Goal: Use online tool/utility: Utilize a website feature to perform a specific function

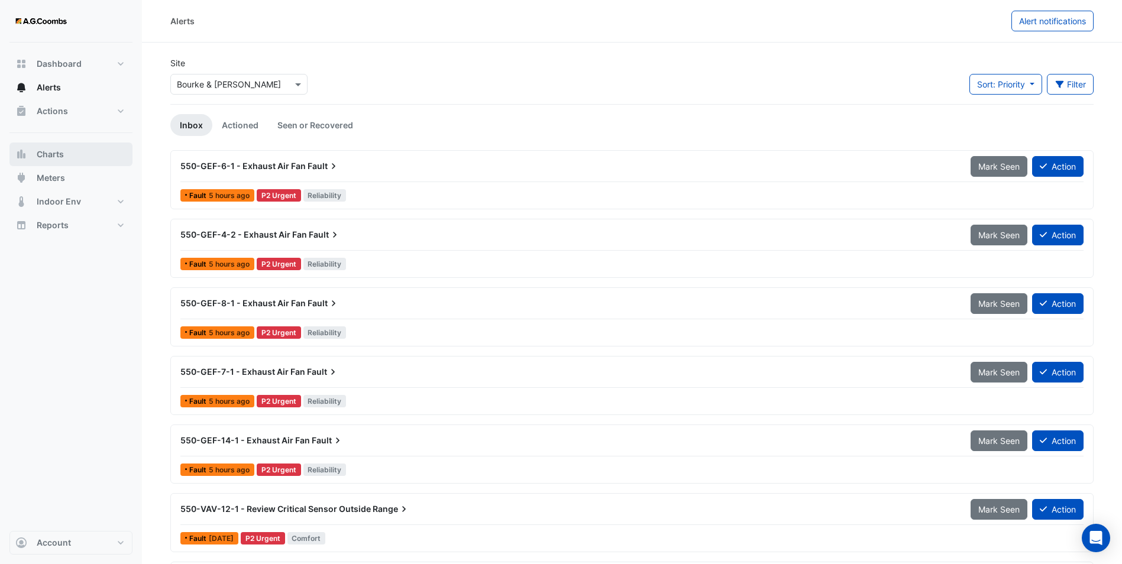
click at [50, 159] on span "Charts" at bounding box center [50, 154] width 27 height 12
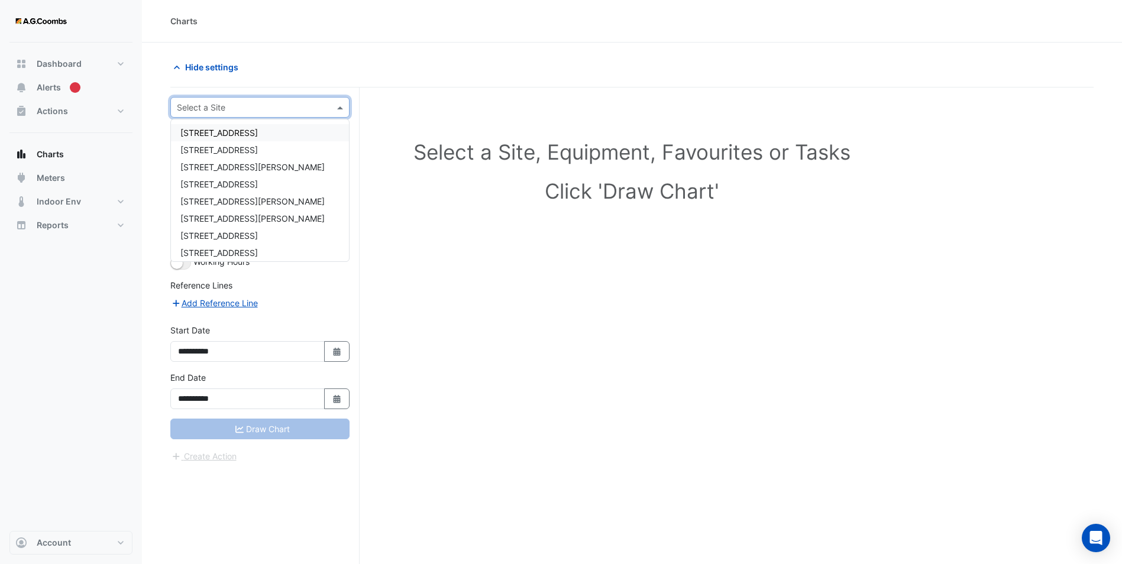
click at [221, 110] on input "text" at bounding box center [248, 108] width 143 height 12
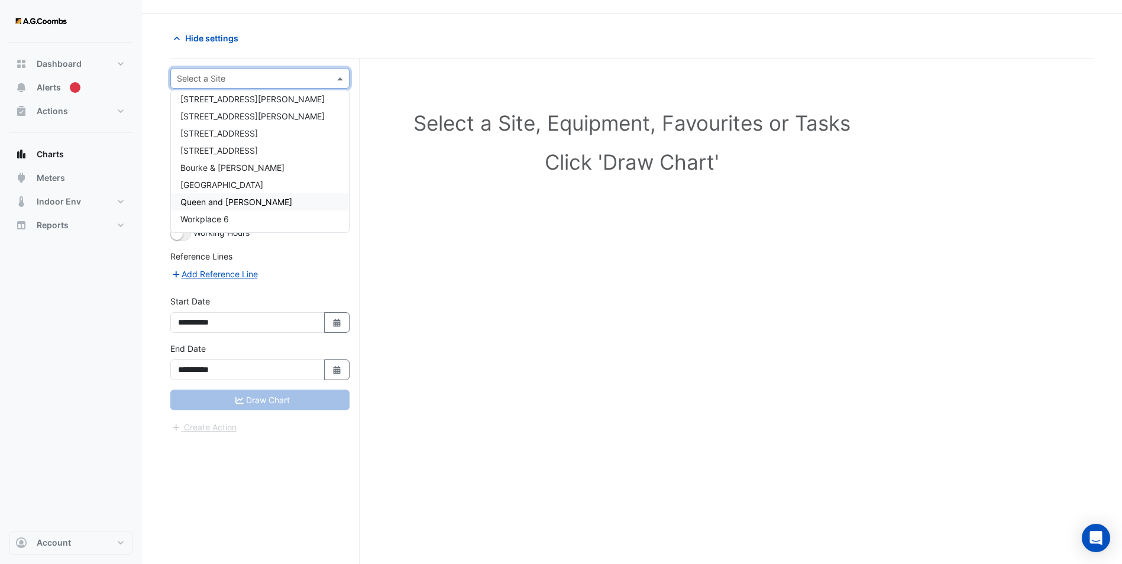
scroll to position [45, 0]
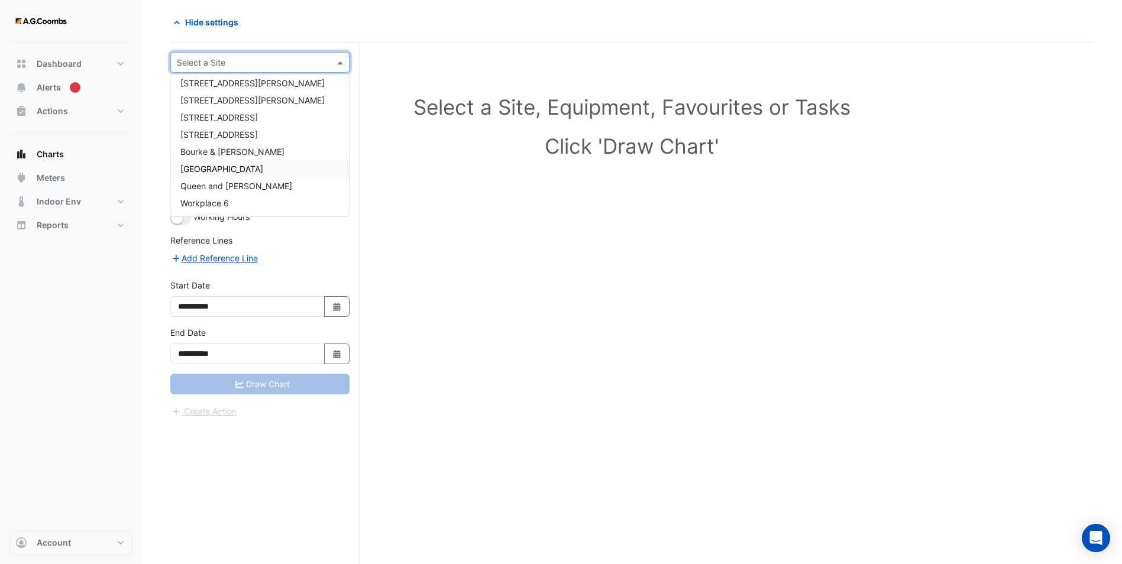
click at [222, 172] on span "[GEOGRAPHIC_DATA]" at bounding box center [221, 169] width 83 height 10
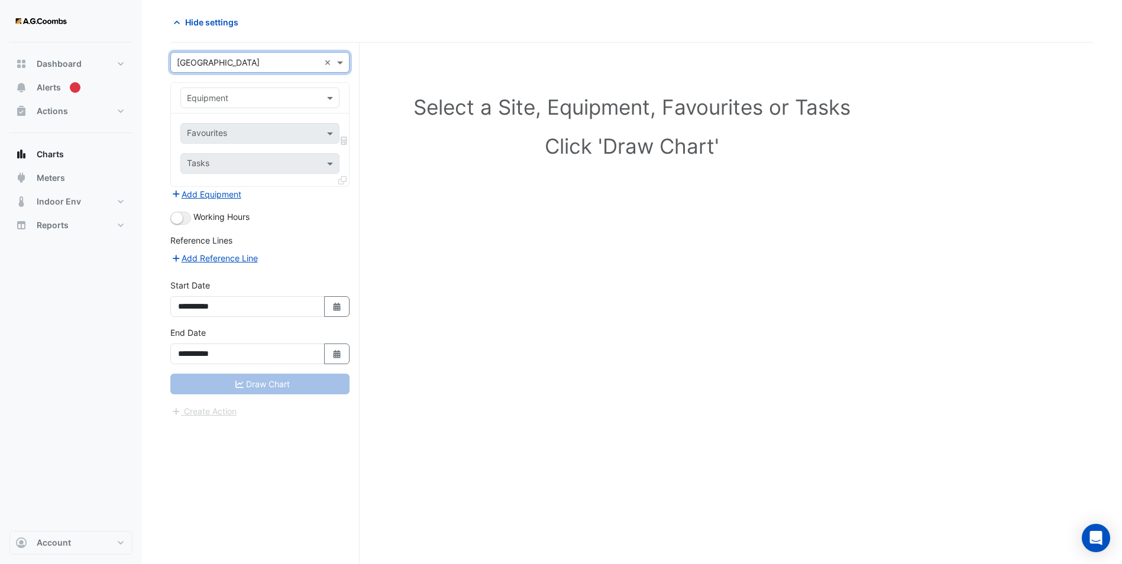
click at [240, 98] on input "text" at bounding box center [248, 98] width 122 height 12
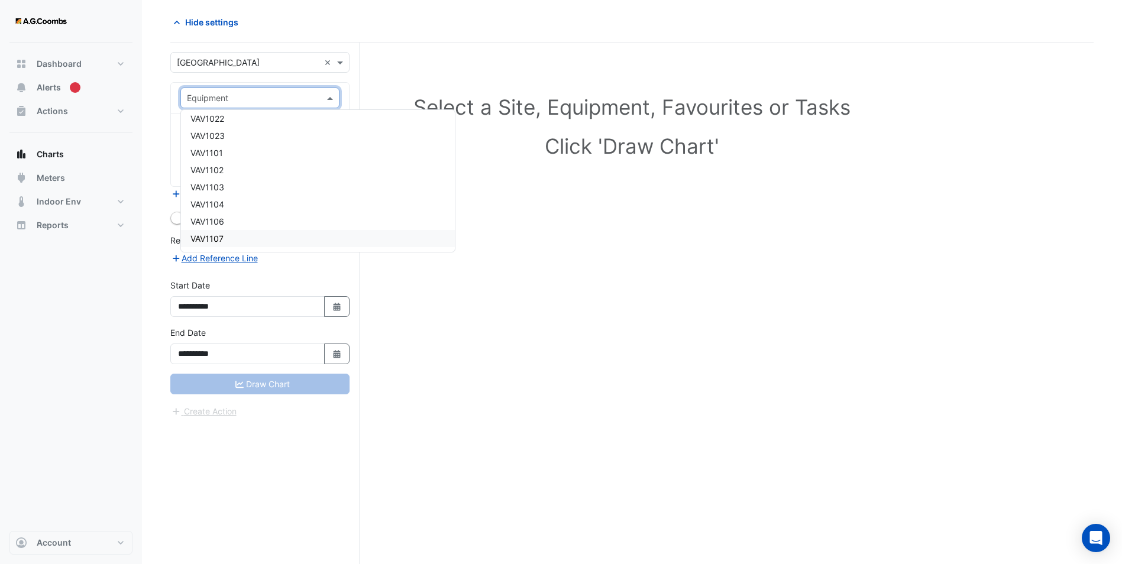
scroll to position [6642, 0]
click at [224, 167] on div "VAV1101" at bounding box center [318, 170] width 274 height 17
click at [237, 133] on input "text" at bounding box center [253, 134] width 132 height 12
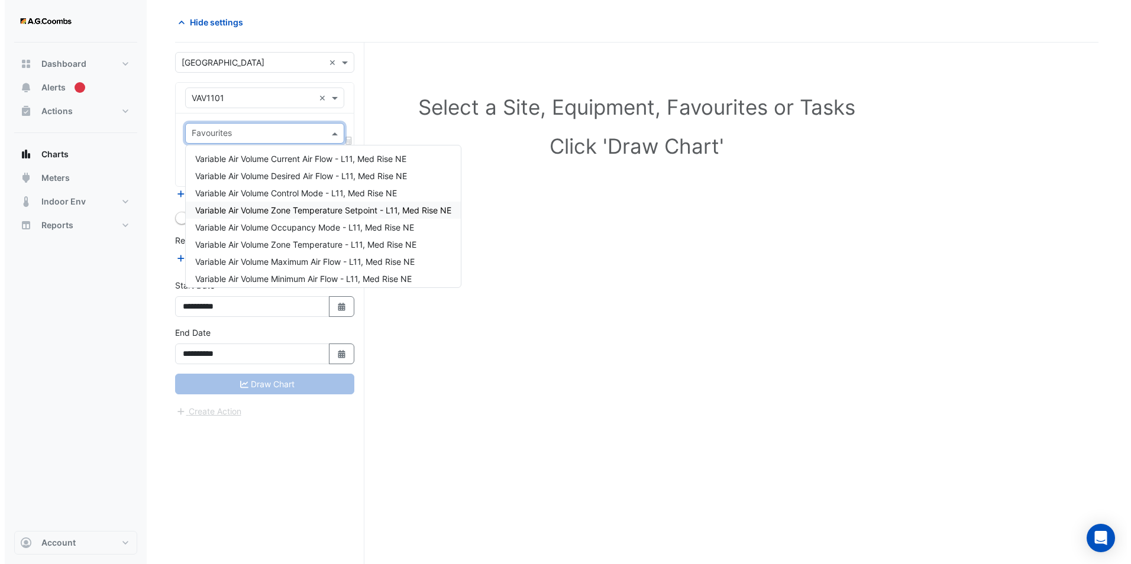
scroll to position [22, 0]
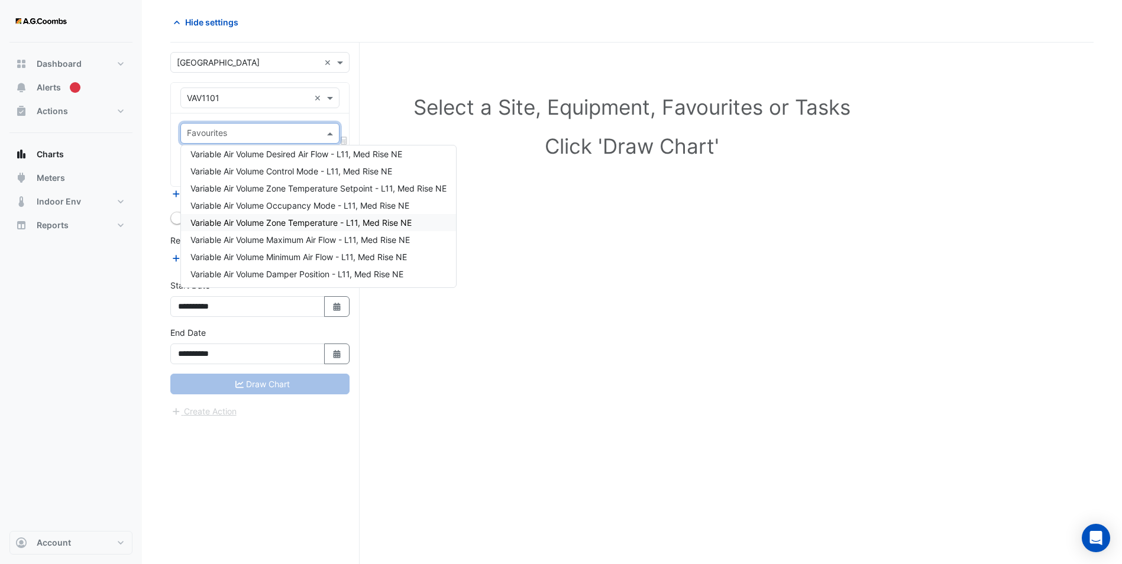
click at [282, 216] on div "Variable Air Volume Zone Temperature - L11, Med Rise NE" at bounding box center [318, 222] width 275 height 17
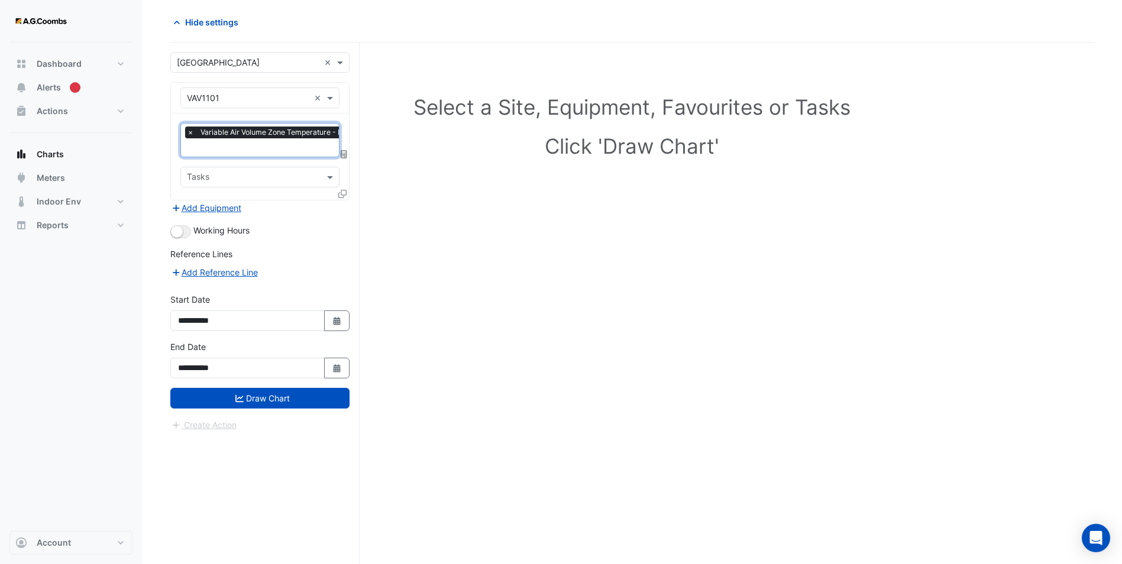
click at [432, 200] on div "Select a Site, Equipment, Favourites or Tasks Click 'Draw Chart'" at bounding box center [631, 129] width 909 height 144
click at [341, 318] on icon "Select Date" at bounding box center [337, 321] width 11 height 8
select select "*"
select select "****"
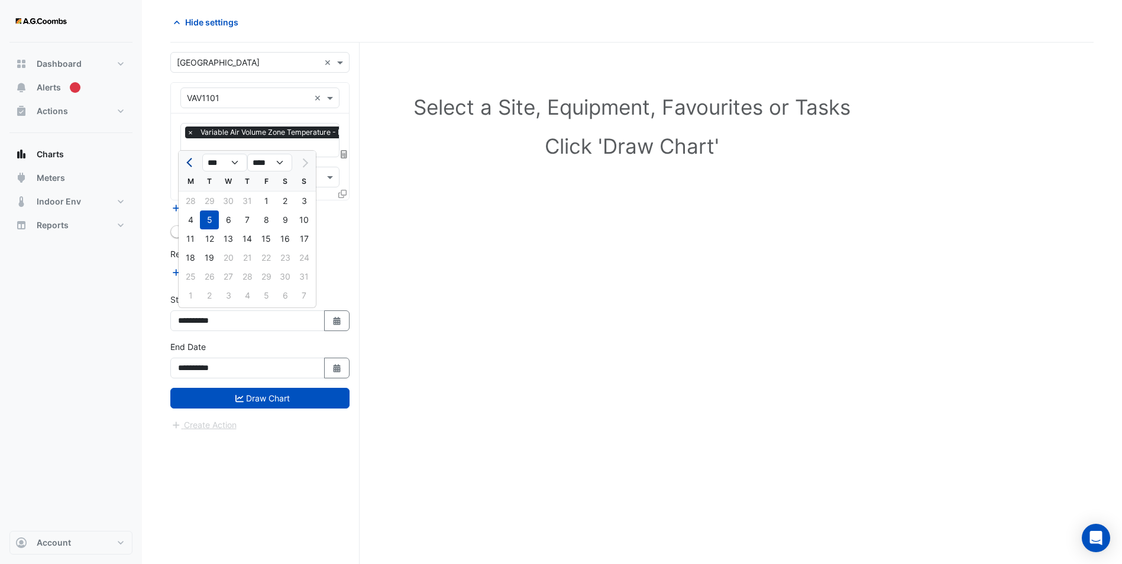
click at [190, 160] on span "Previous month" at bounding box center [190, 163] width 9 height 9
select select "*"
click at [194, 259] on div "21" at bounding box center [190, 257] width 19 height 19
type input "**********"
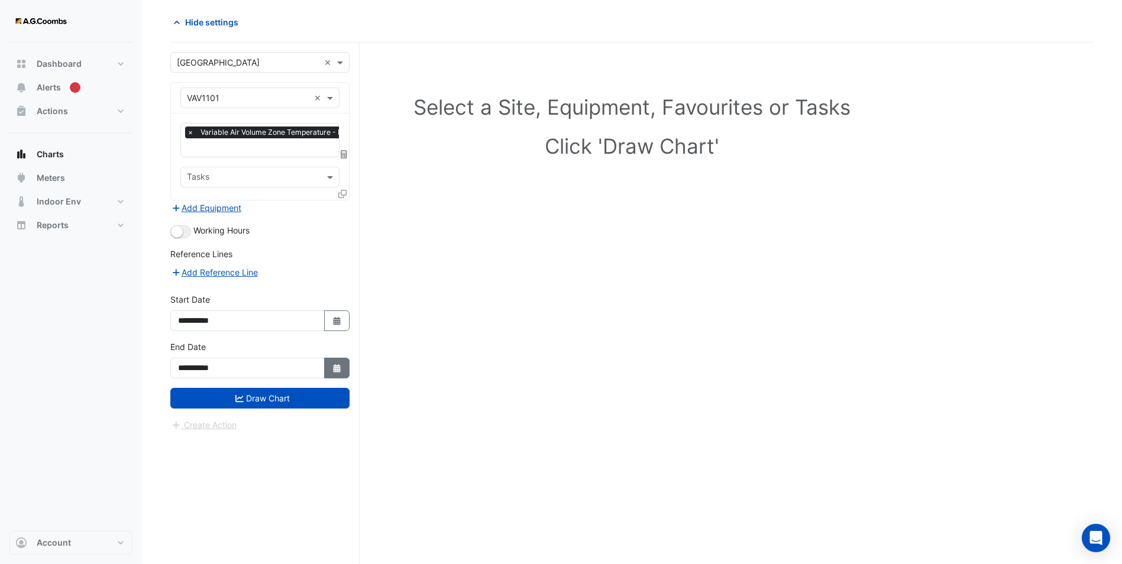
click at [329, 361] on button "Select Date" at bounding box center [337, 368] width 26 height 21
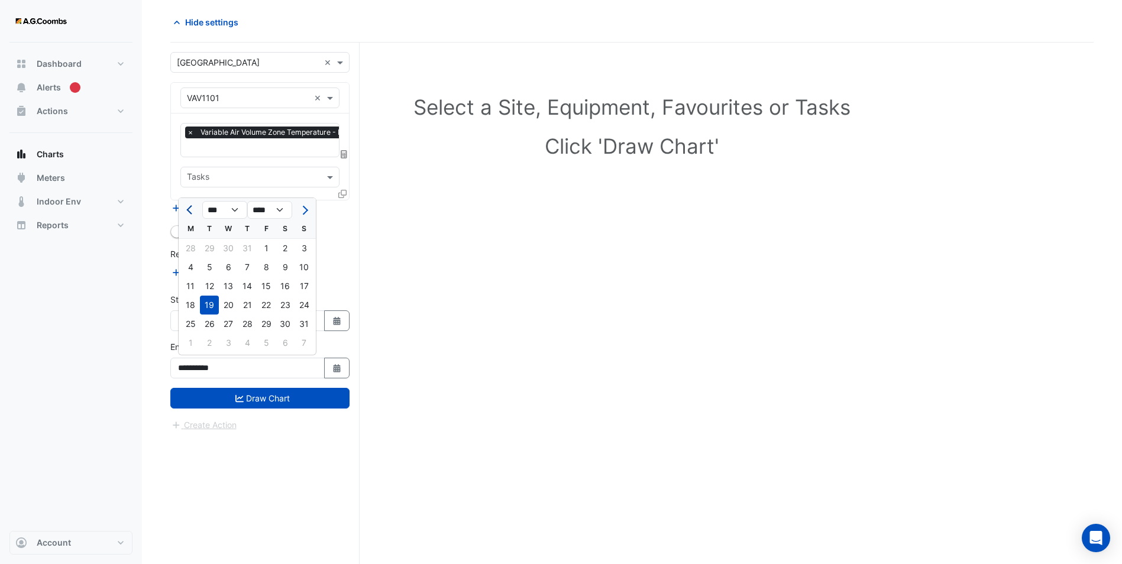
click at [189, 205] on button "Previous month" at bounding box center [190, 209] width 14 height 19
select select "*"
click at [193, 306] on div "21" at bounding box center [190, 305] width 19 height 19
type input "**********"
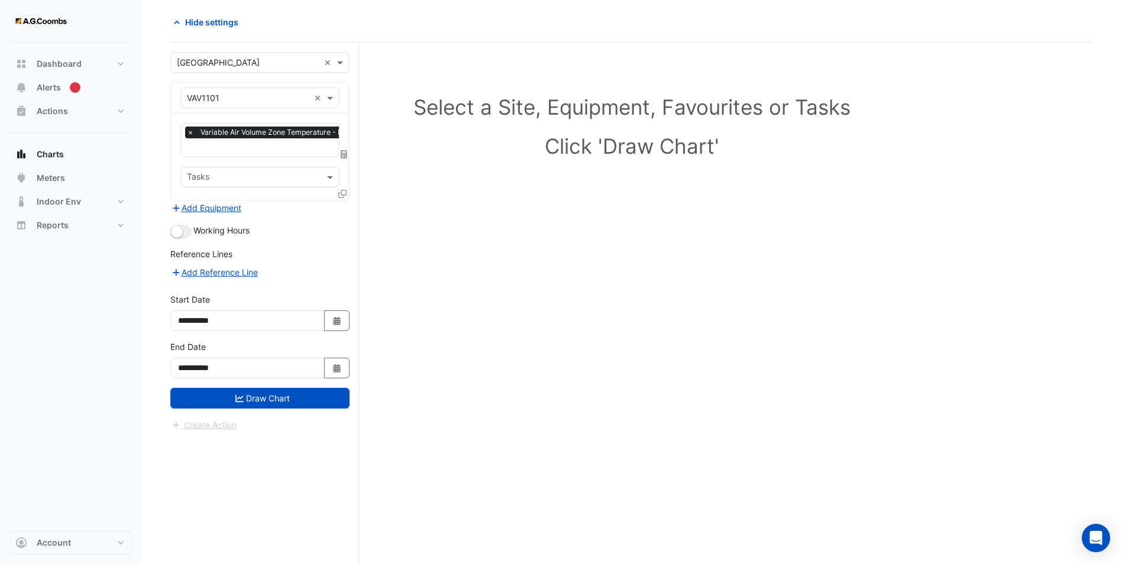
click at [341, 191] on icon at bounding box center [342, 194] width 8 height 8
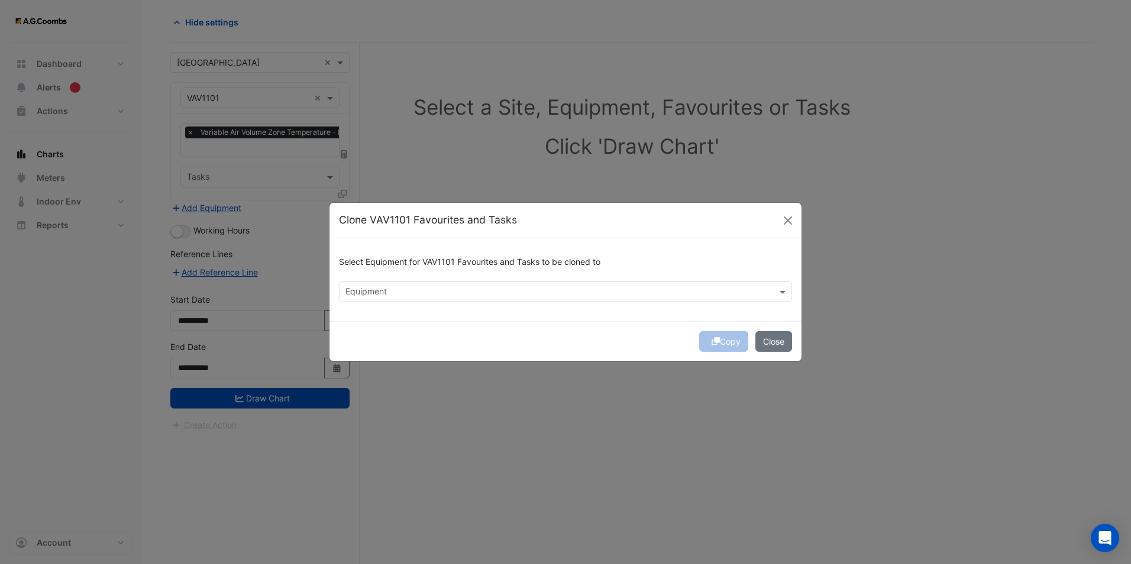
click at [469, 295] on input "text" at bounding box center [558, 293] width 426 height 12
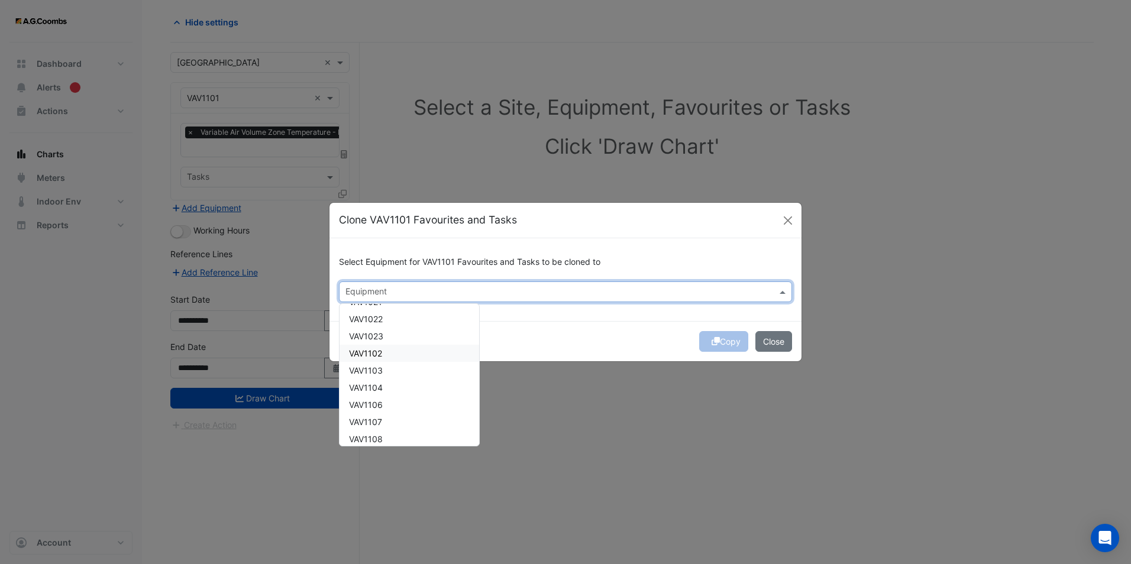
scroll to position [3253, 0]
click at [393, 370] on div "VAV1102" at bounding box center [409, 374] width 140 height 17
click at [386, 384] on div "VAV1103" at bounding box center [409, 391] width 140 height 17
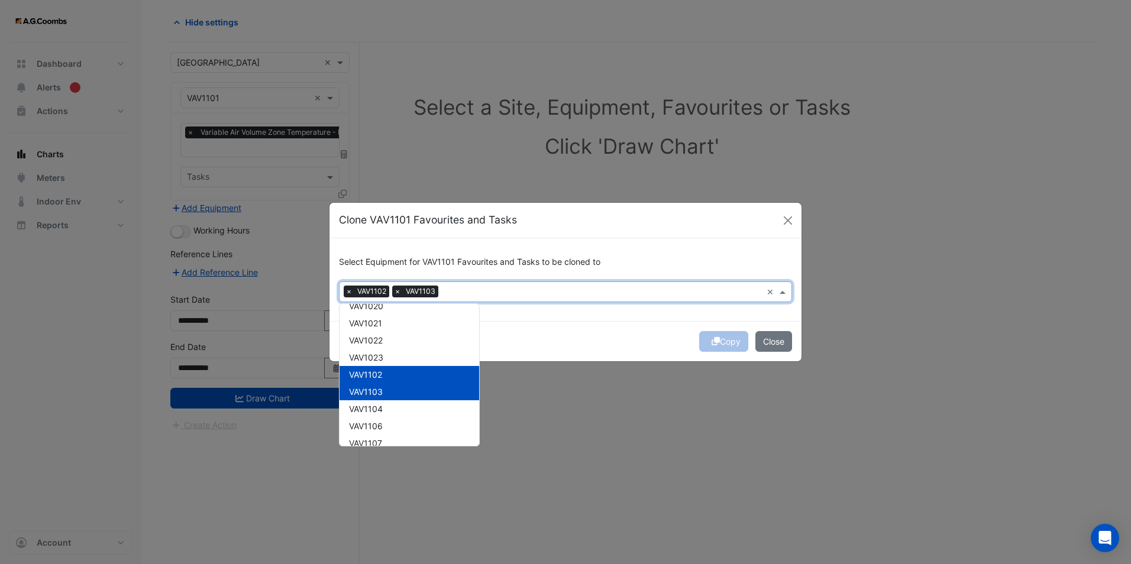
click at [384, 400] on div "VAV1104" at bounding box center [409, 408] width 140 height 17
click at [384, 425] on div "VAV1106" at bounding box center [409, 426] width 140 height 17
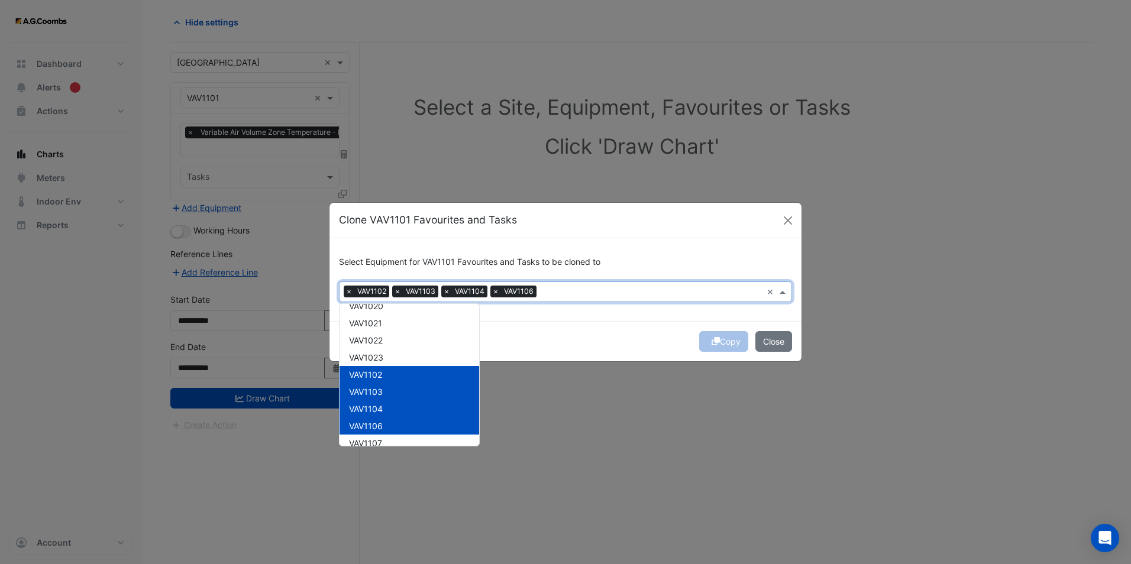
click at [383, 436] on div "VAV1107" at bounding box center [409, 443] width 140 height 17
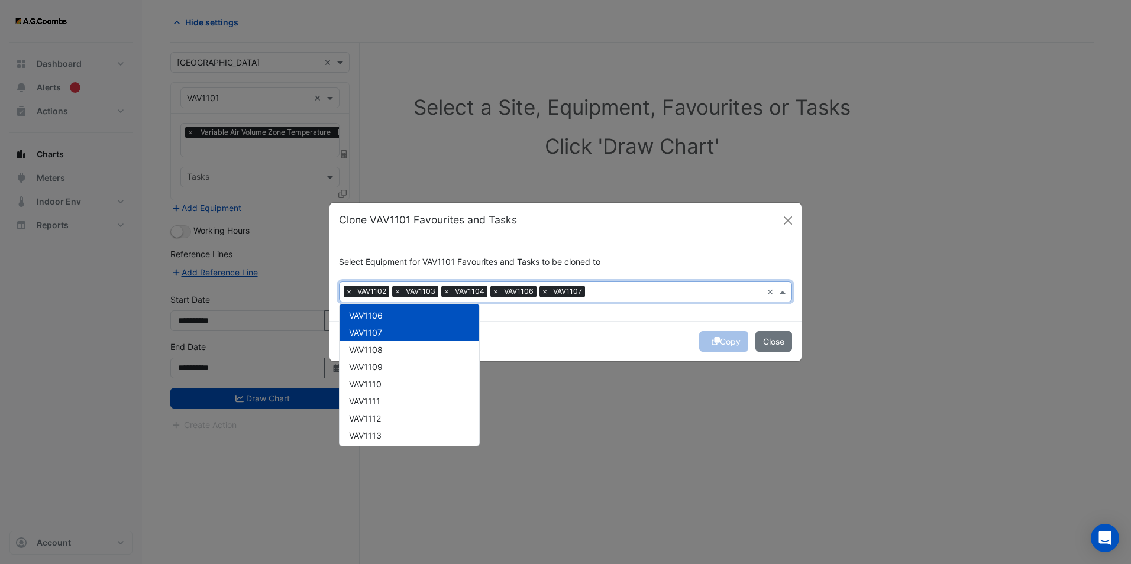
scroll to position [3371, 0]
click at [386, 345] on div "VAV1108" at bounding box center [409, 342] width 140 height 17
drag, startPoint x: 388, startPoint y: 360, endPoint x: 384, endPoint y: 379, distance: 20.0
click at [388, 360] on div "VAV1109" at bounding box center [409, 359] width 140 height 17
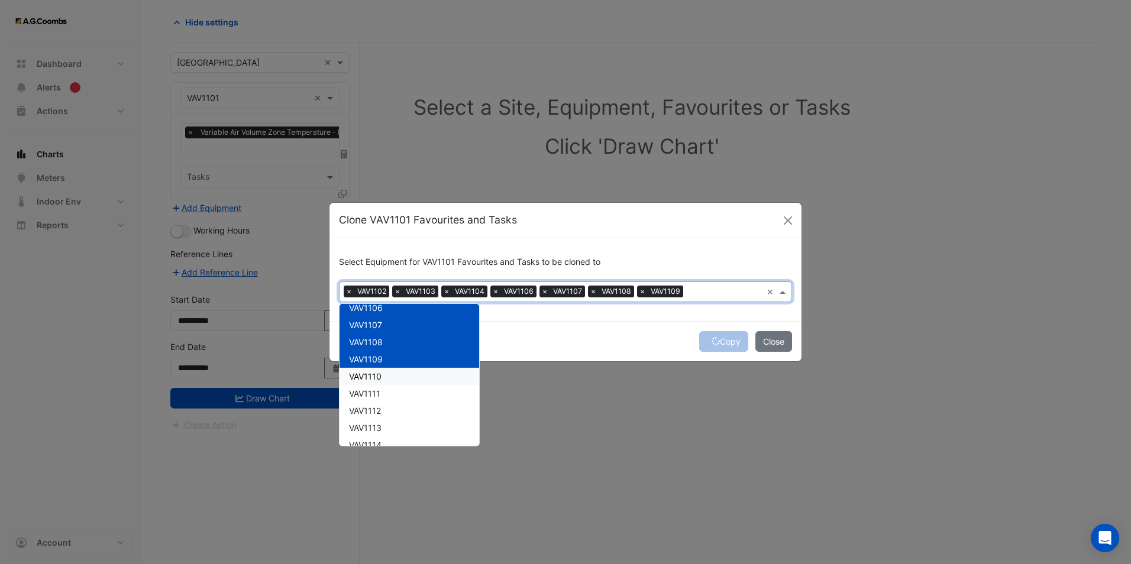
click at [385, 383] on div "VAV1110" at bounding box center [409, 376] width 140 height 17
drag, startPoint x: 384, startPoint y: 393, endPoint x: 382, endPoint y: 400, distance: 7.3
click at [384, 396] on div "VAV1111" at bounding box center [409, 393] width 140 height 17
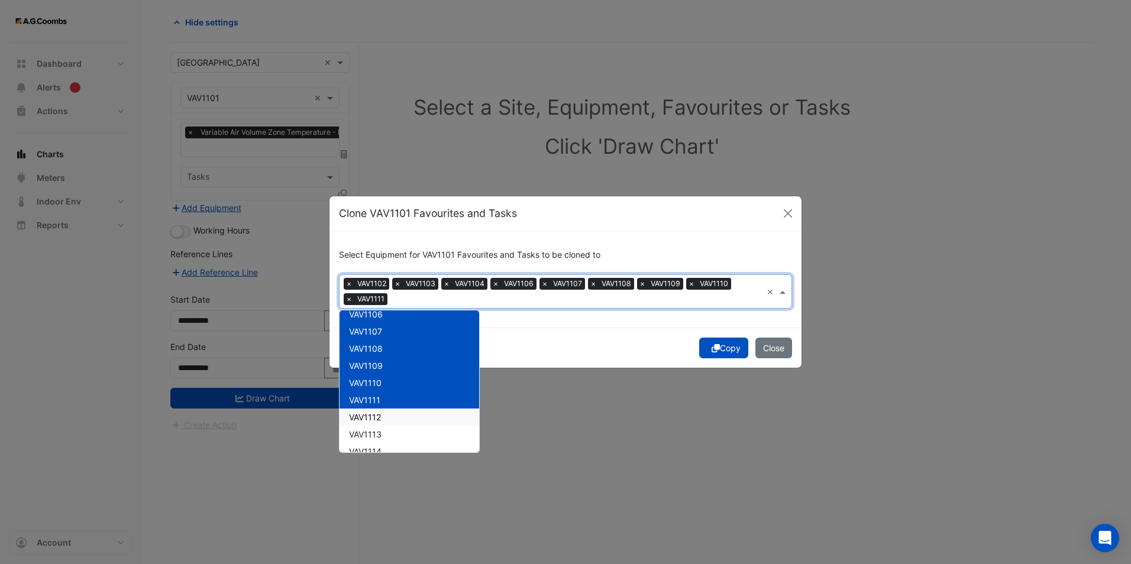
drag, startPoint x: 381, startPoint y: 408, endPoint x: 379, endPoint y: 426, distance: 17.9
click at [379, 441] on div "VAV1113" at bounding box center [409, 434] width 140 height 17
click at [378, 434] on span "VAV1113" at bounding box center [365, 434] width 33 height 10
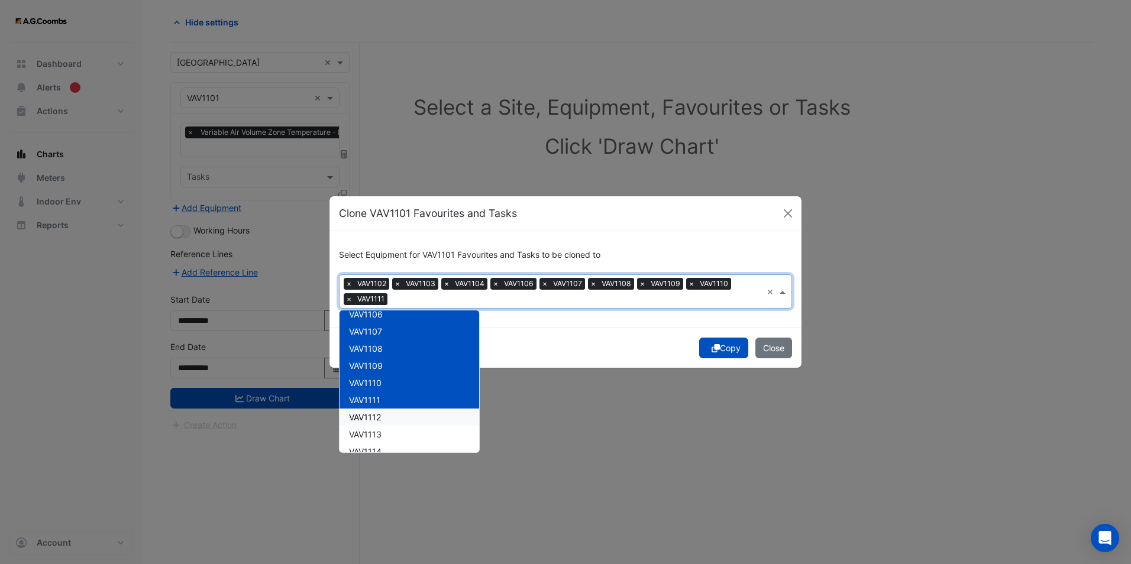
click at [380, 416] on span "VAV1112" at bounding box center [365, 417] width 32 height 10
click at [381, 432] on span "VAV1113" at bounding box center [365, 434] width 33 height 10
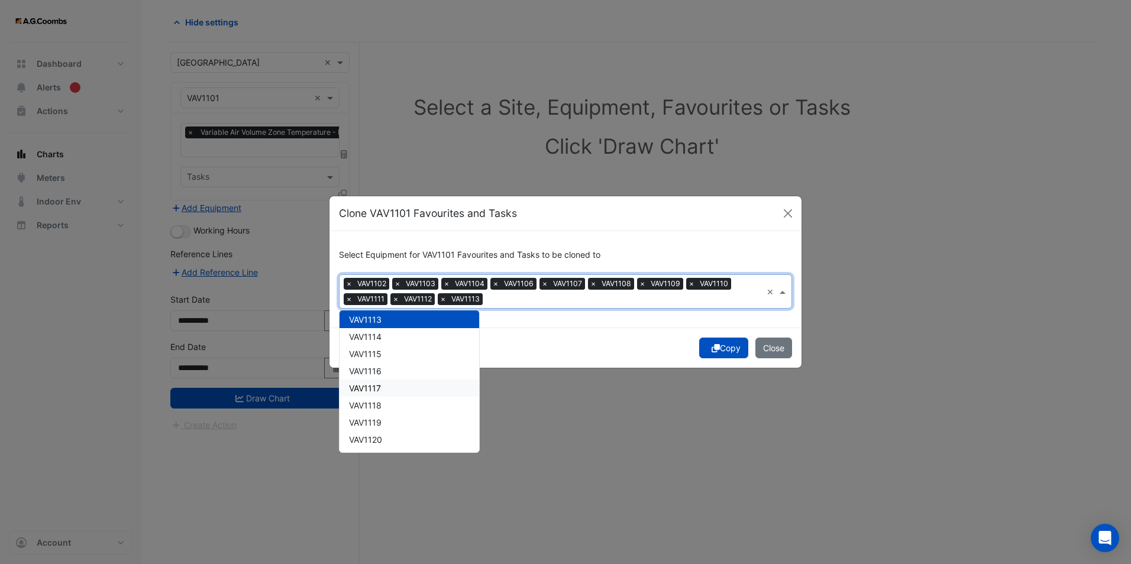
scroll to position [3490, 0]
drag, startPoint x: 379, startPoint y: 332, endPoint x: 381, endPoint y: 347, distance: 15.0
click at [380, 338] on span "VAV1114" at bounding box center [365, 333] width 33 height 10
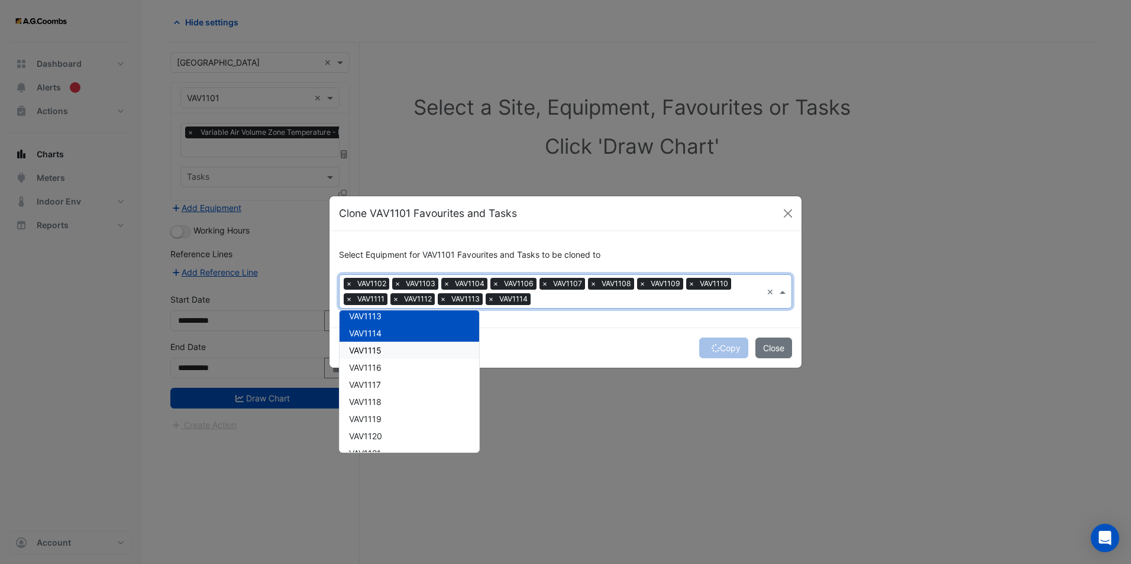
click at [381, 354] on div "VAV1115" at bounding box center [409, 350] width 140 height 17
click at [382, 374] on div "VAV1116" at bounding box center [409, 367] width 140 height 17
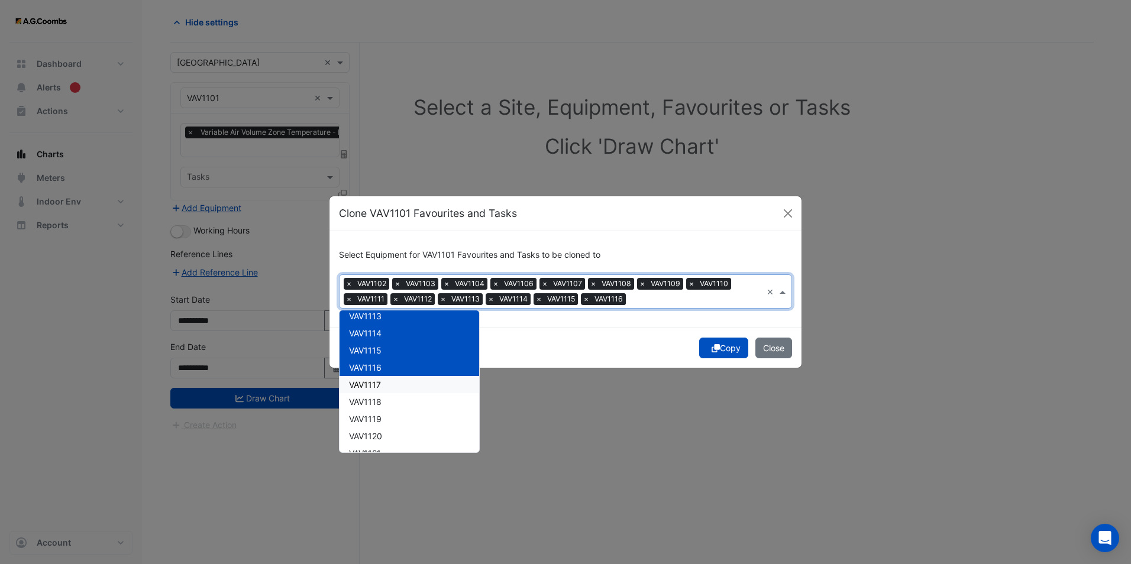
click at [383, 390] on div "VAV1117" at bounding box center [409, 384] width 140 height 17
click at [381, 400] on div "VAV1118" at bounding box center [409, 401] width 140 height 17
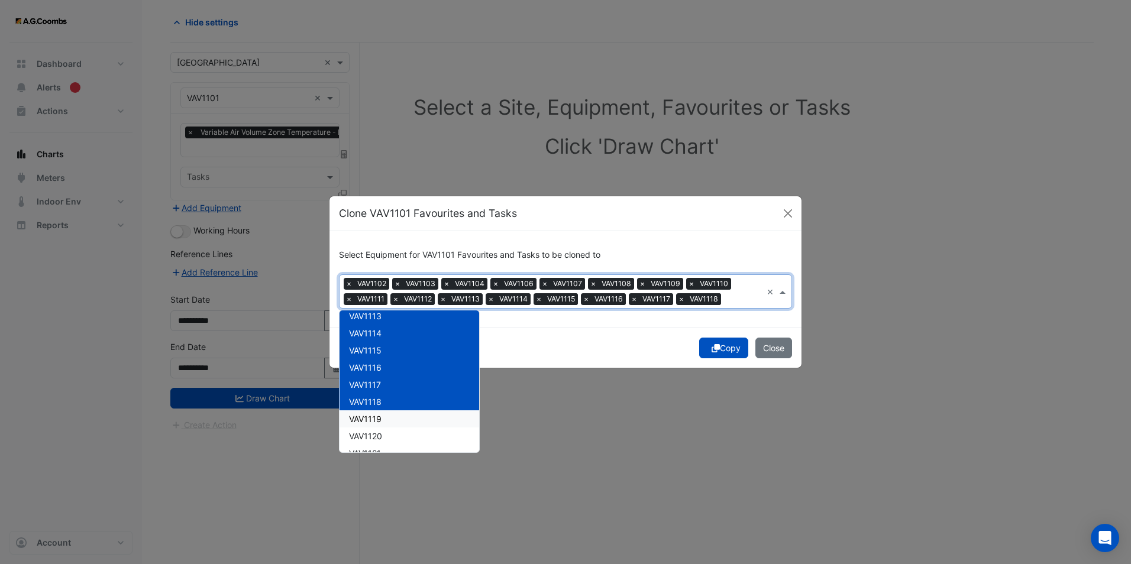
drag, startPoint x: 383, startPoint y: 415, endPoint x: 377, endPoint y: 429, distance: 15.4
click at [382, 416] on div "VAV1119" at bounding box center [409, 418] width 140 height 17
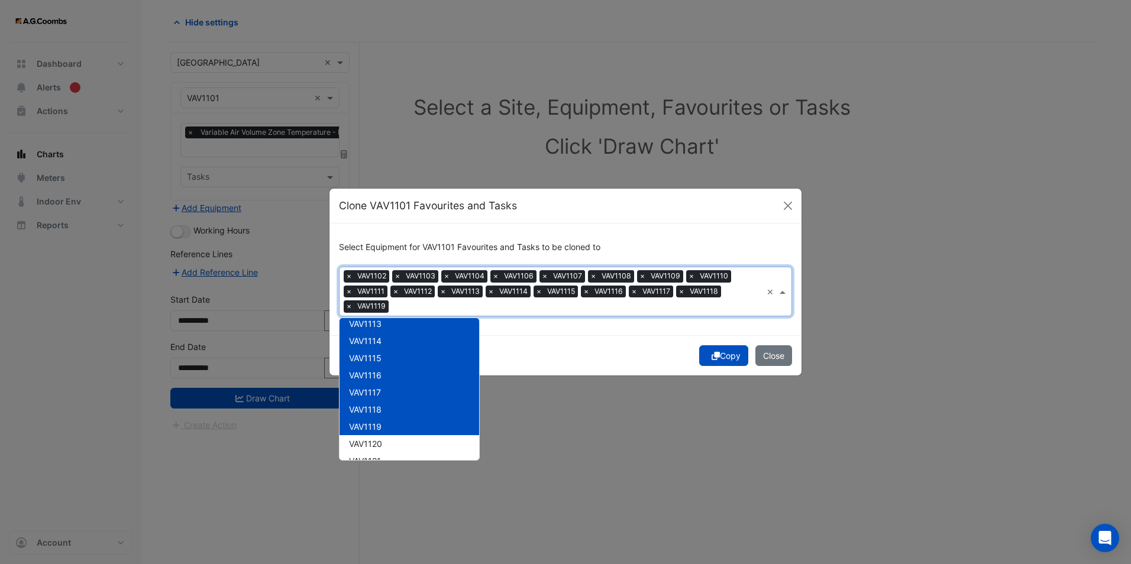
click at [376, 431] on span "VAV1119" at bounding box center [365, 427] width 33 height 10
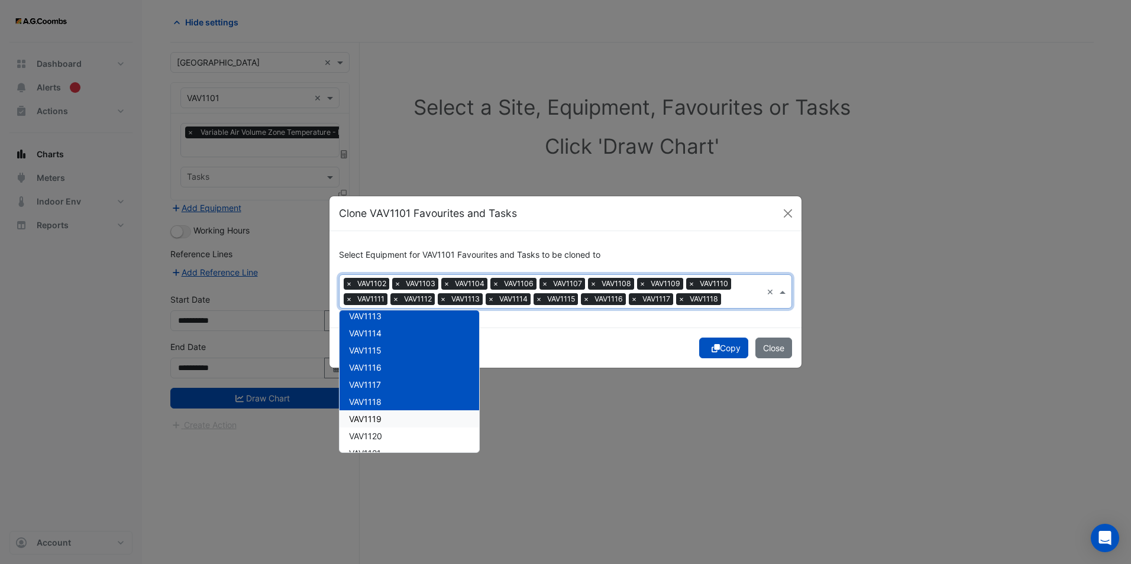
click at [381, 415] on div "VAV1119" at bounding box center [409, 418] width 140 height 17
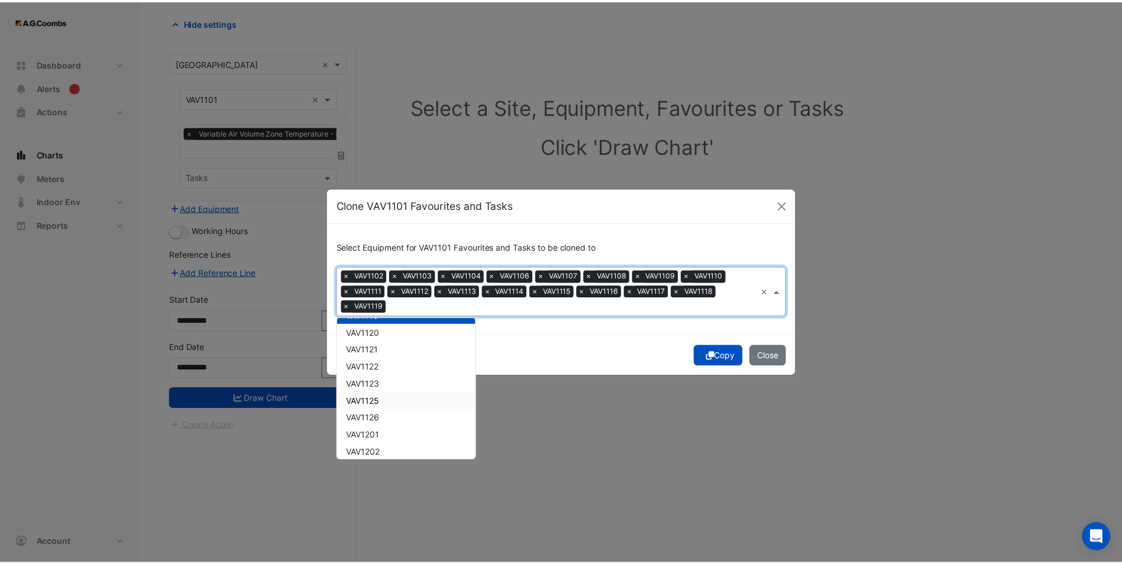
scroll to position [3608, 0]
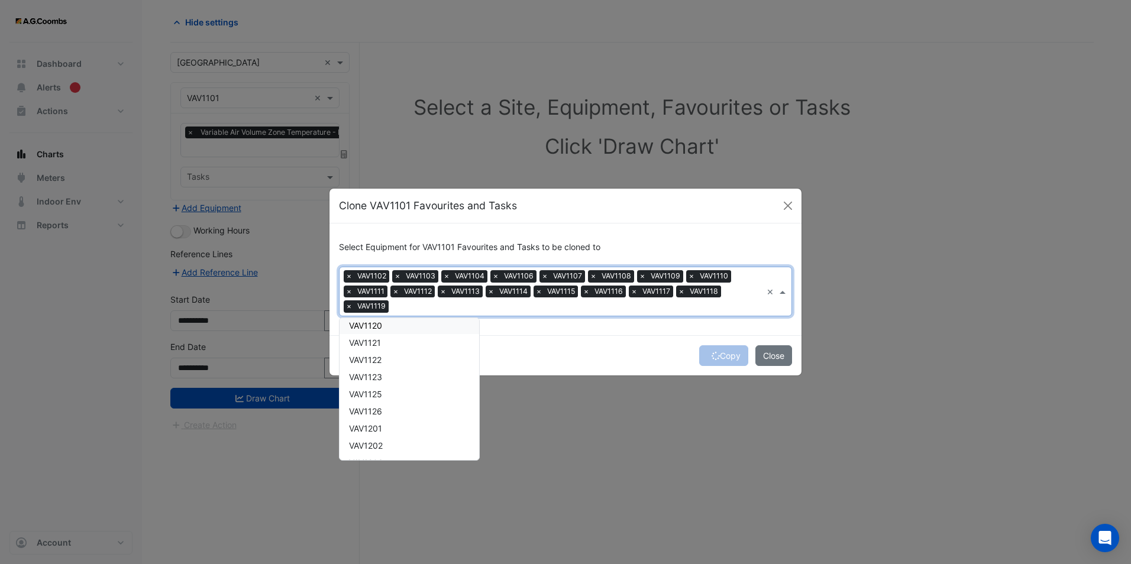
drag, startPoint x: 374, startPoint y: 331, endPoint x: 374, endPoint y: 338, distance: 7.1
click at [375, 331] on div "VAV1120" at bounding box center [409, 325] width 140 height 17
drag, startPoint x: 377, startPoint y: 344, endPoint x: 378, endPoint y: 360, distance: 16.0
click at [378, 344] on span "VAV1121" at bounding box center [365, 343] width 32 height 10
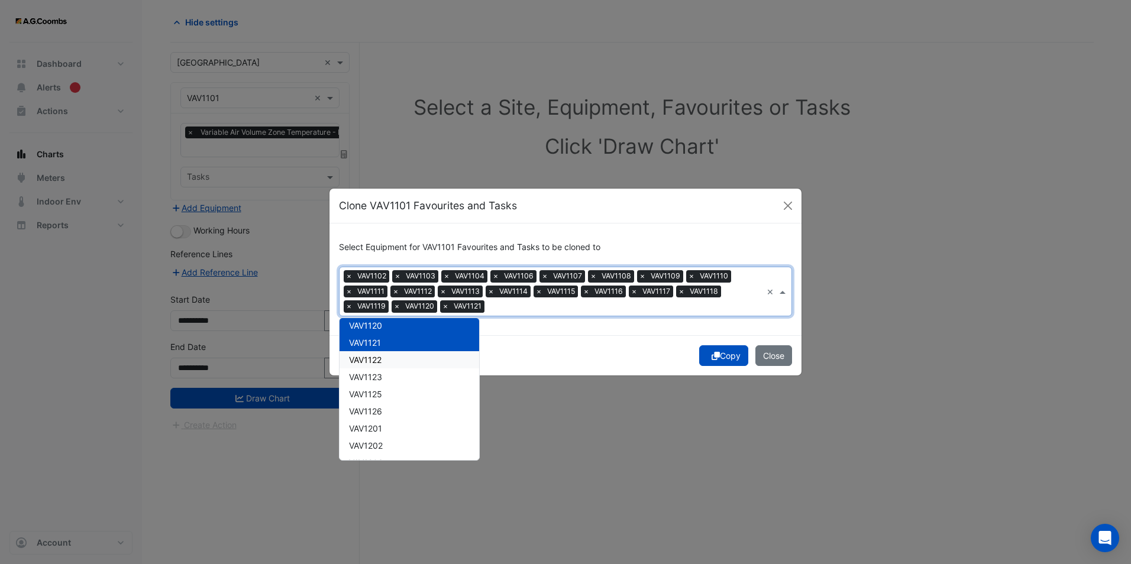
drag, startPoint x: 379, startPoint y: 363, endPoint x: 380, endPoint y: 375, distance: 11.8
click at [380, 364] on span "VAV1122" at bounding box center [365, 360] width 33 height 10
click at [381, 378] on span "VAV1123" at bounding box center [365, 377] width 33 height 10
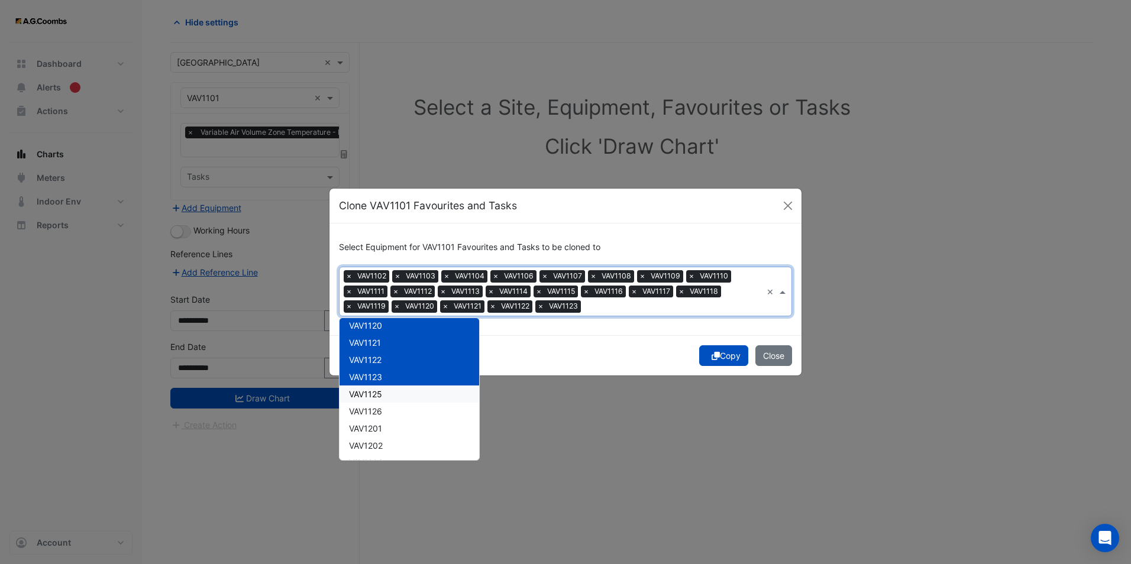
click at [378, 394] on span "VAV1125" at bounding box center [365, 394] width 33 height 10
drag, startPoint x: 391, startPoint y: 422, endPoint x: 389, endPoint y: 416, distance: 6.4
click at [390, 422] on div "VAV1201" at bounding box center [409, 428] width 140 height 17
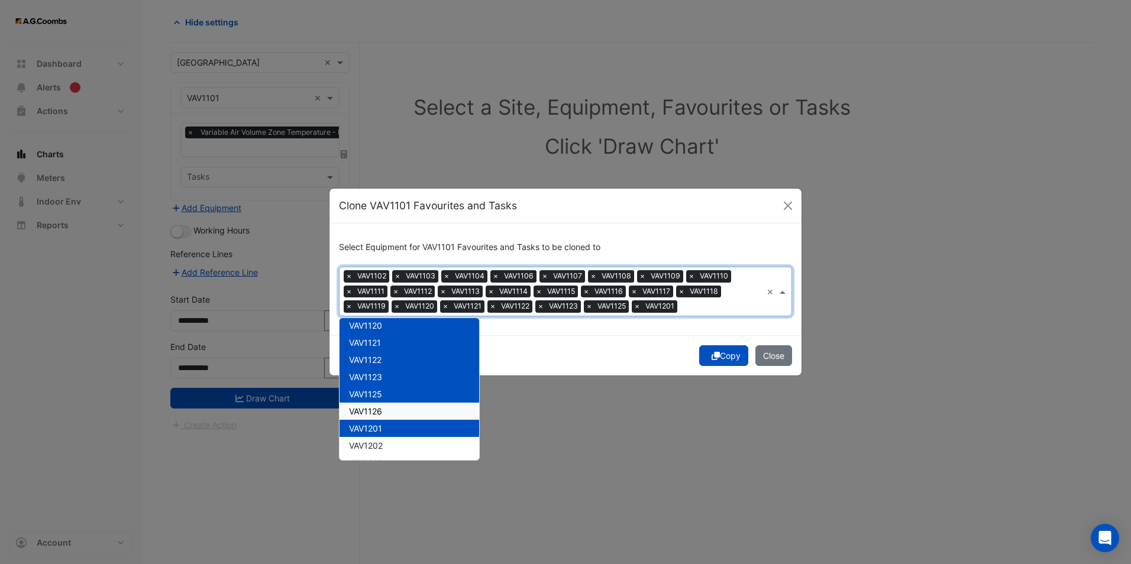
drag, startPoint x: 386, startPoint y: 410, endPoint x: 384, endPoint y: 425, distance: 14.9
click at [386, 410] on div "VAV1126" at bounding box center [409, 411] width 140 height 17
click at [384, 426] on div "VAV1201" at bounding box center [409, 428] width 140 height 17
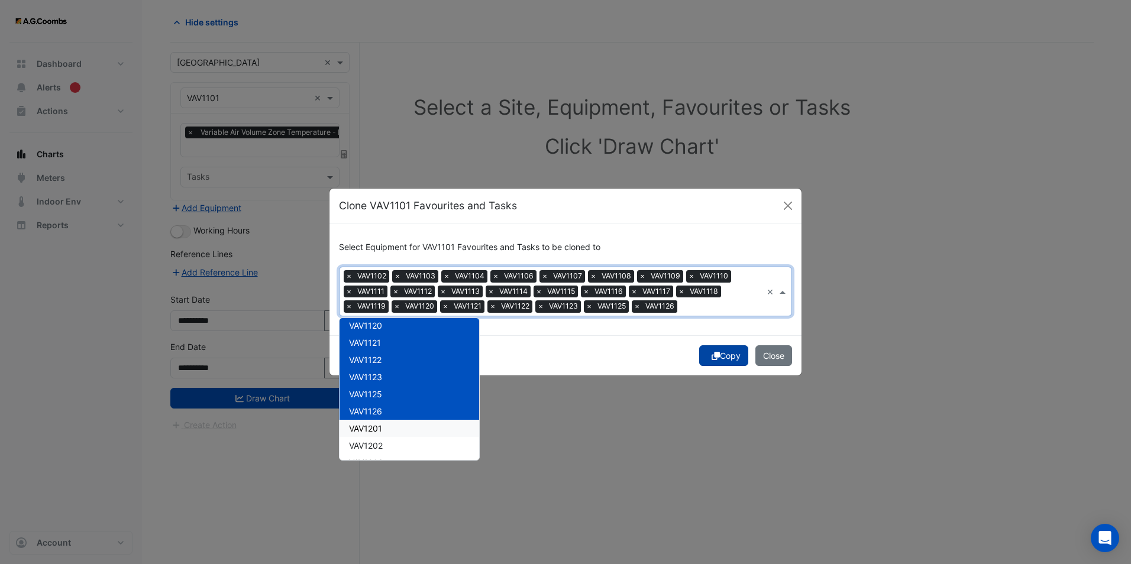
click at [726, 350] on button "Copy" at bounding box center [723, 355] width 49 height 21
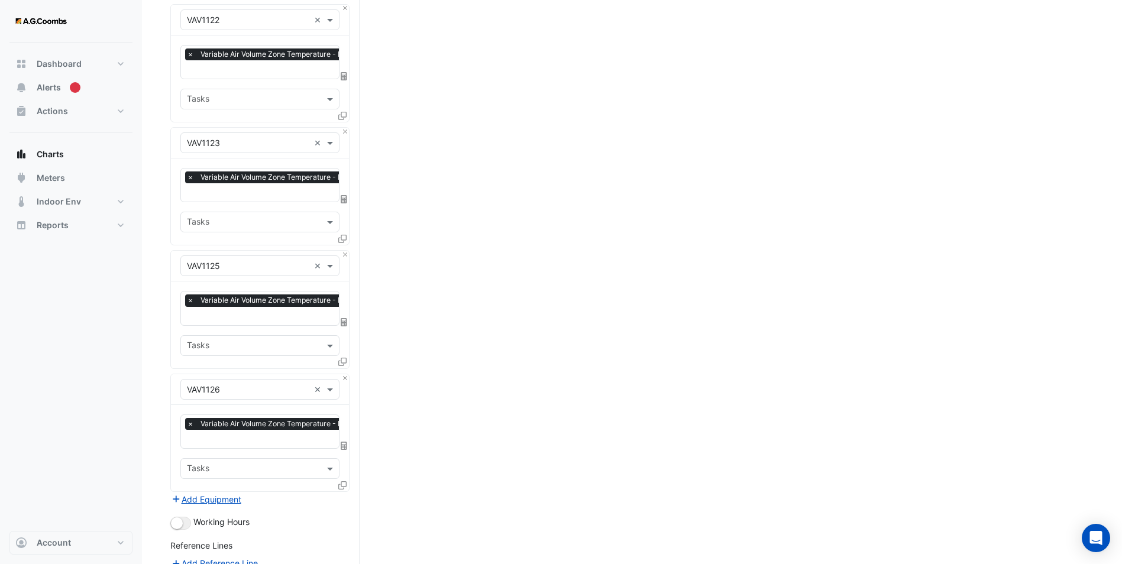
scroll to position [2728, 0]
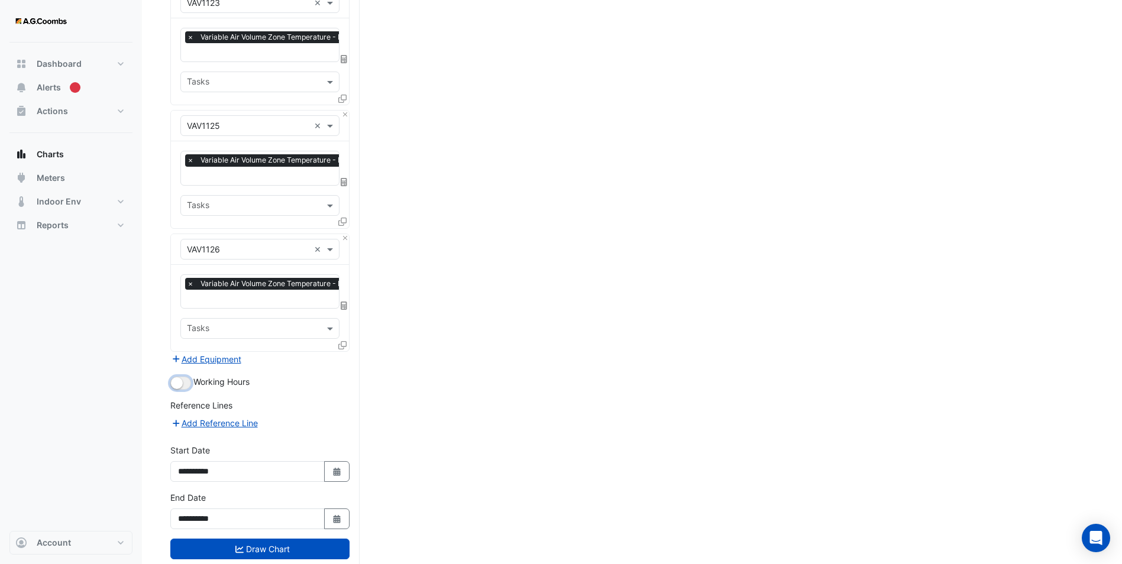
click at [186, 377] on button "button" at bounding box center [180, 383] width 21 height 13
click at [206, 416] on button "Add Reference Line" at bounding box center [214, 423] width 88 height 14
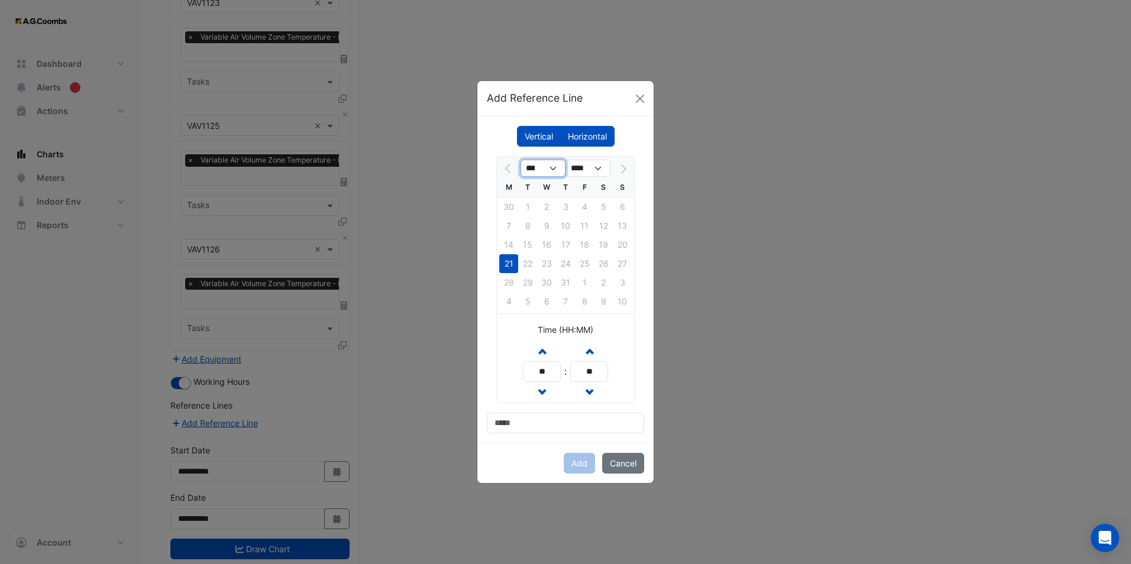
click at [549, 173] on select "***" at bounding box center [542, 169] width 45 height 18
click at [514, 270] on div "21" at bounding box center [508, 263] width 19 height 19
click at [539, 347] on span "button" at bounding box center [542, 351] width 6 height 10
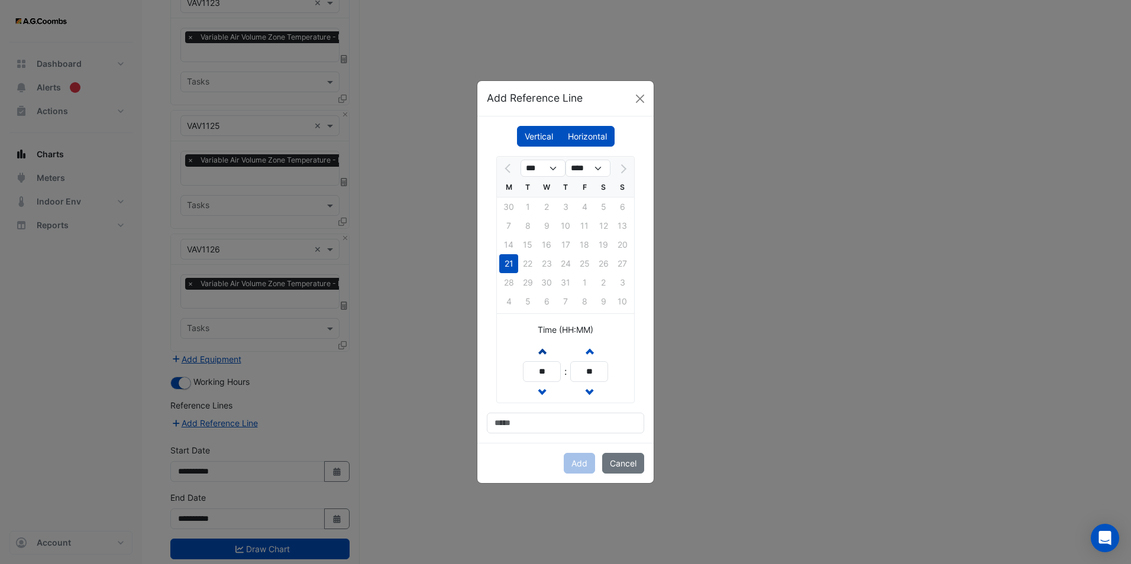
click at [539, 347] on span "button" at bounding box center [542, 351] width 6 height 10
type input "**"
click at [533, 416] on input at bounding box center [565, 423] width 157 height 21
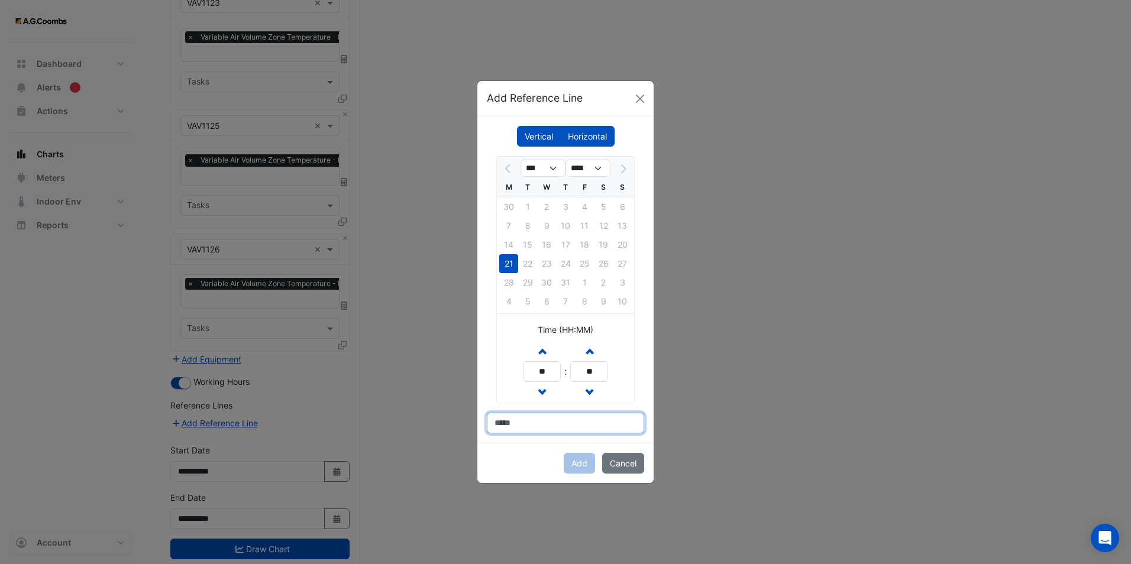
type input "**********"
click at [586, 455] on button "Add" at bounding box center [579, 463] width 31 height 21
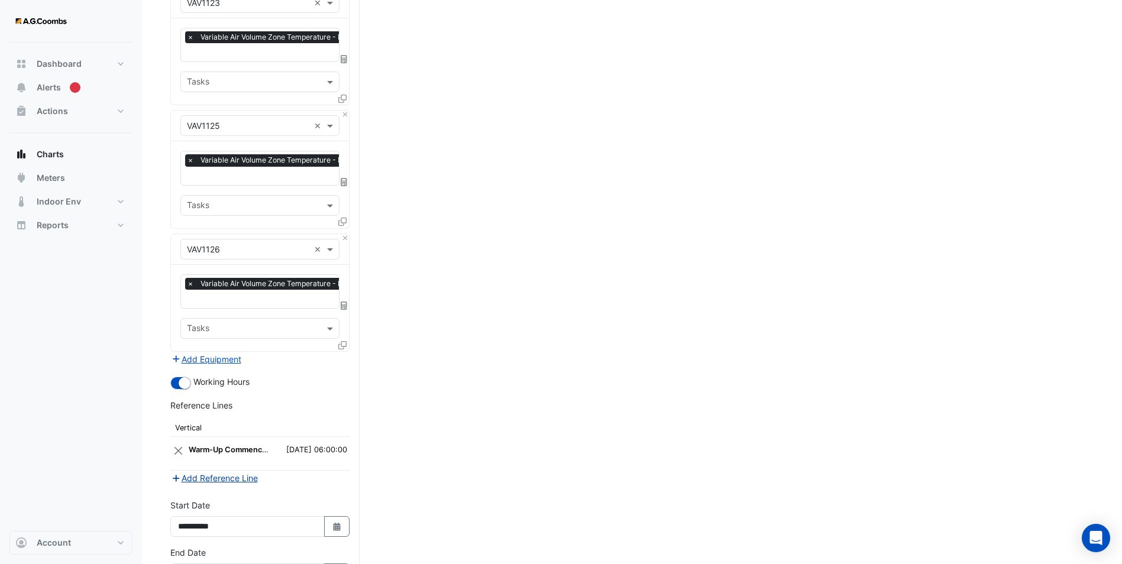
click at [228, 471] on button "Add Reference Line" at bounding box center [214, 478] width 88 height 14
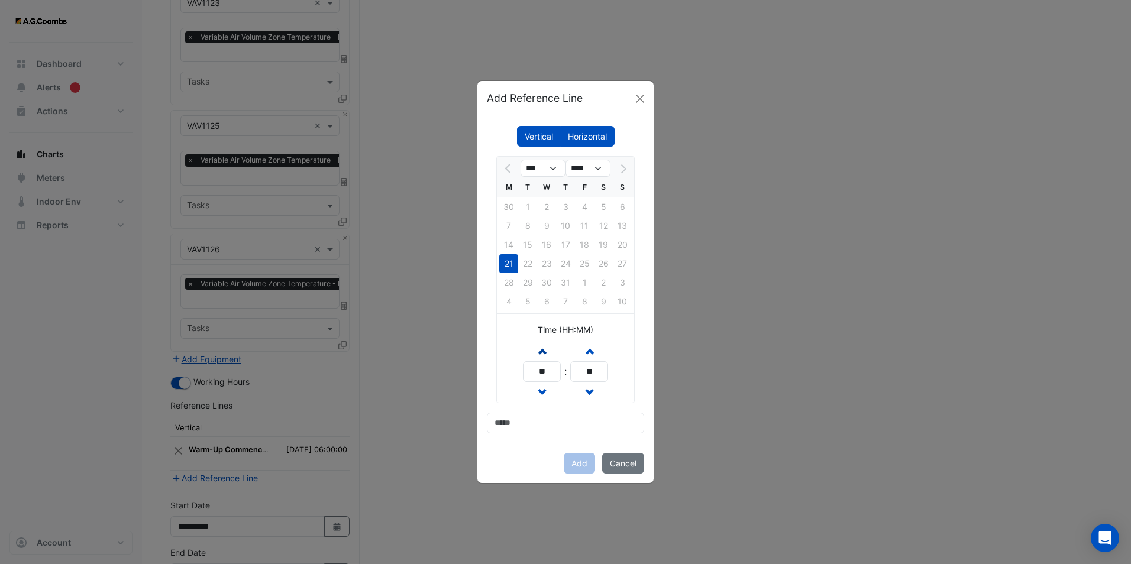
click at [544, 358] on button "Increment hours" at bounding box center [541, 351] width 21 height 21
click at [543, 357] on button "Increment hours" at bounding box center [541, 351] width 21 height 21
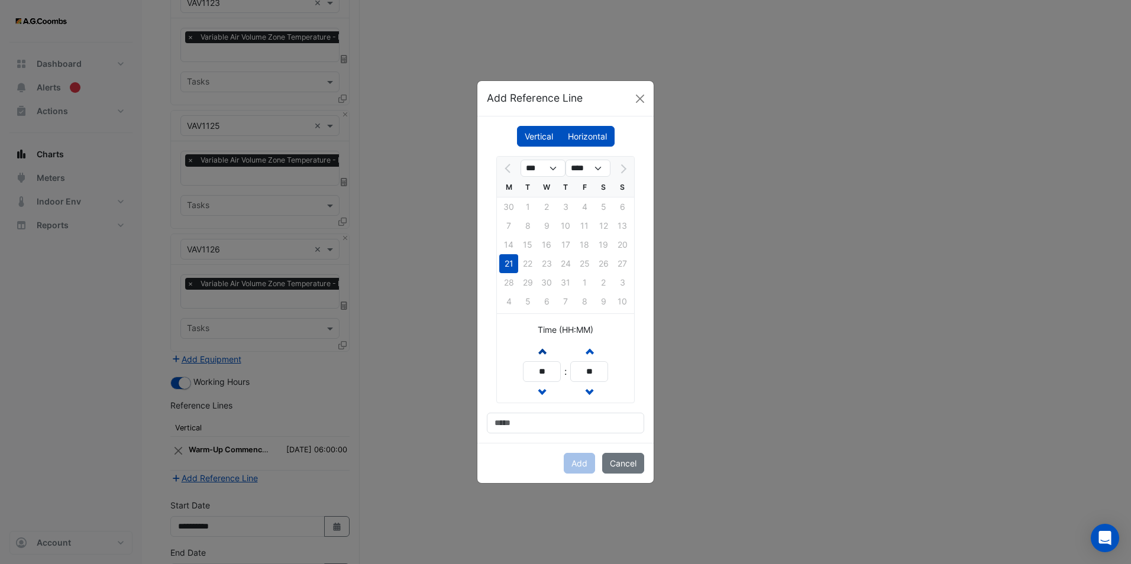
click at [543, 357] on button "Increment hours" at bounding box center [541, 351] width 21 height 21
type input "**"
click at [522, 429] on input at bounding box center [565, 423] width 157 height 21
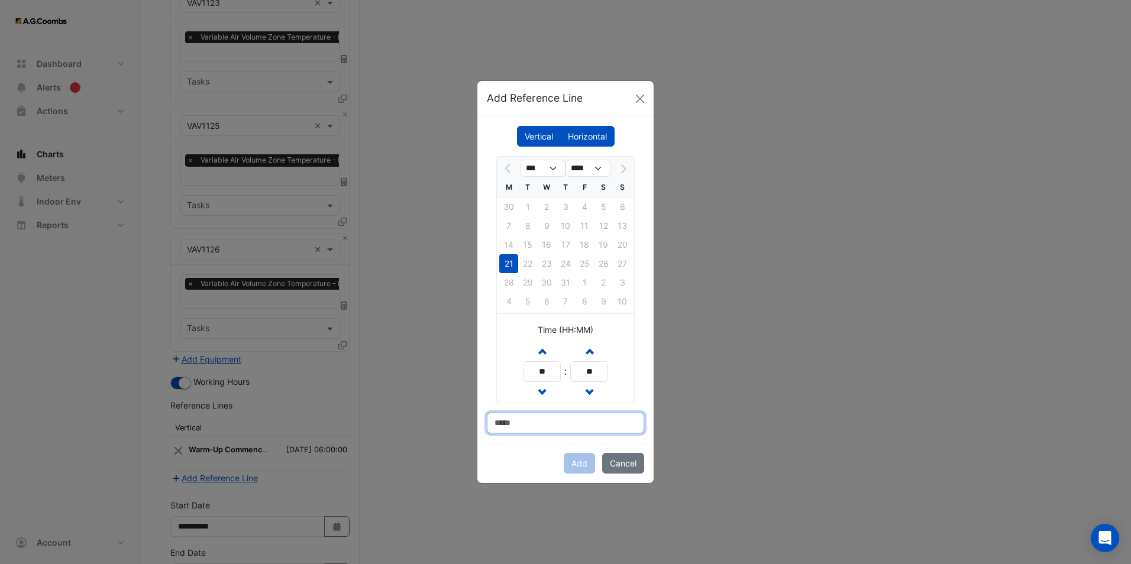
type input "**********"
click at [576, 465] on button "Add" at bounding box center [579, 463] width 31 height 21
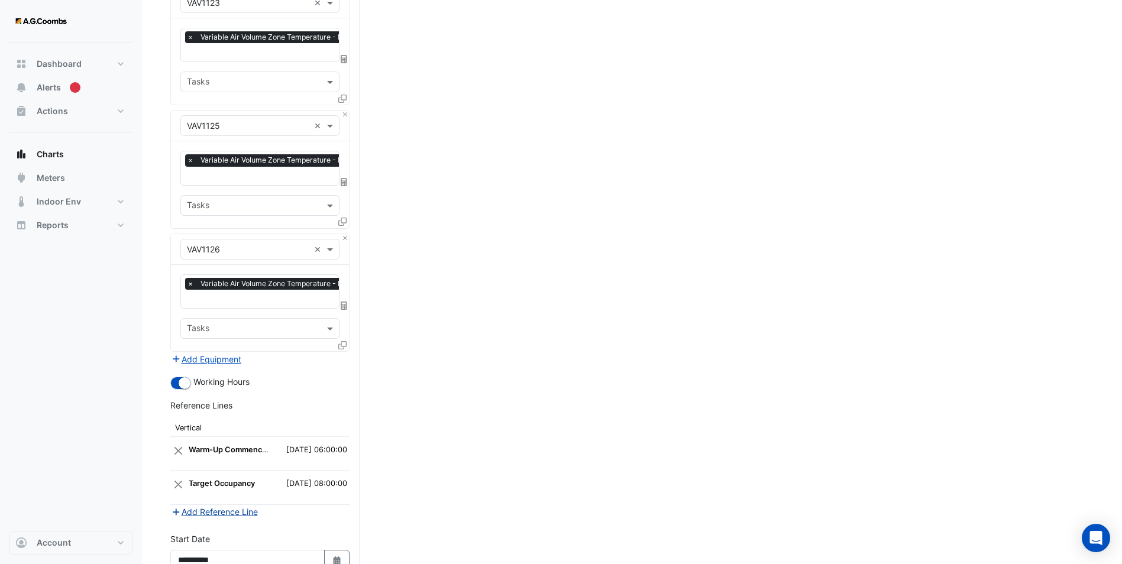
click at [218, 505] on button "Add Reference Line" at bounding box center [214, 512] width 88 height 14
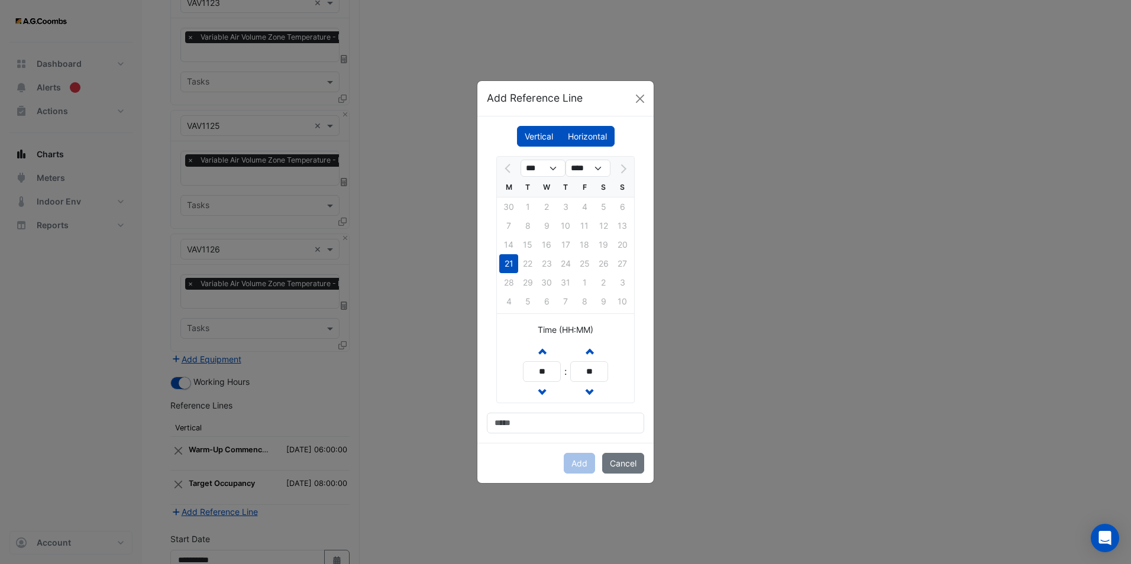
click at [571, 139] on label "Horizontal" at bounding box center [587, 136] width 54 height 21
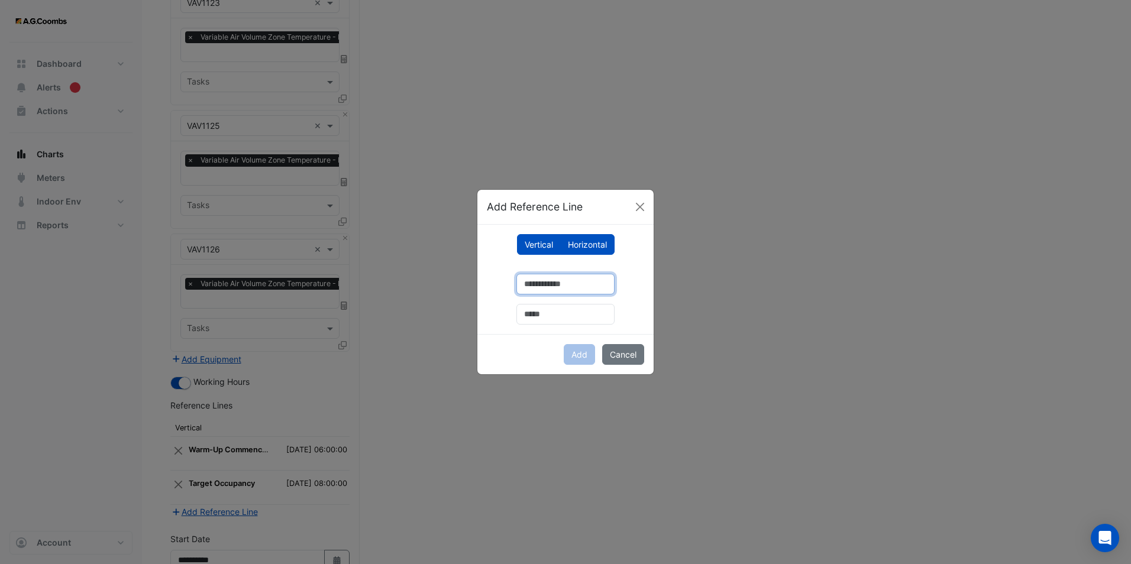
click at [531, 284] on input "number" at bounding box center [565, 284] width 98 height 21
type input "**"
click at [529, 317] on input "text" at bounding box center [565, 314] width 98 height 21
type input "**********"
click at [579, 352] on button "Add" at bounding box center [579, 354] width 31 height 21
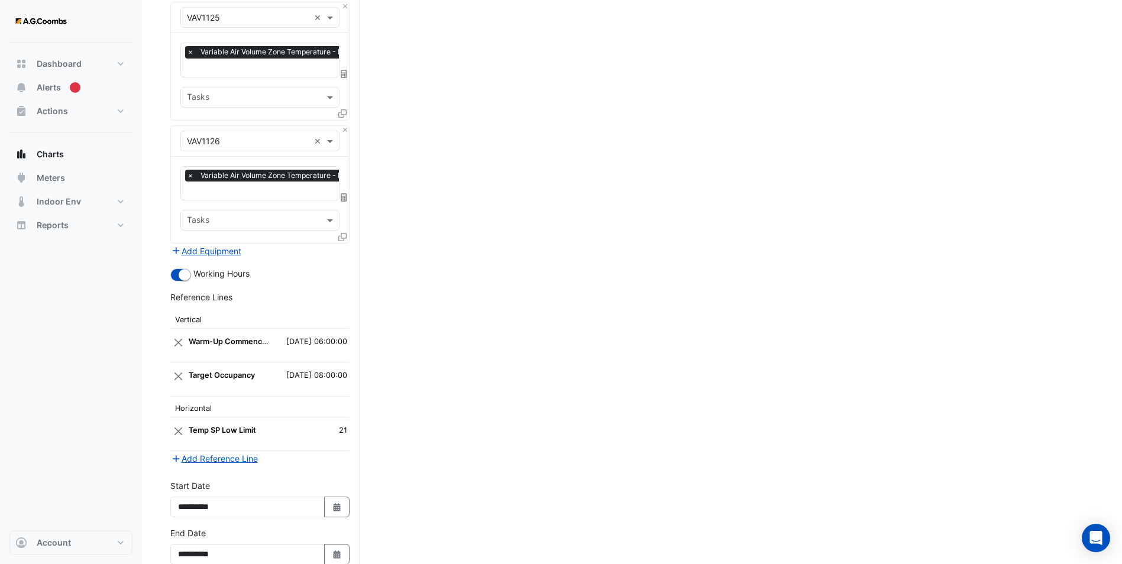
scroll to position [2847, 0]
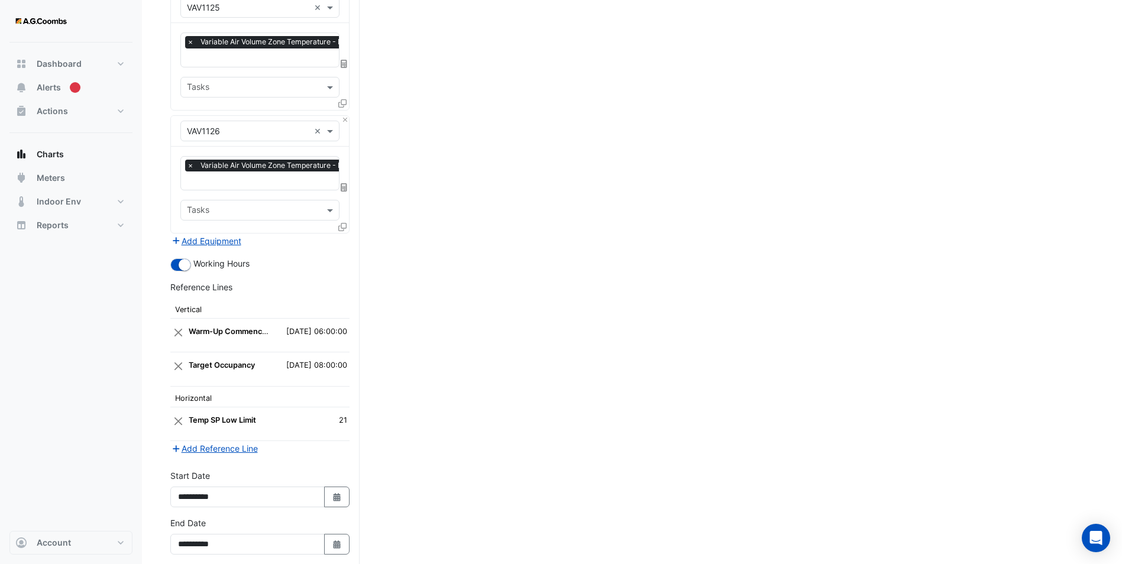
click at [291, 564] on button "Draw Chart" at bounding box center [259, 574] width 179 height 21
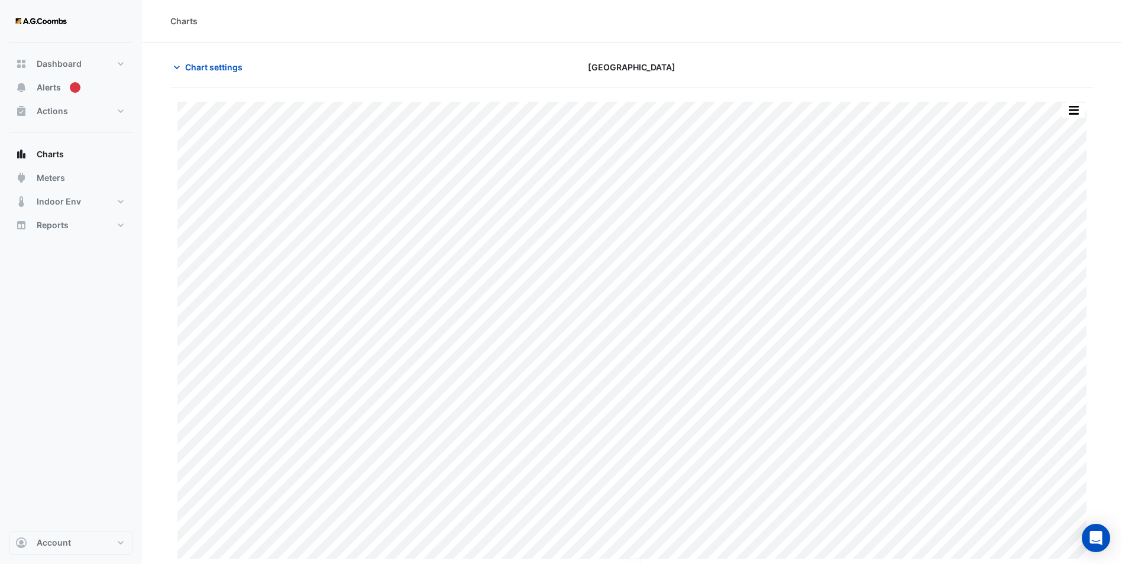
scroll to position [1, 0]
click at [1076, 106] on button "button" at bounding box center [1074, 109] width 24 height 15
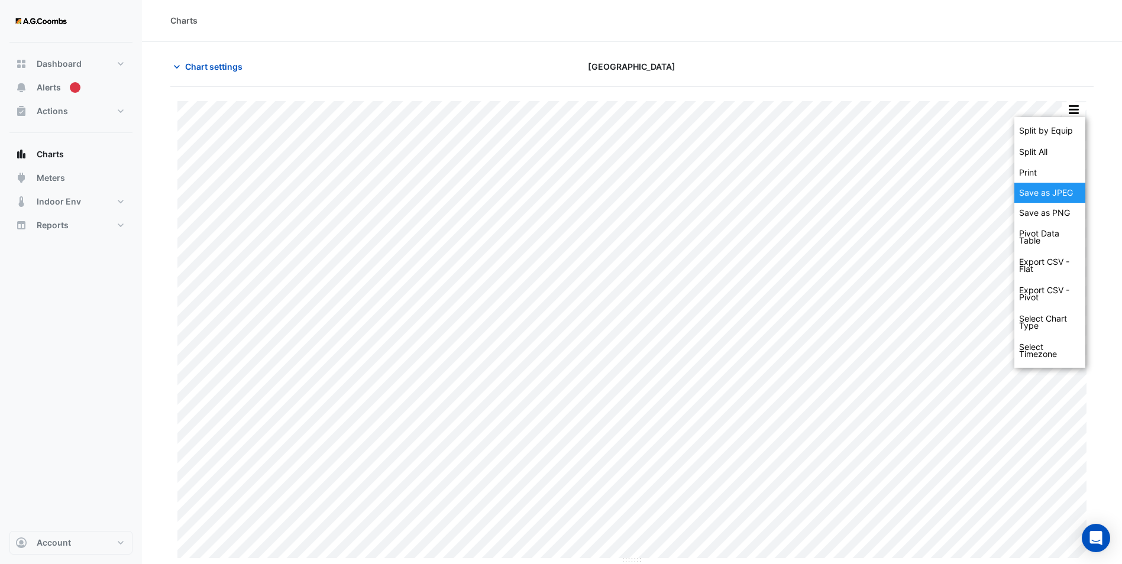
click at [1069, 193] on div "Save as JPEG" at bounding box center [1049, 193] width 71 height 20
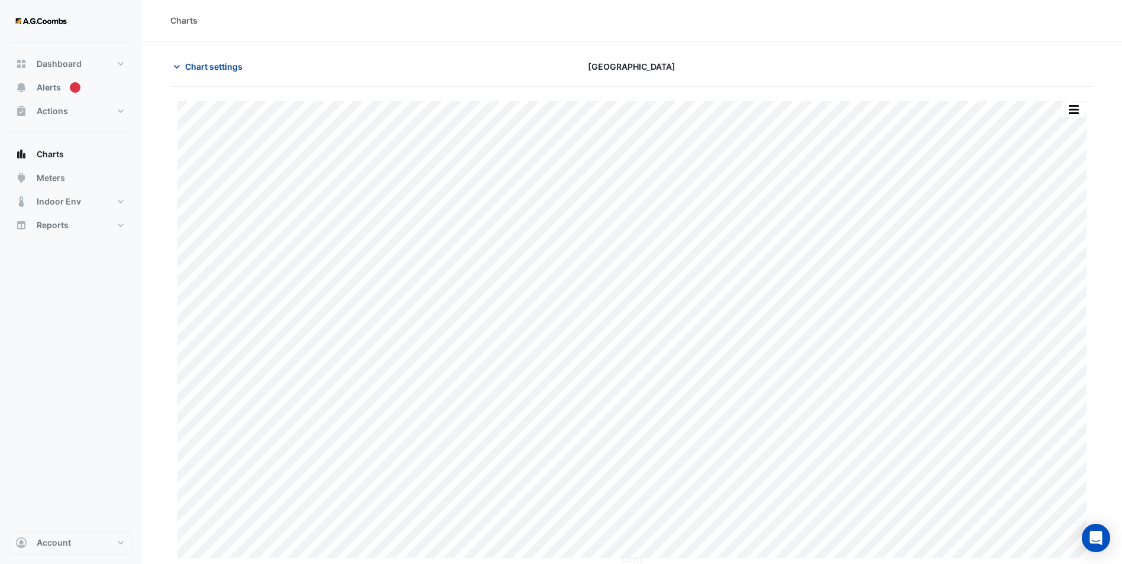
click at [176, 67] on icon "button" at bounding box center [177, 67] width 12 height 12
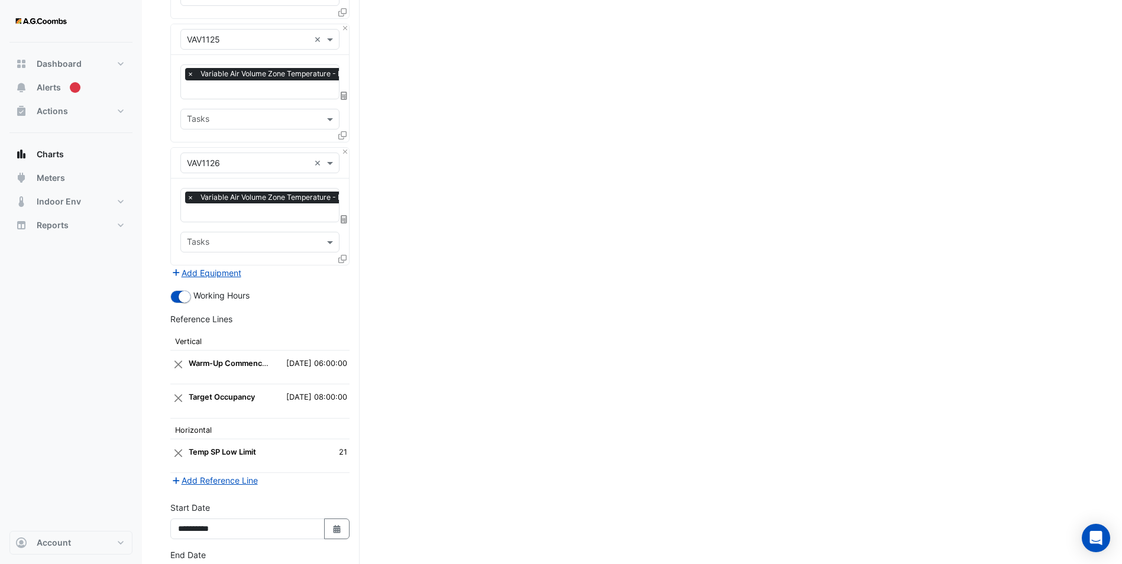
scroll to position [2872, 0]
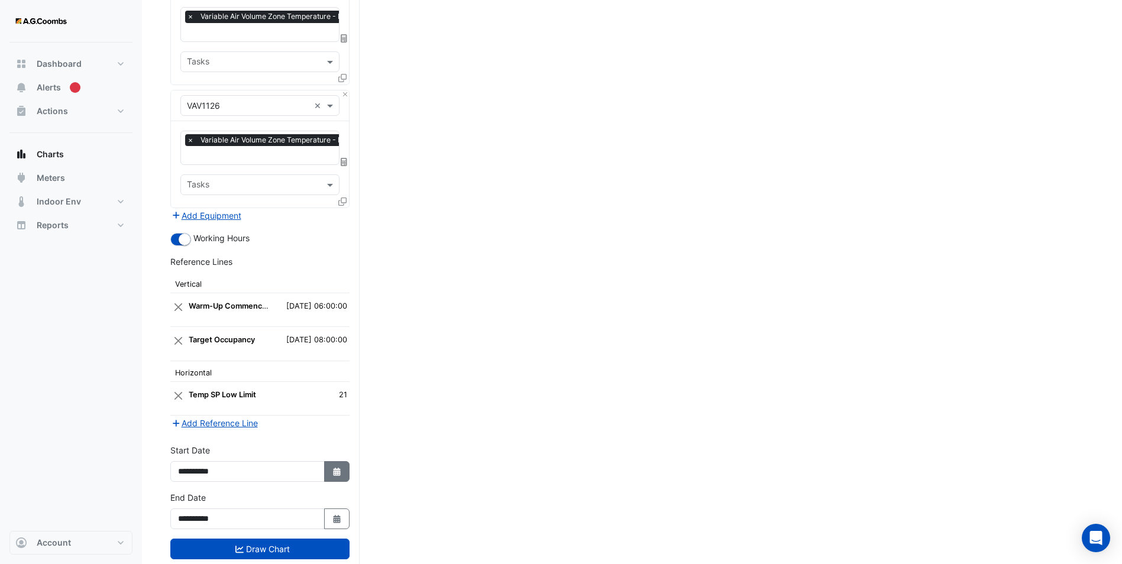
click at [344, 461] on button "Select Date" at bounding box center [337, 471] width 26 height 21
select select "*"
select select "****"
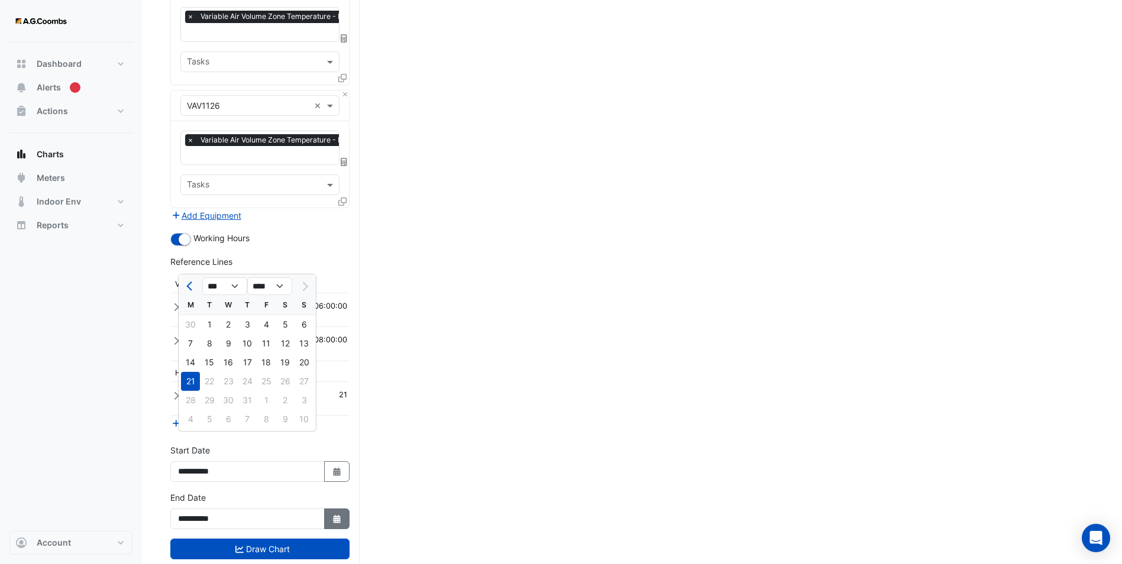
click at [339, 515] on icon "button" at bounding box center [336, 519] width 7 height 8
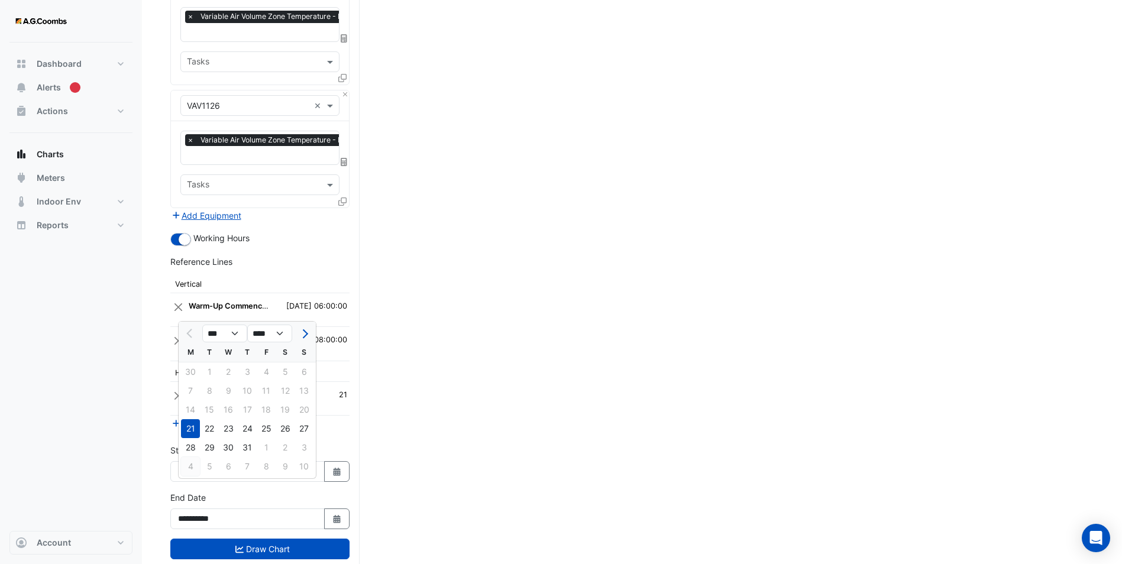
click at [189, 469] on div "4" at bounding box center [190, 466] width 19 height 19
type input "**********"
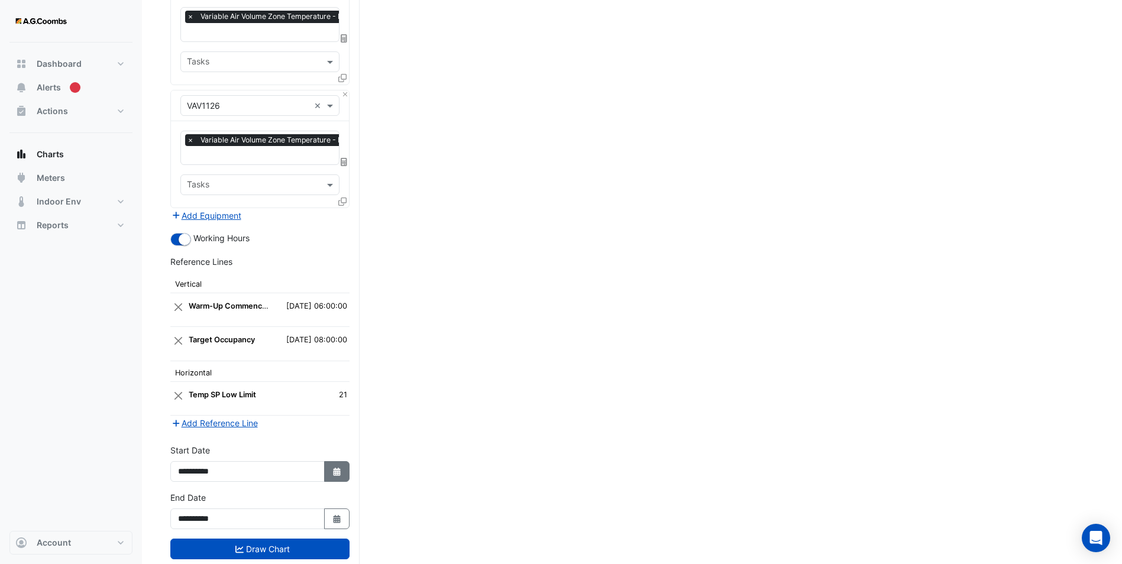
click at [328, 461] on button "Select Date" at bounding box center [337, 471] width 26 height 21
select select "*"
select select "****"
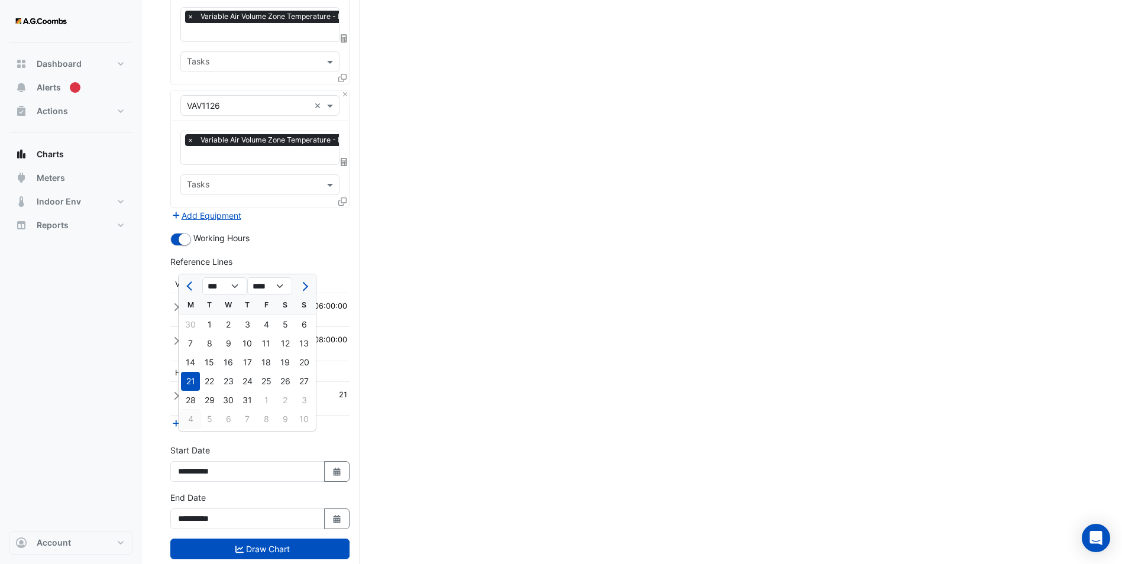
click at [188, 421] on div "4" at bounding box center [190, 419] width 19 height 19
type input "**********"
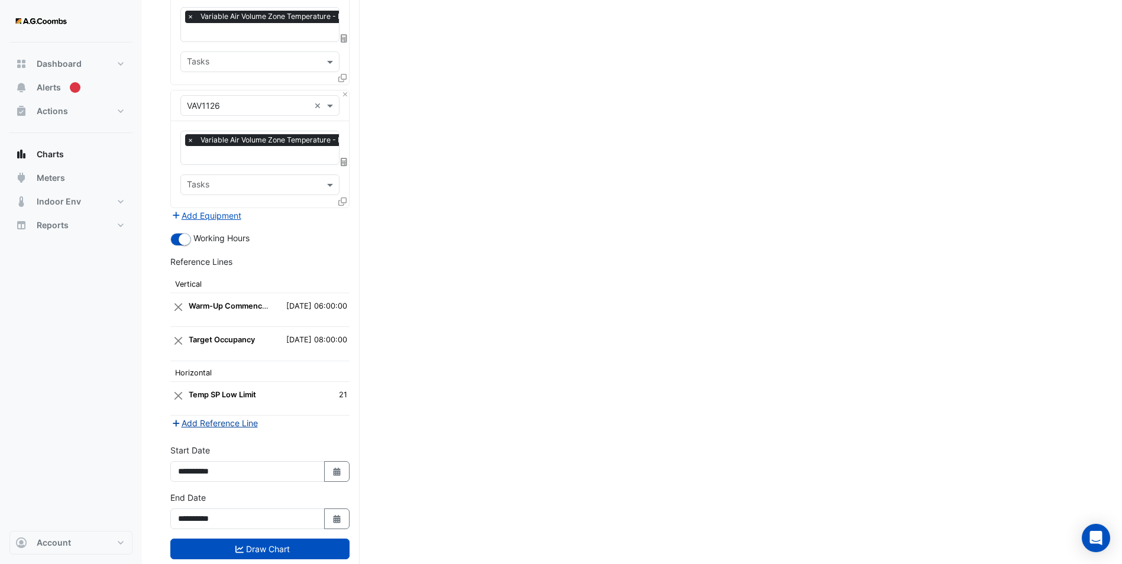
click at [214, 416] on button "Add Reference Line" at bounding box center [214, 423] width 88 height 14
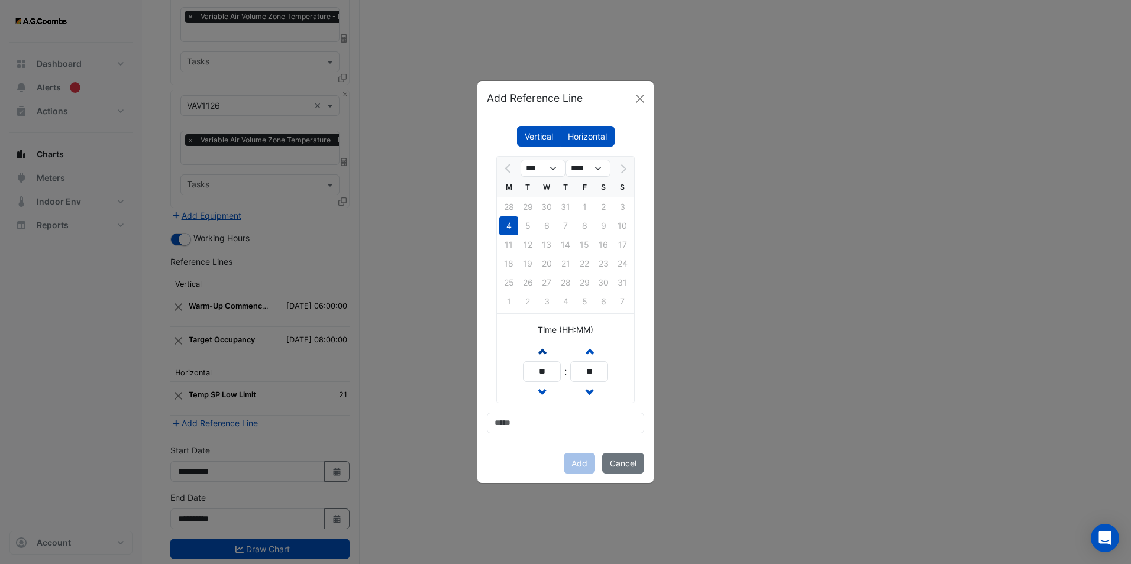
click at [537, 348] on button "Increment hours" at bounding box center [541, 351] width 21 height 21
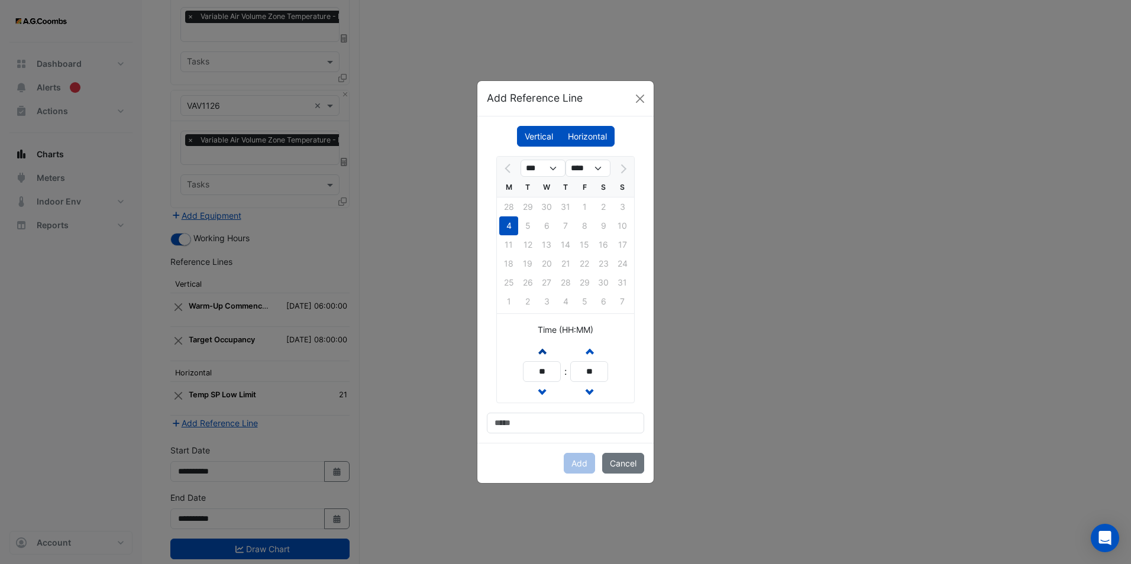
type input "**"
click at [533, 418] on input at bounding box center [565, 423] width 157 height 21
type input "**********"
click at [577, 458] on button "Add" at bounding box center [579, 463] width 31 height 21
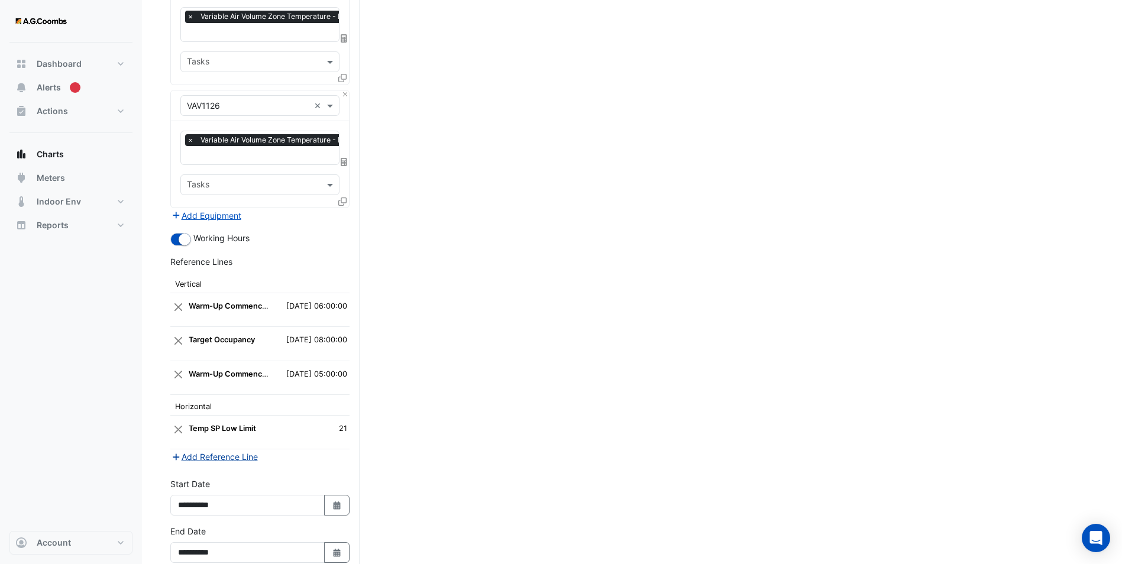
click at [215, 450] on button "Add Reference Line" at bounding box center [214, 457] width 88 height 14
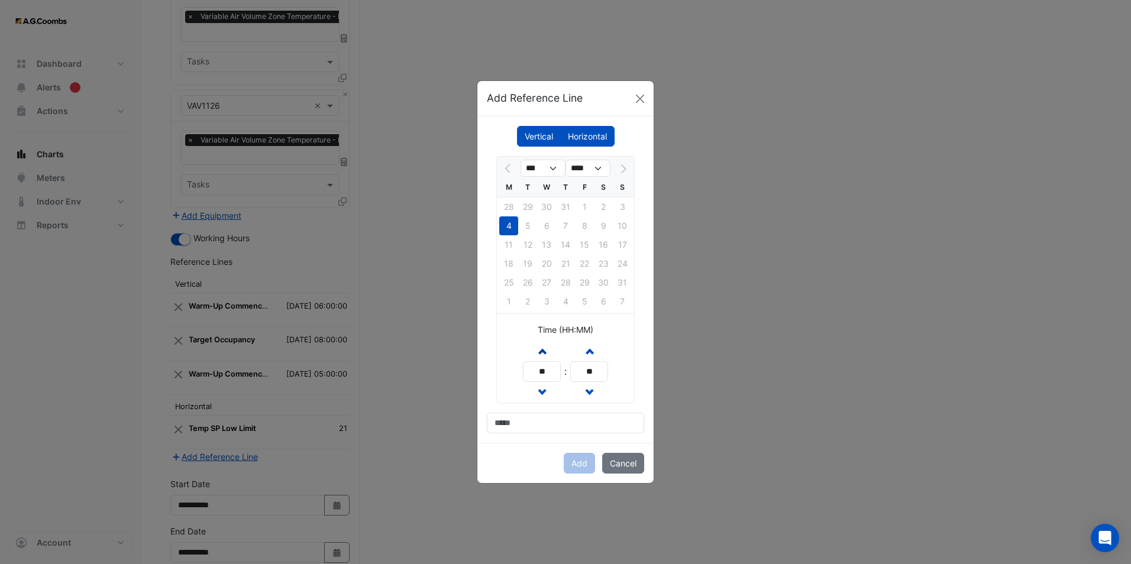
click at [542, 352] on span "button" at bounding box center [542, 351] width 6 height 10
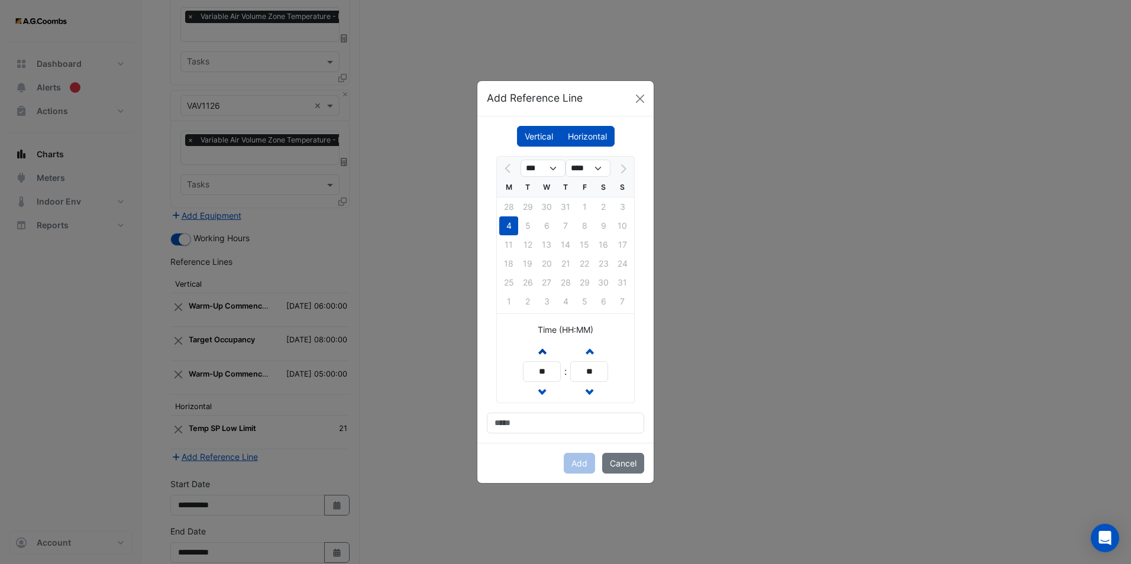
click at [542, 352] on span "button" at bounding box center [542, 351] width 6 height 10
type input "**"
click at [523, 423] on input at bounding box center [565, 423] width 157 height 21
type input "**********"
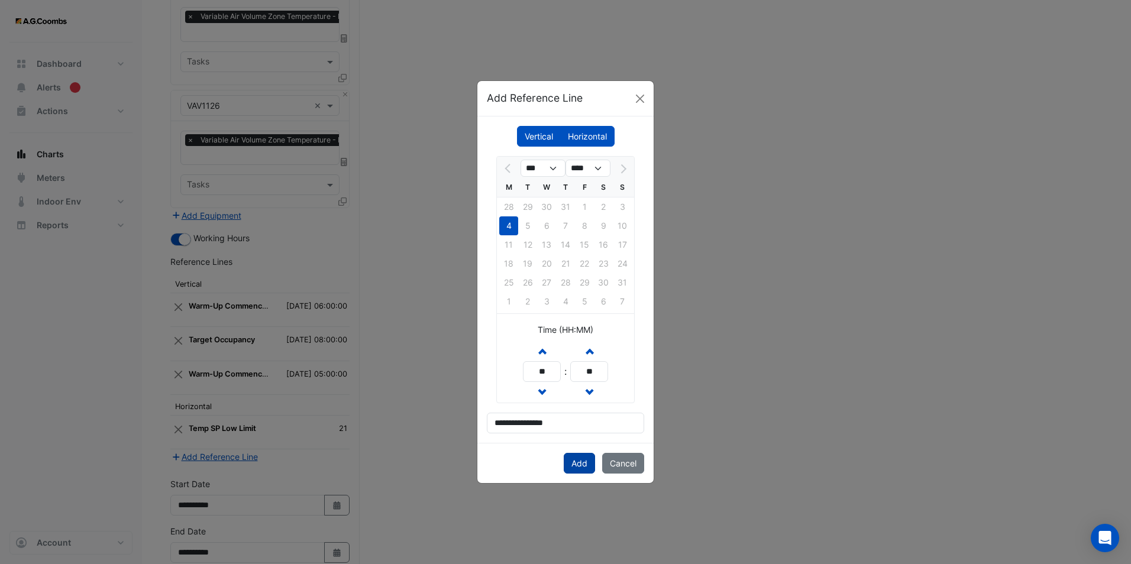
click at [575, 464] on button "Add" at bounding box center [579, 463] width 31 height 21
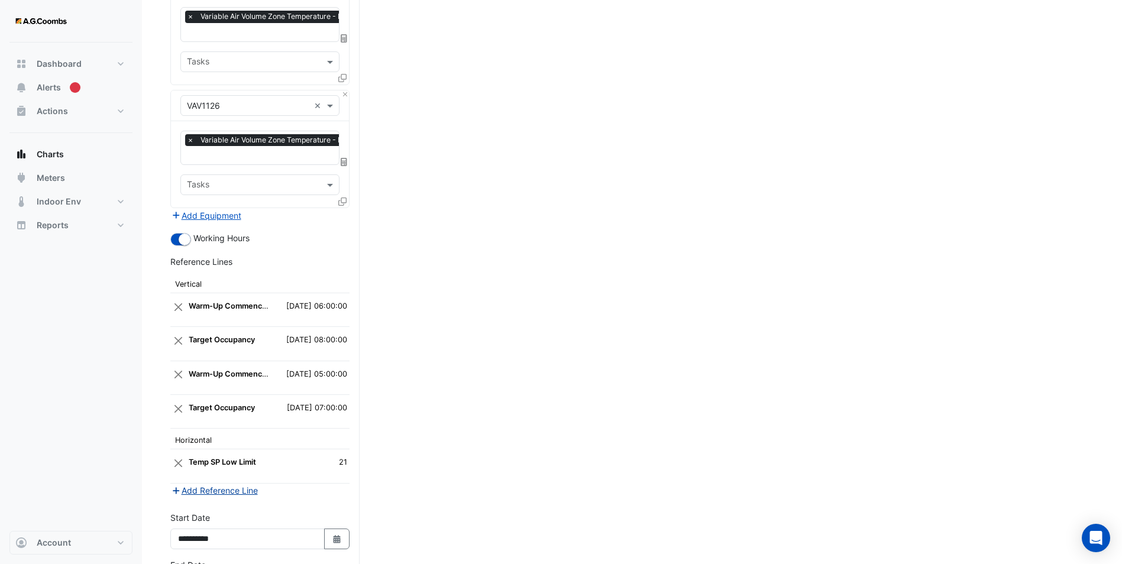
click at [207, 484] on button "Add Reference Line" at bounding box center [214, 491] width 88 height 14
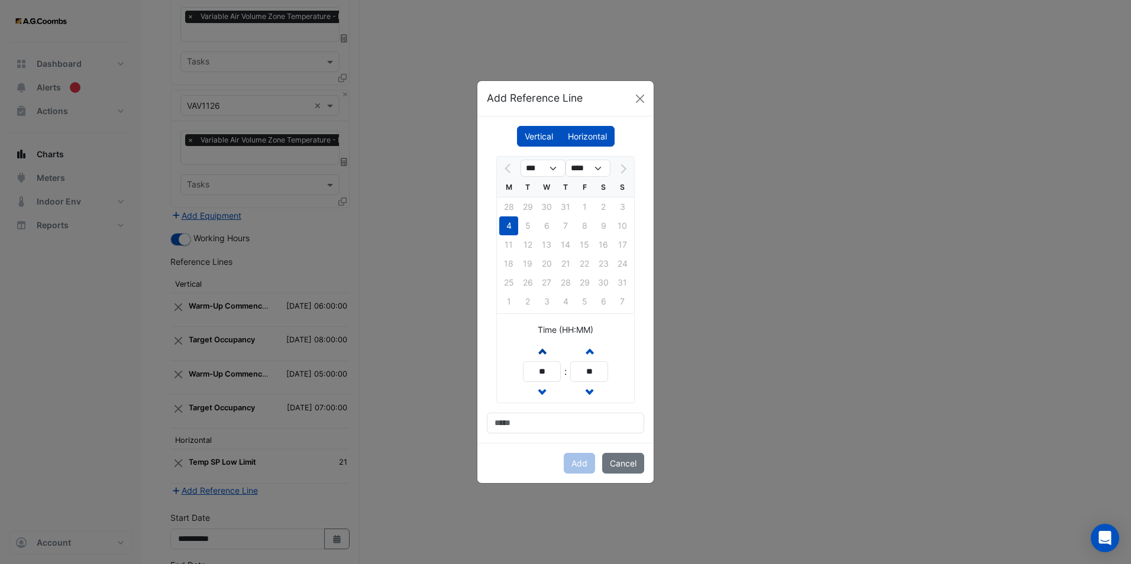
click at [535, 351] on button "Increment hours" at bounding box center [541, 351] width 21 height 21
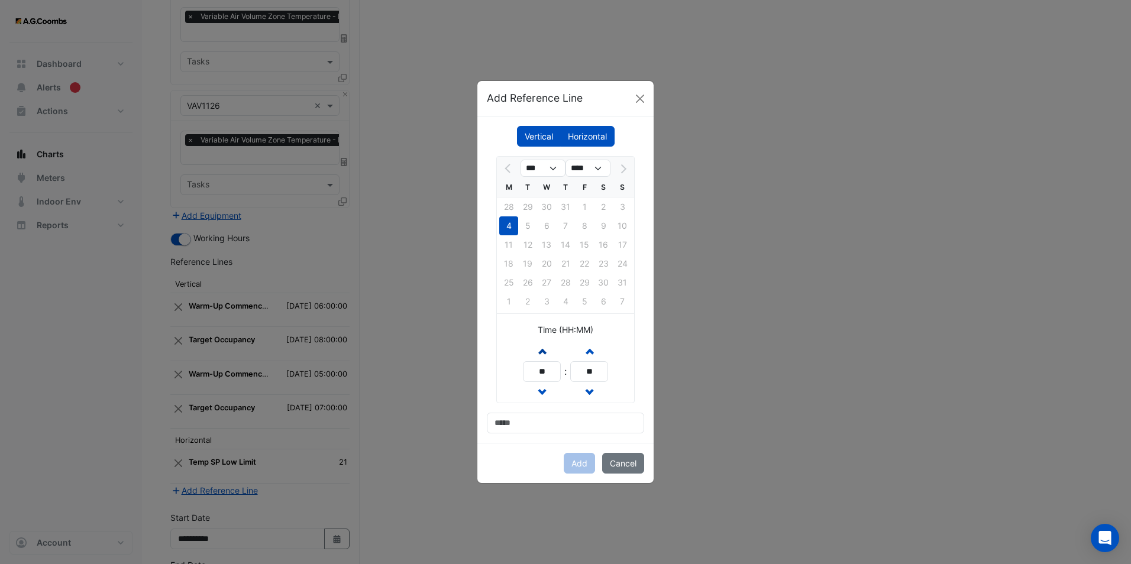
click at [535, 351] on button "Increment hours" at bounding box center [541, 351] width 21 height 21
type input "**"
click at [546, 431] on input at bounding box center [565, 423] width 157 height 21
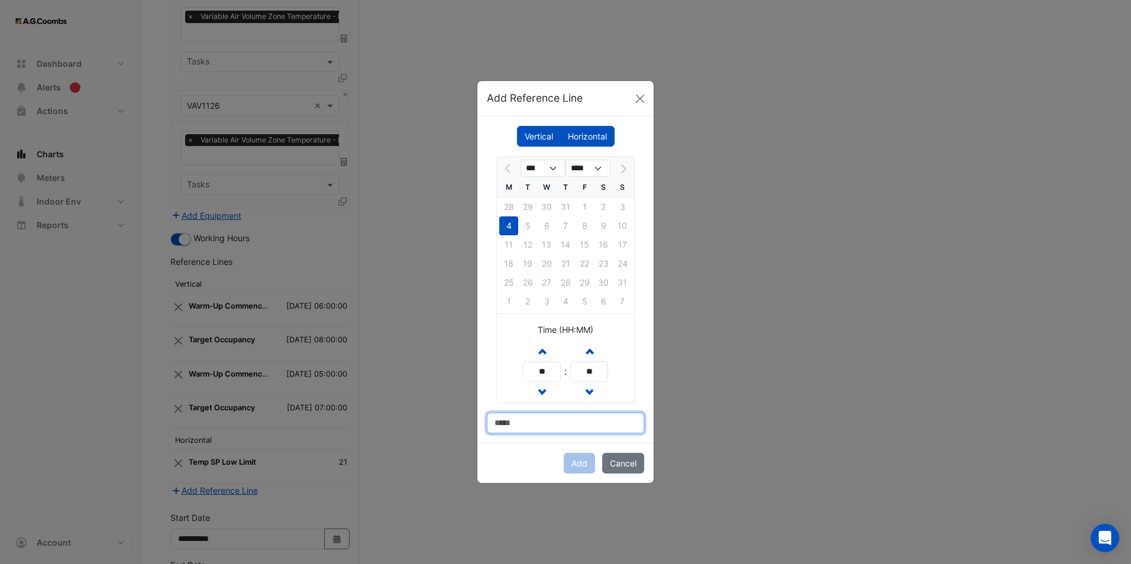
type input "**********"
click at [581, 467] on button "Add" at bounding box center [579, 463] width 31 height 21
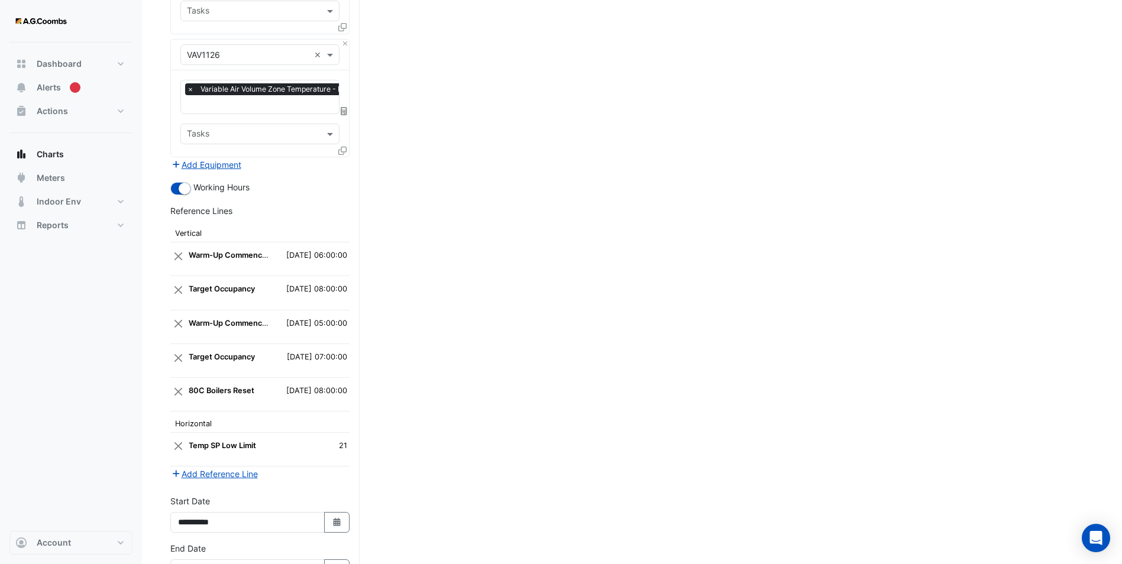
scroll to position [2973, 0]
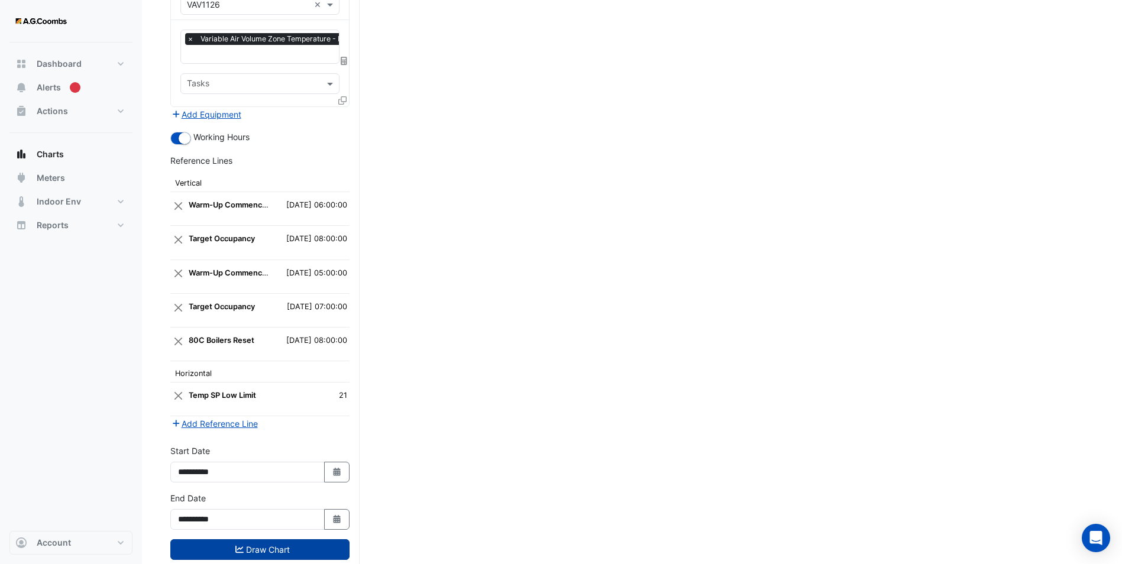
click at [266, 539] on button "Draw Chart" at bounding box center [259, 549] width 179 height 21
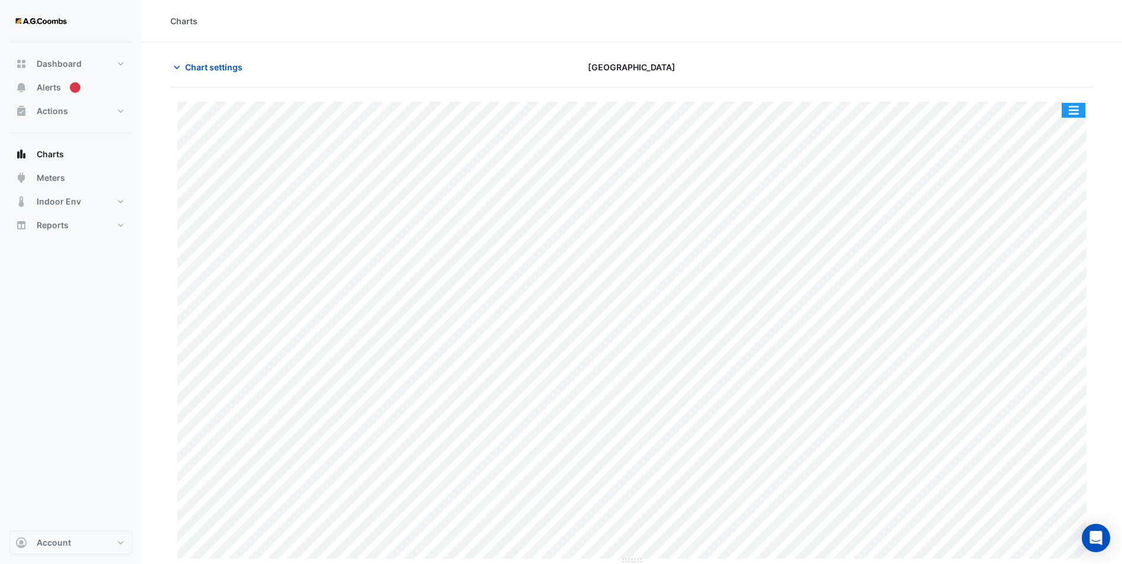
click at [1079, 104] on button "button" at bounding box center [1074, 110] width 24 height 15
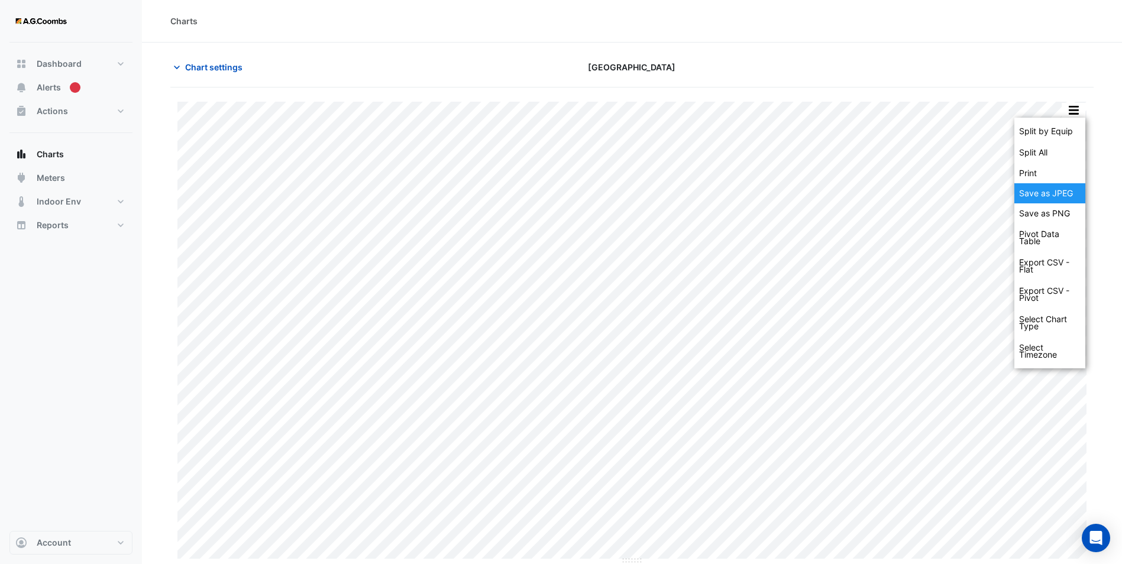
click at [1052, 187] on div "Save as JPEG" at bounding box center [1049, 193] width 71 height 20
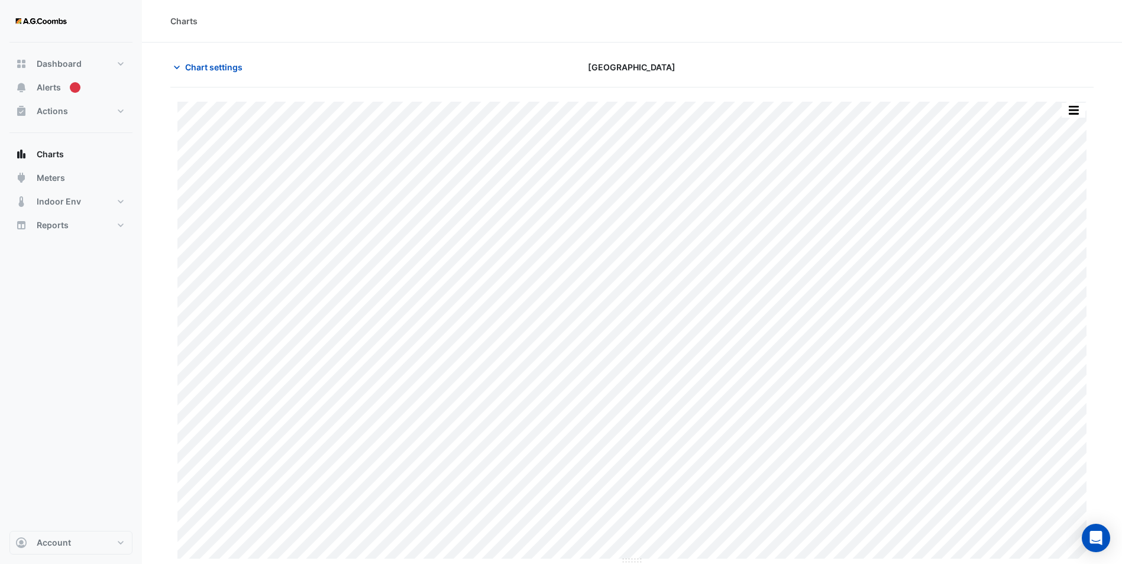
click at [190, 80] on div "Chart settings [GEOGRAPHIC_DATA]" at bounding box center [631, 72] width 923 height 31
click at [192, 73] on button "Chart settings" at bounding box center [210, 67] width 80 height 21
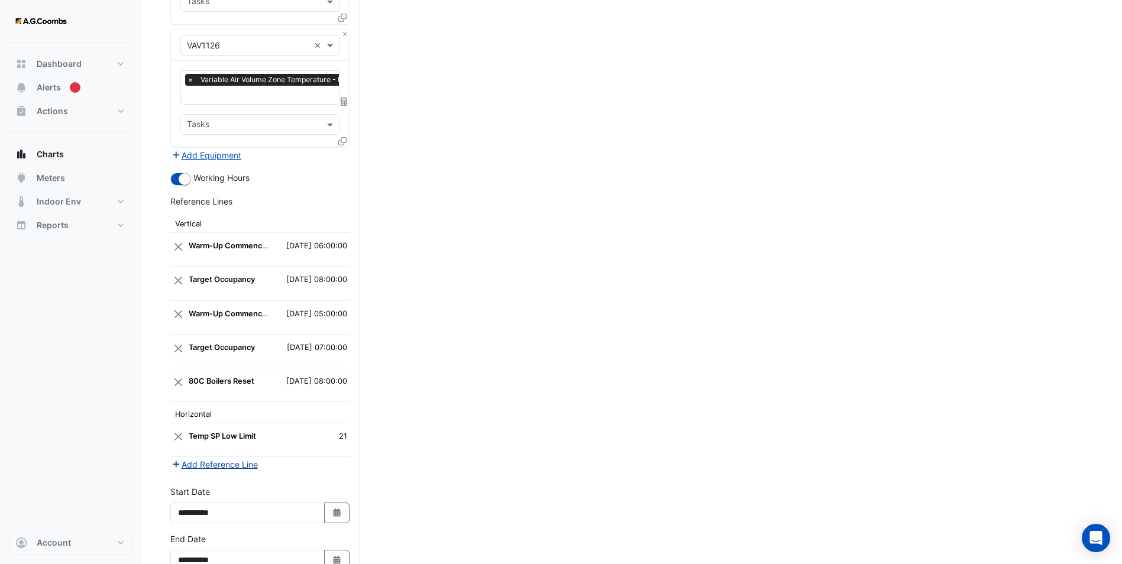
scroll to position [2973, 0]
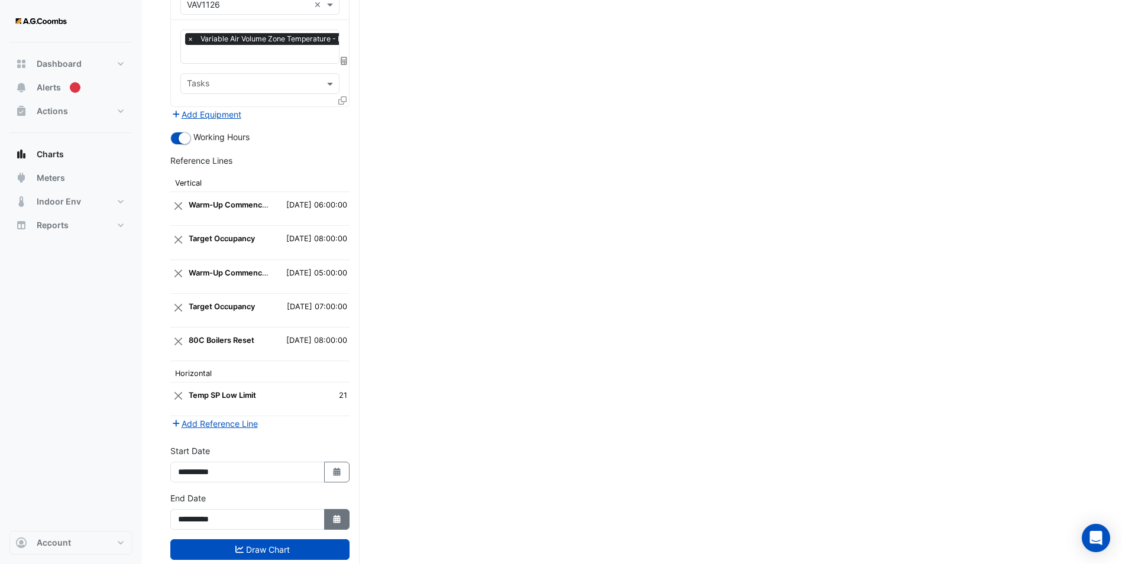
click at [339, 515] on icon "button" at bounding box center [336, 519] width 7 height 8
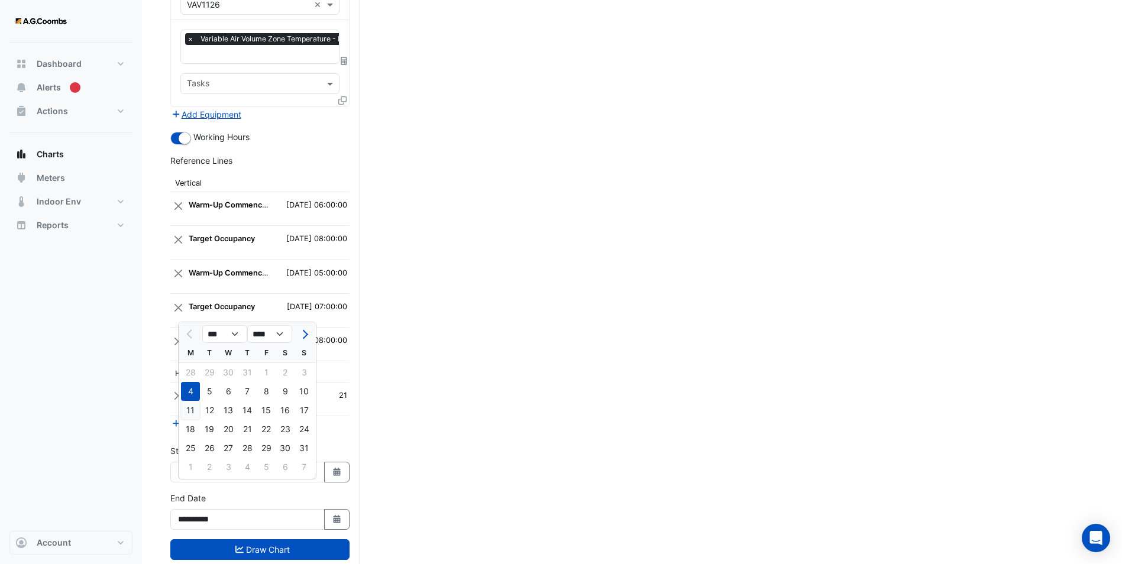
click at [189, 412] on div "11" at bounding box center [190, 410] width 19 height 19
type input "**********"
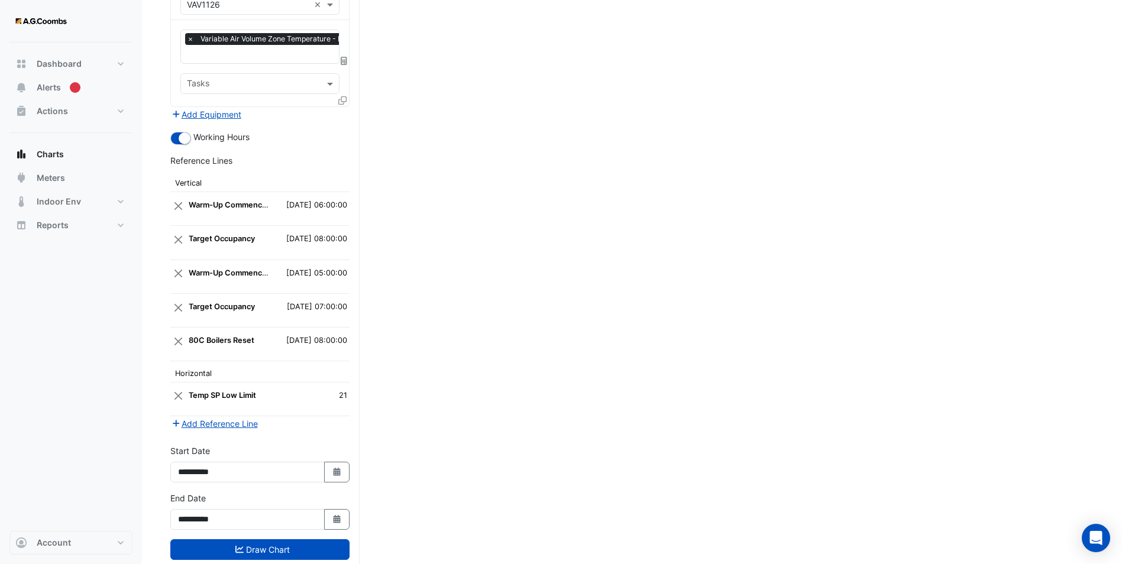
drag, startPoint x: 342, startPoint y: 446, endPoint x: 316, endPoint y: 448, distance: 26.7
click at [342, 462] on button "Select Date" at bounding box center [337, 472] width 26 height 21
select select "*"
select select "****"
click at [186, 365] on div "11" at bounding box center [190, 363] width 19 height 19
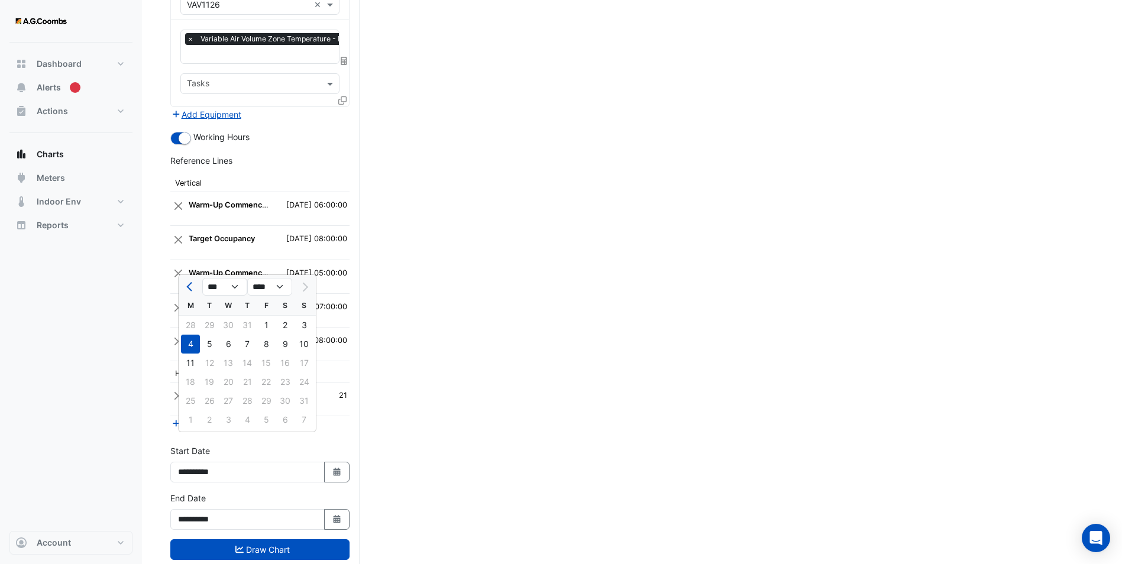
type input "**********"
click at [219, 417] on button "Add Reference Line" at bounding box center [214, 424] width 88 height 14
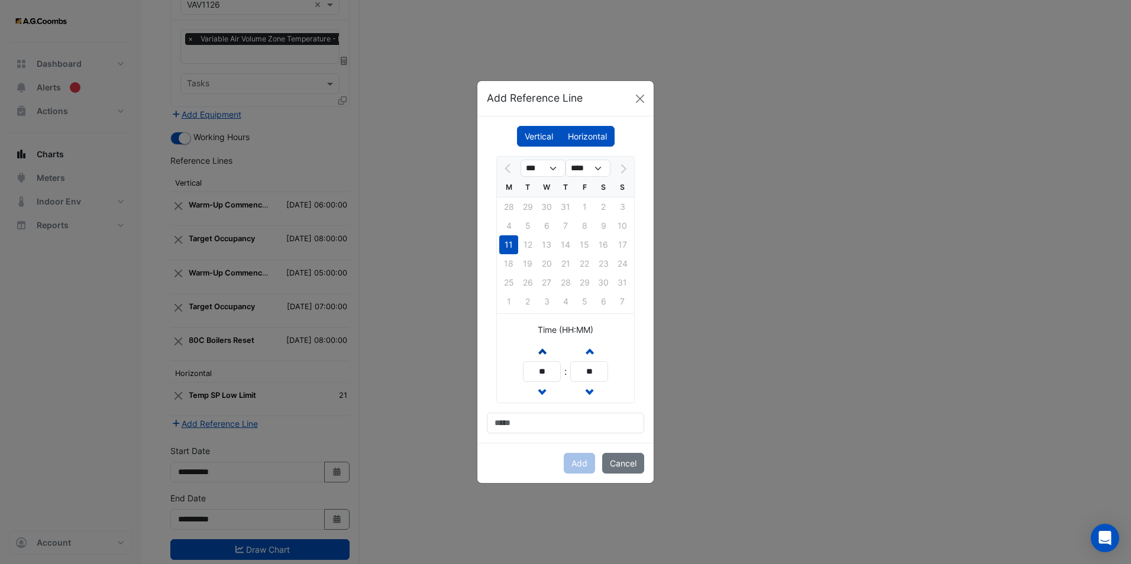
click at [539, 345] on button "Increment hours" at bounding box center [541, 351] width 21 height 21
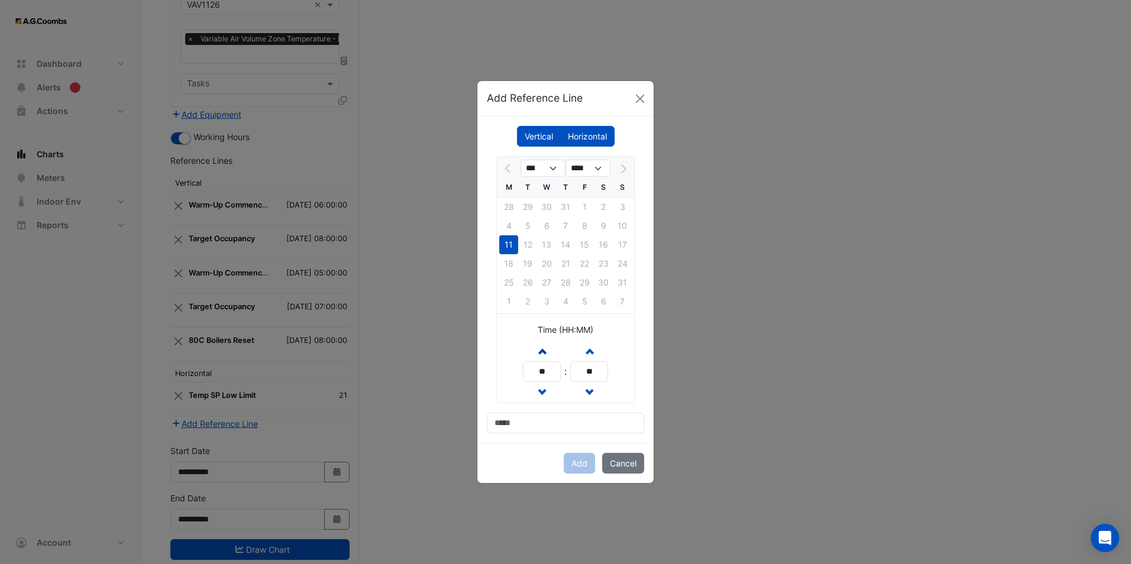
click at [539, 345] on button "Increment hours" at bounding box center [541, 351] width 21 height 21
type input "**"
click at [541, 424] on input at bounding box center [565, 423] width 157 height 21
type input "**********"
click at [571, 456] on button "Add" at bounding box center [579, 463] width 31 height 21
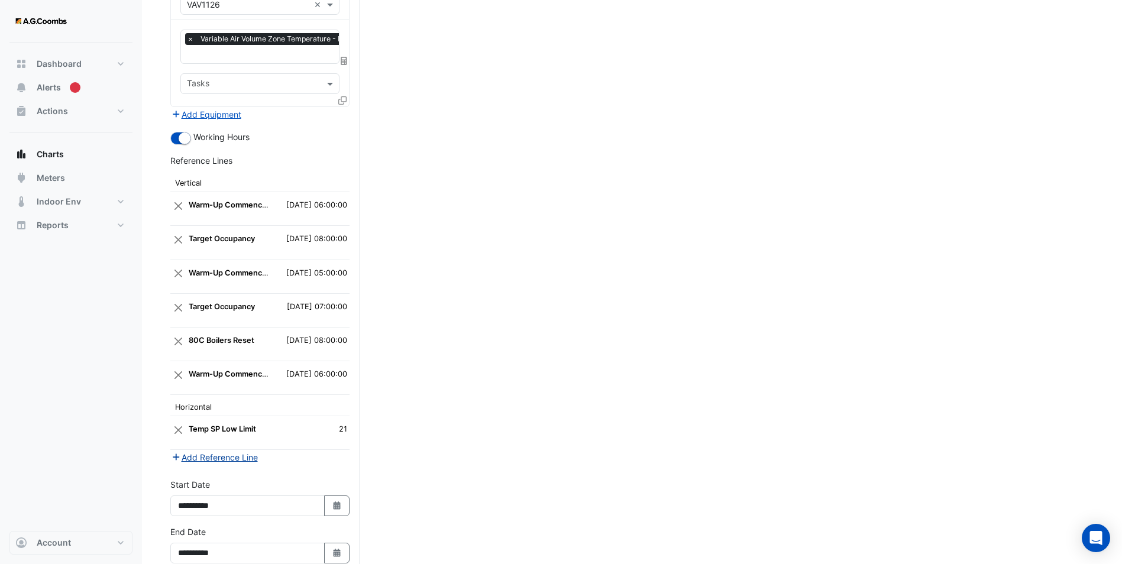
click at [224, 451] on button "Add Reference Line" at bounding box center [214, 458] width 88 height 14
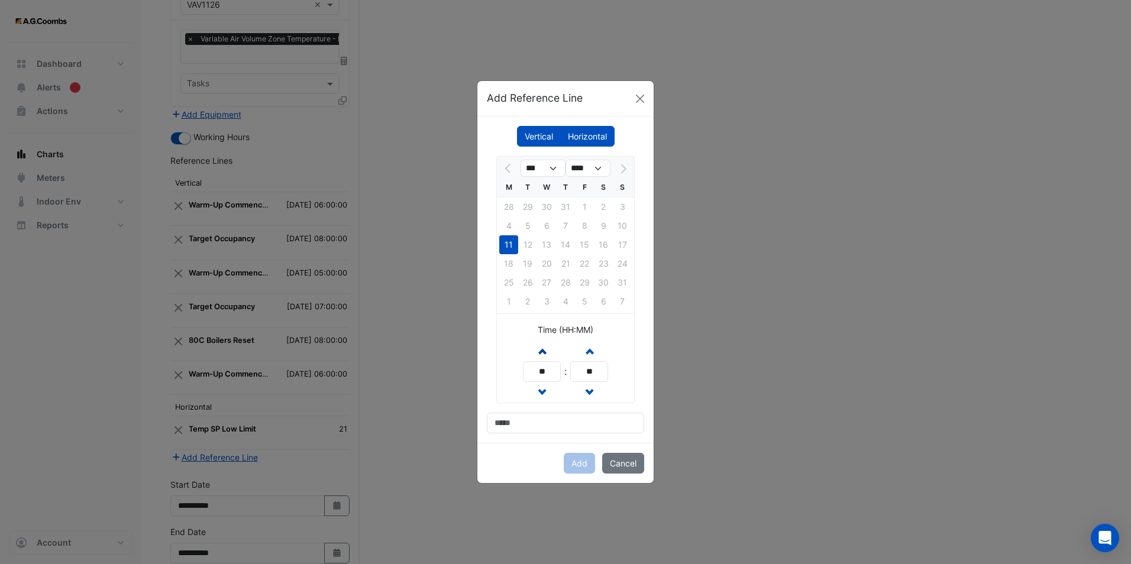
click at [541, 355] on span "button" at bounding box center [542, 351] width 6 height 10
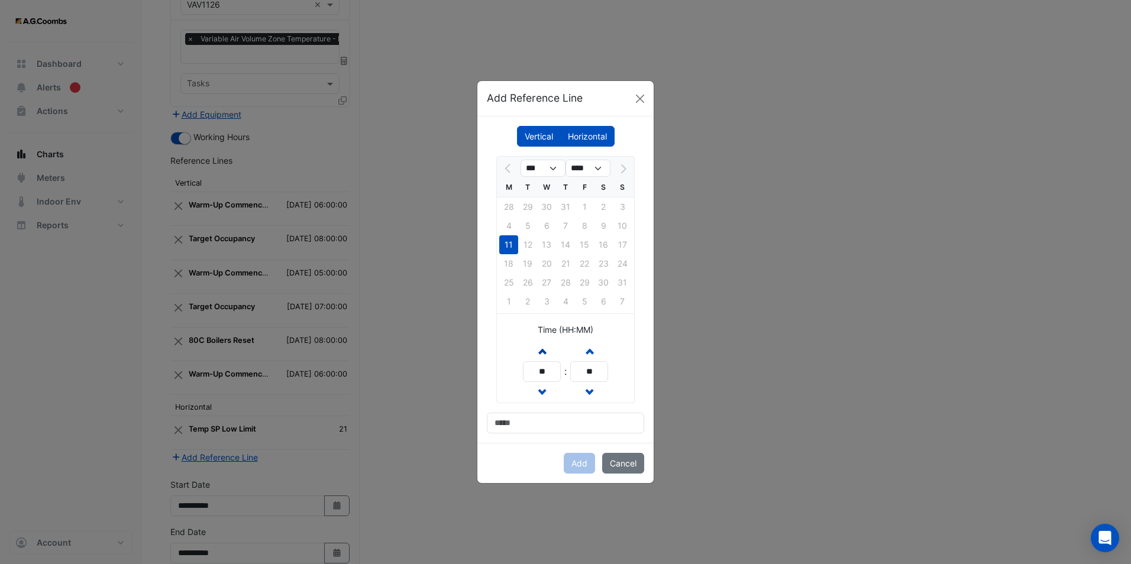
click at [541, 355] on span "button" at bounding box center [542, 351] width 6 height 10
click at [544, 351] on span "button" at bounding box center [542, 351] width 6 height 10
type input "**"
click at [542, 426] on input at bounding box center [565, 423] width 157 height 21
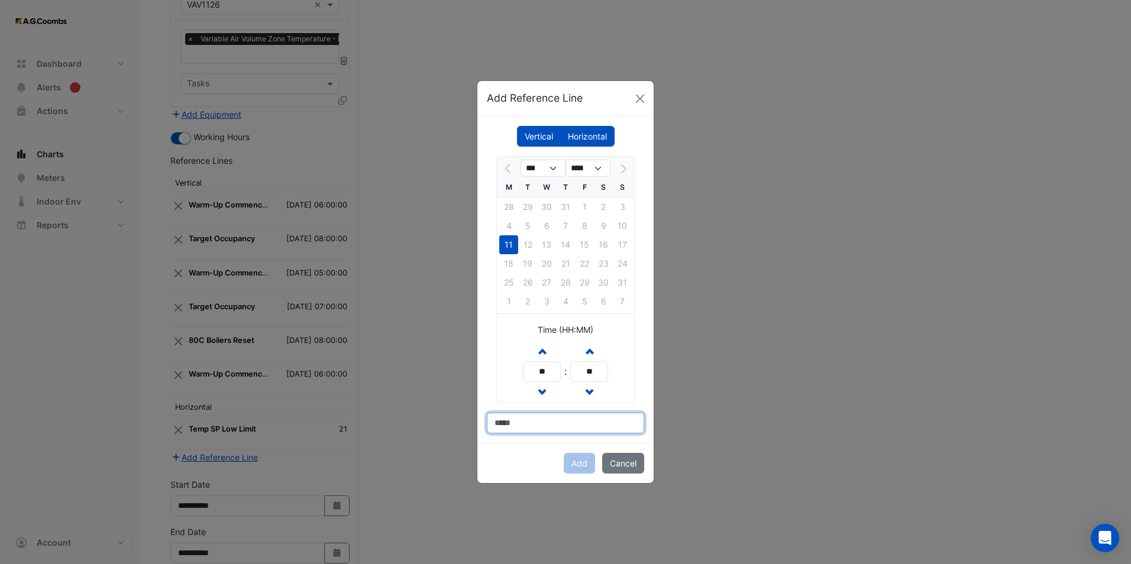
type input "**********"
click at [583, 461] on button "Add" at bounding box center [579, 463] width 31 height 21
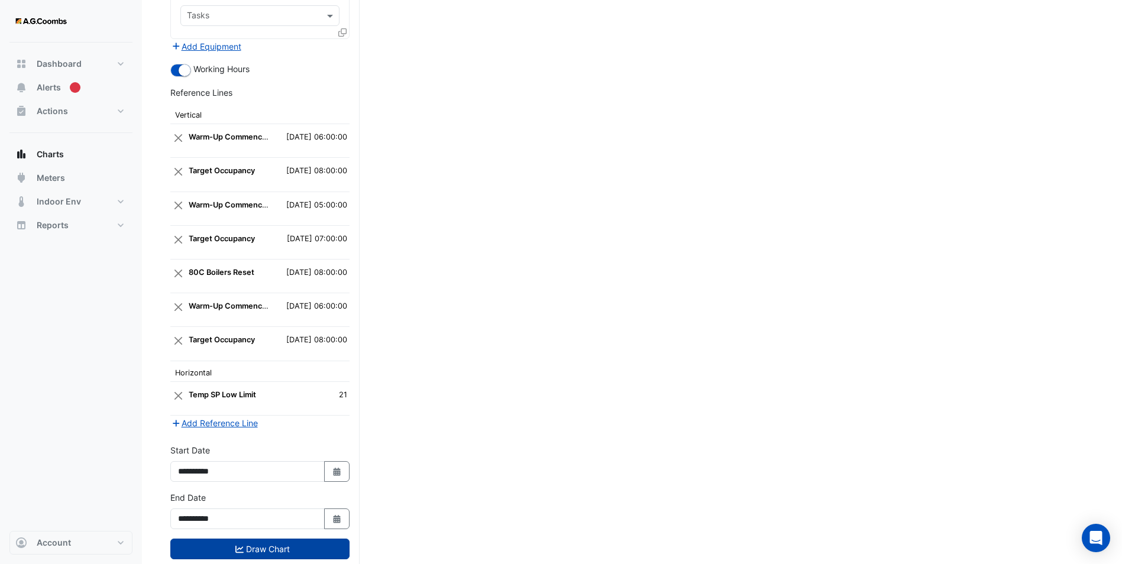
click at [264, 539] on button "Draw Chart" at bounding box center [259, 549] width 179 height 21
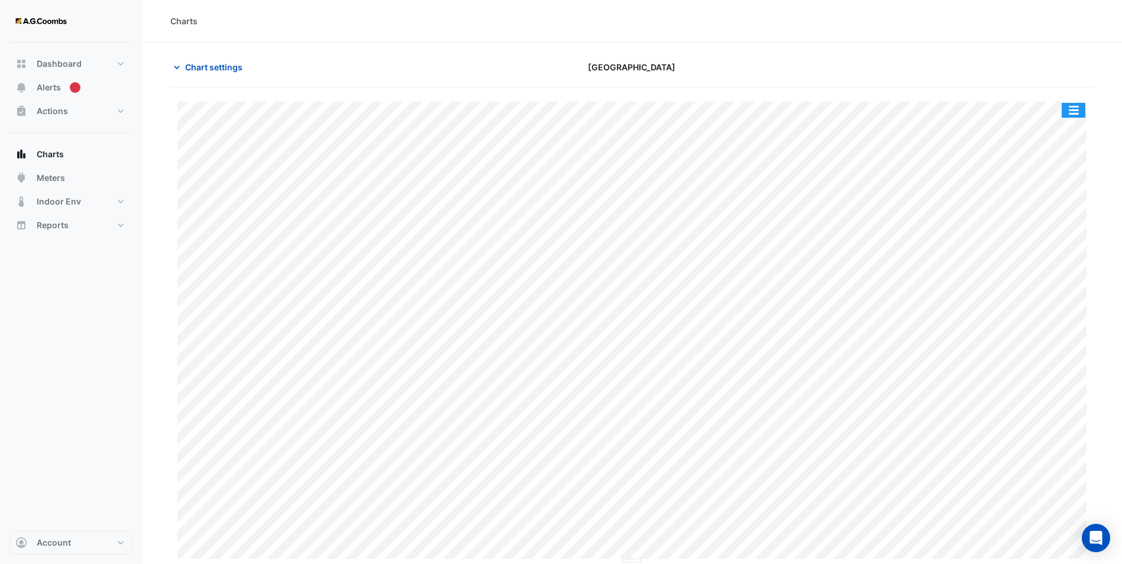
click at [1079, 106] on button "button" at bounding box center [1074, 110] width 24 height 15
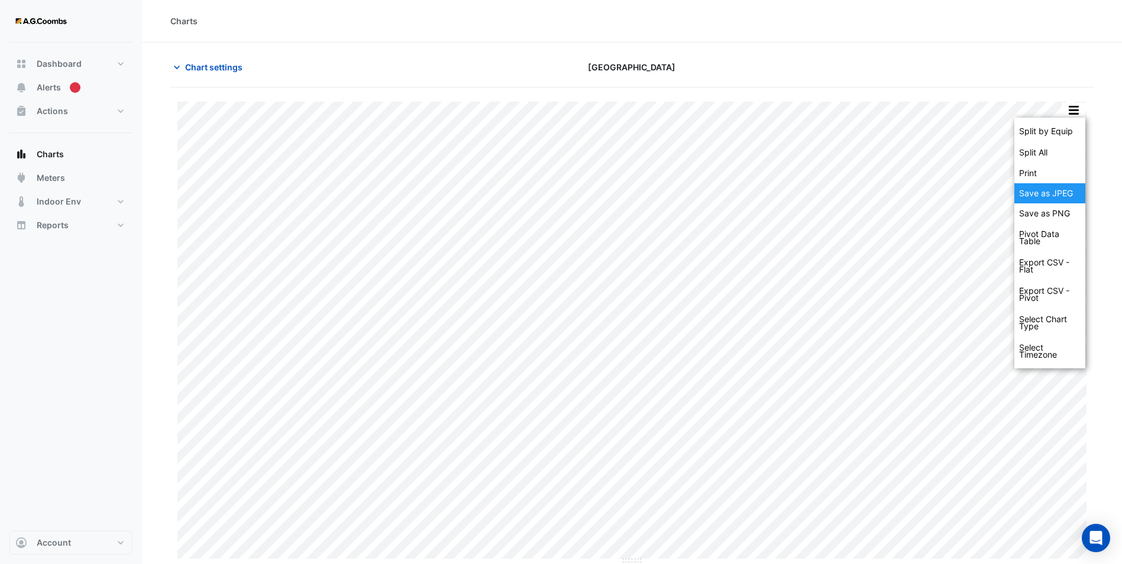
click at [1057, 190] on div "Save as JPEG" at bounding box center [1049, 193] width 71 height 20
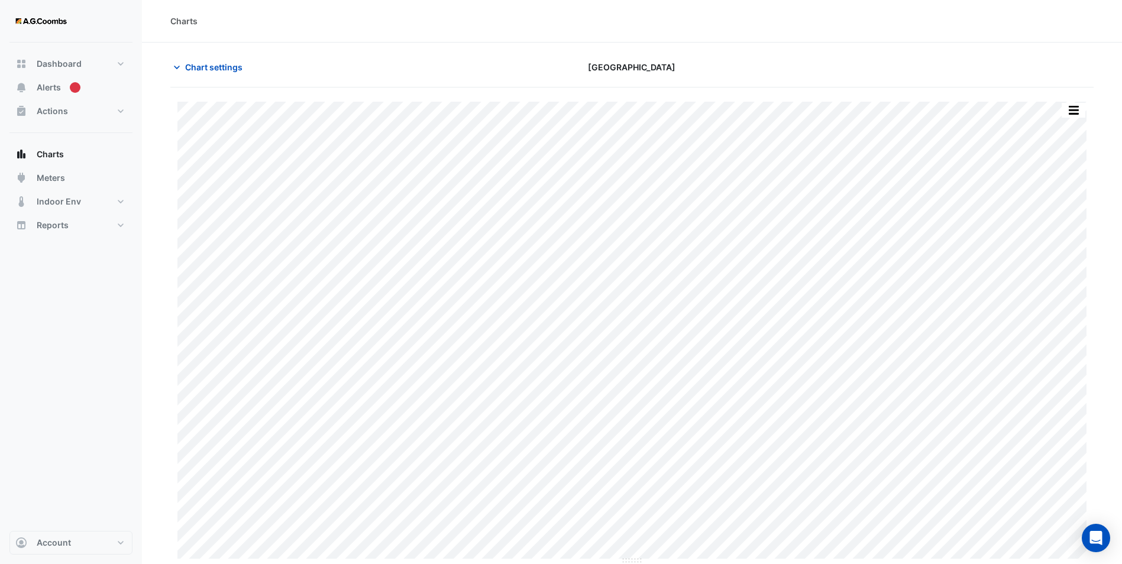
click at [724, 40] on div "Charts" at bounding box center [632, 21] width 980 height 43
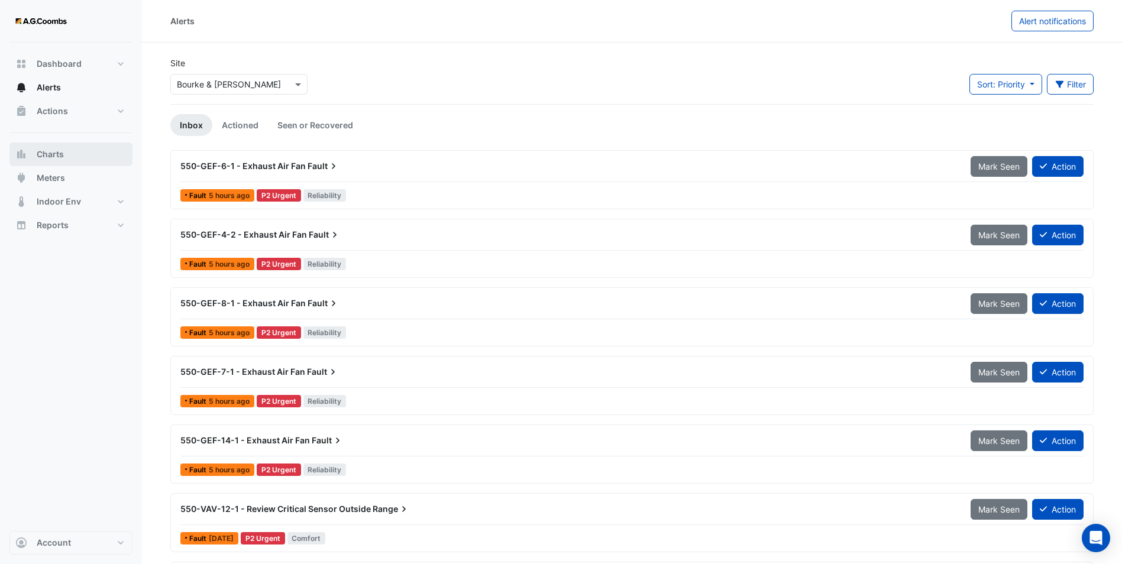
click at [61, 162] on button "Charts" at bounding box center [70, 155] width 123 height 24
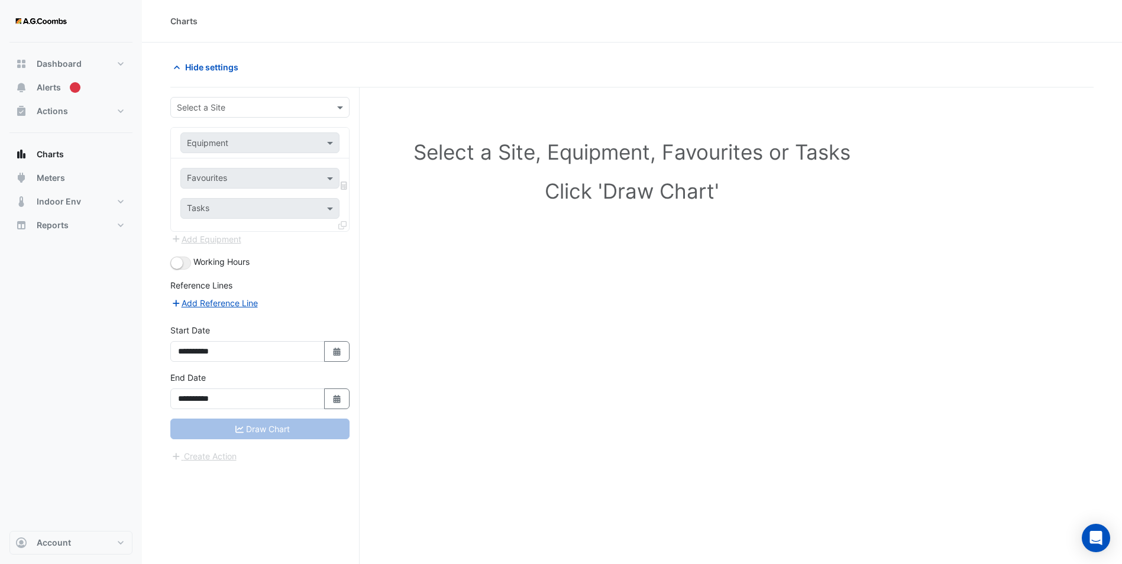
click at [232, 112] on input "text" at bounding box center [248, 108] width 143 height 12
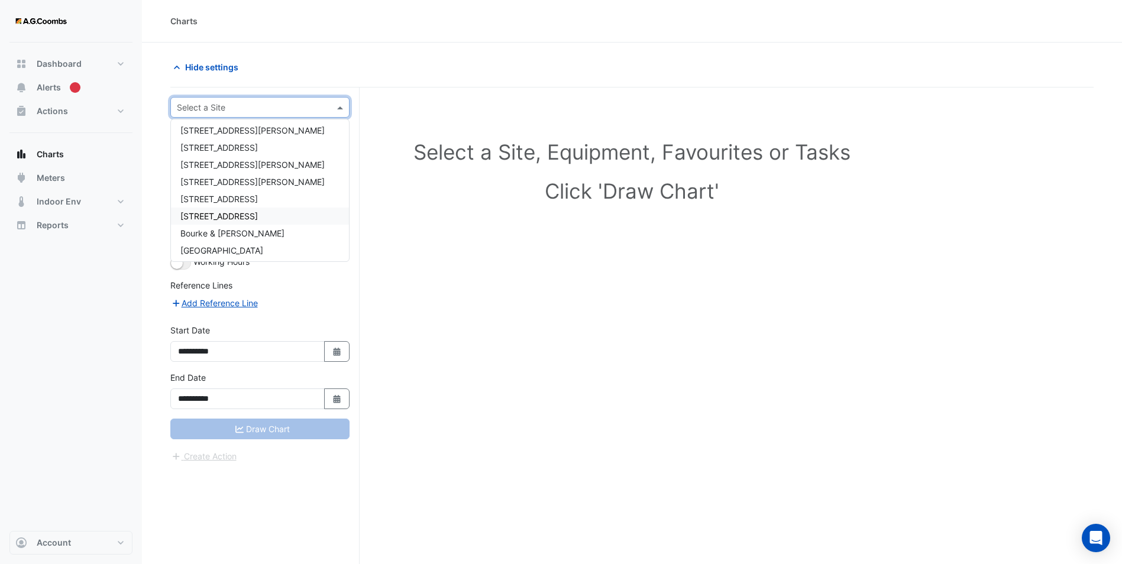
scroll to position [73, 0]
click at [244, 211] on span "[GEOGRAPHIC_DATA]" at bounding box center [221, 214] width 83 height 10
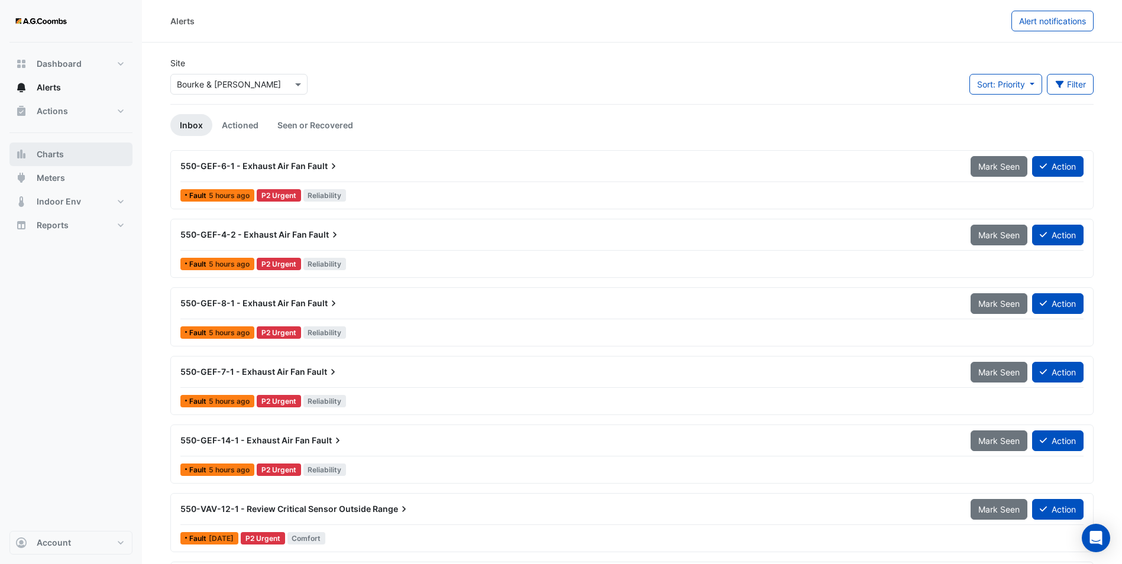
click at [62, 161] on button "Charts" at bounding box center [70, 155] width 123 height 24
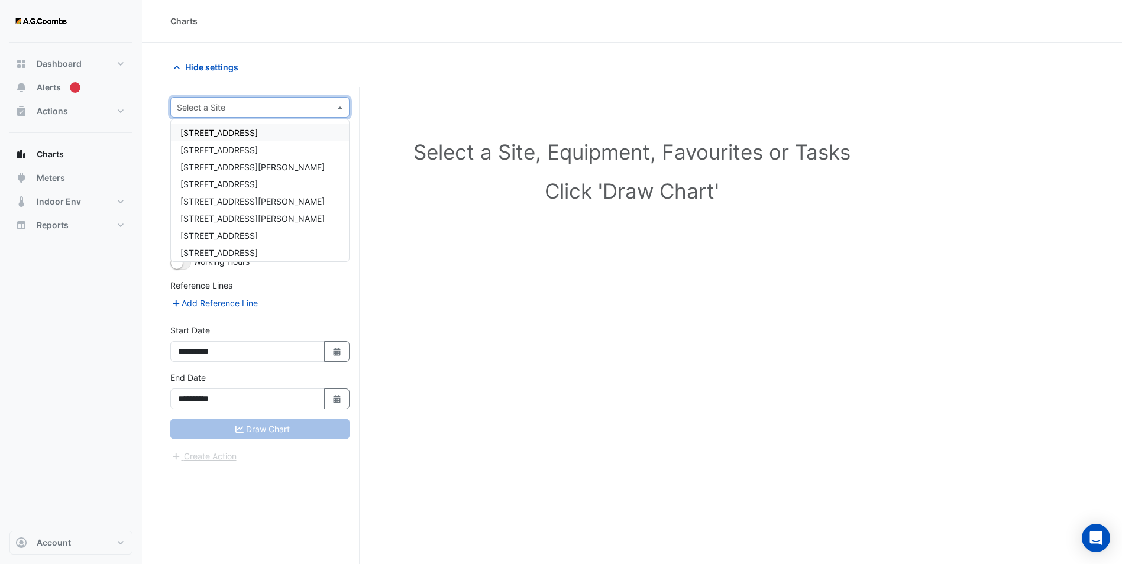
click at [223, 113] on div "Select a Site" at bounding box center [201, 107] width 48 height 12
click at [216, 218] on span "[GEOGRAPHIC_DATA]" at bounding box center [221, 214] width 83 height 10
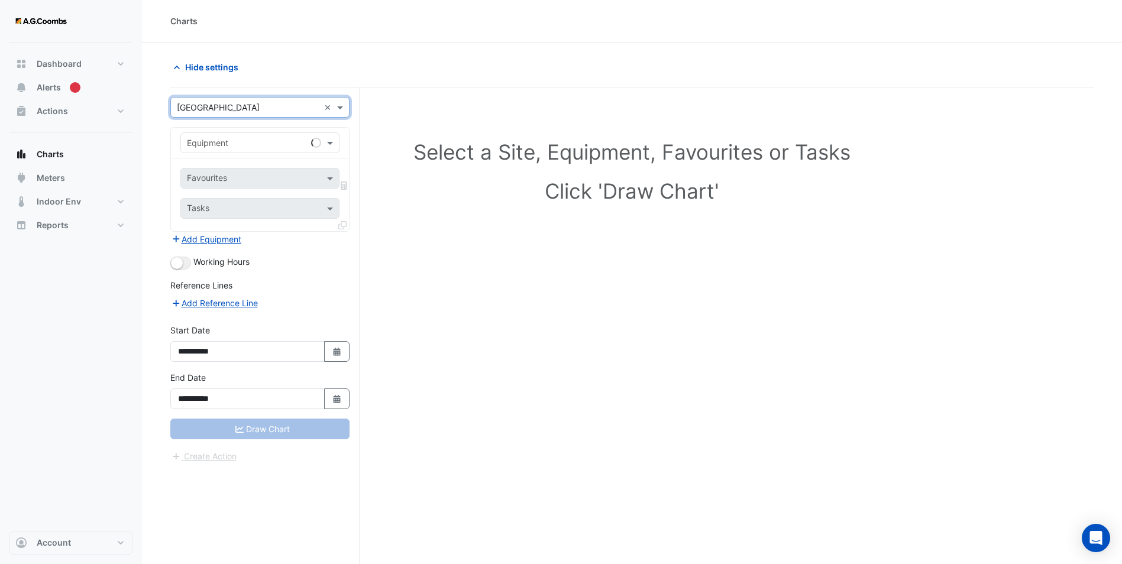
click at [229, 146] on input "text" at bounding box center [248, 143] width 122 height 12
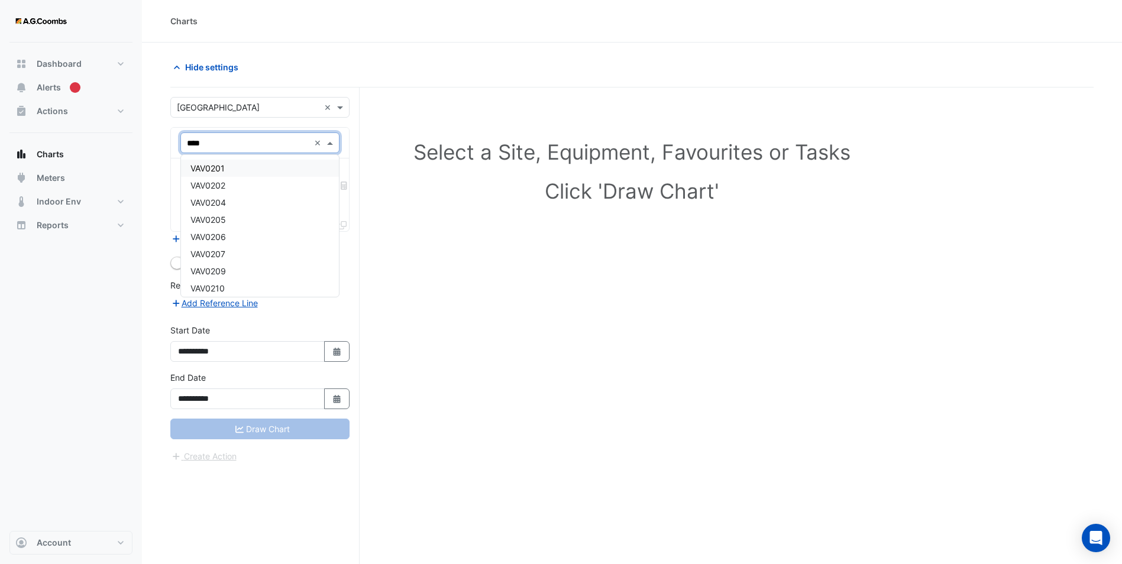
type input "*****"
click at [228, 166] on div "VAV2101" at bounding box center [260, 168] width 158 height 17
click at [233, 180] on input "text" at bounding box center [253, 179] width 132 height 12
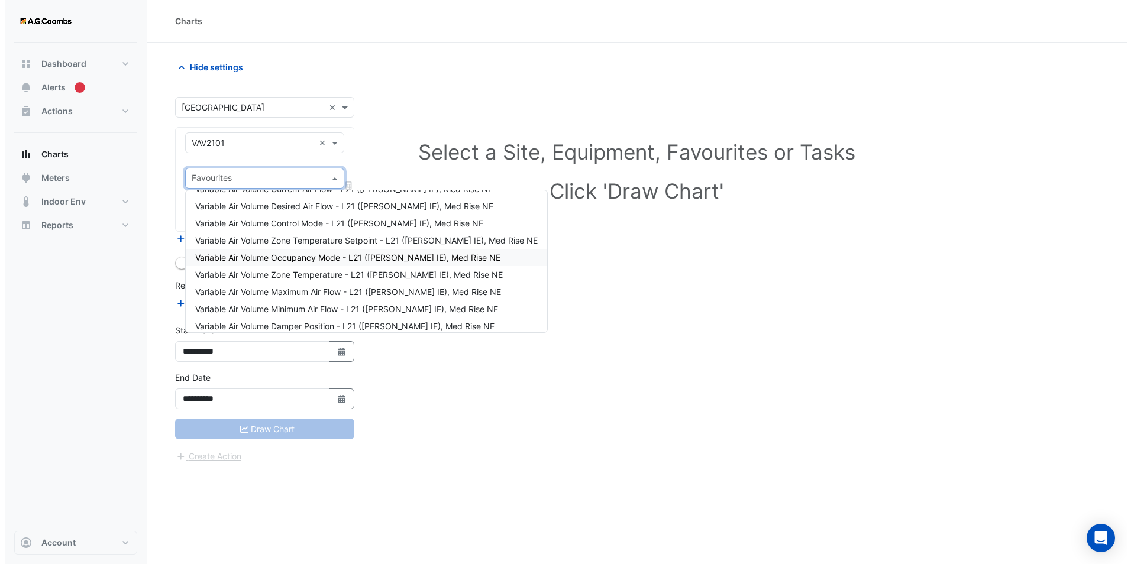
scroll to position [22, 0]
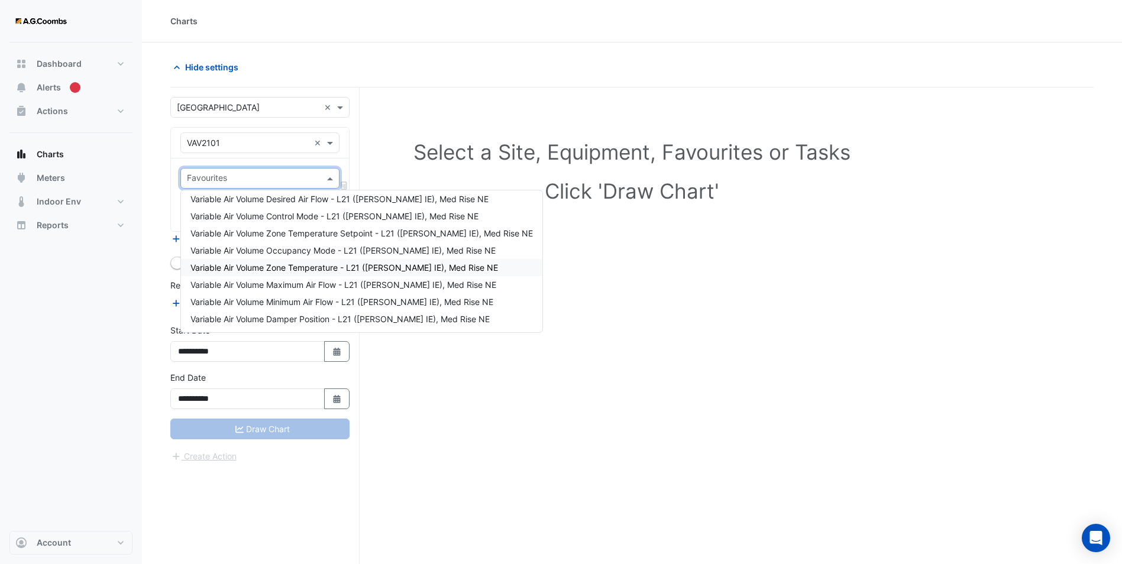
click at [288, 268] on span "Variable Air Volume Zone Temperature - L21 ([PERSON_NAME] IE), Med Rise NE" at bounding box center [344, 268] width 308 height 10
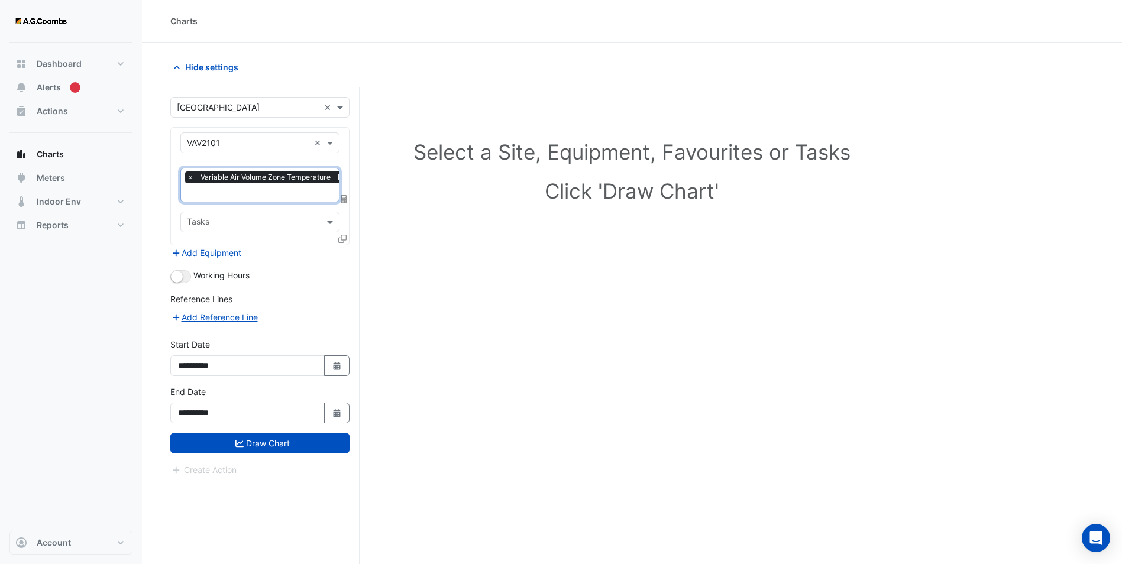
click at [342, 238] on icon at bounding box center [342, 239] width 8 height 8
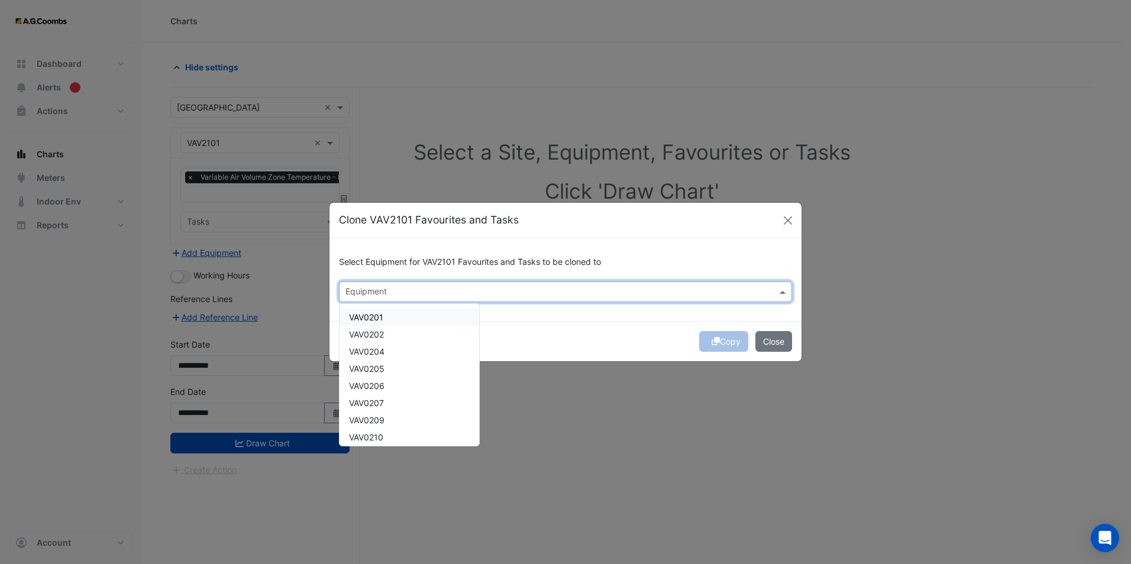
click at [387, 295] on input "text" at bounding box center [558, 293] width 426 height 12
click at [389, 347] on span "VAV2102 ([PERSON_NAME] IE)" at bounding box center [408, 346] width 118 height 10
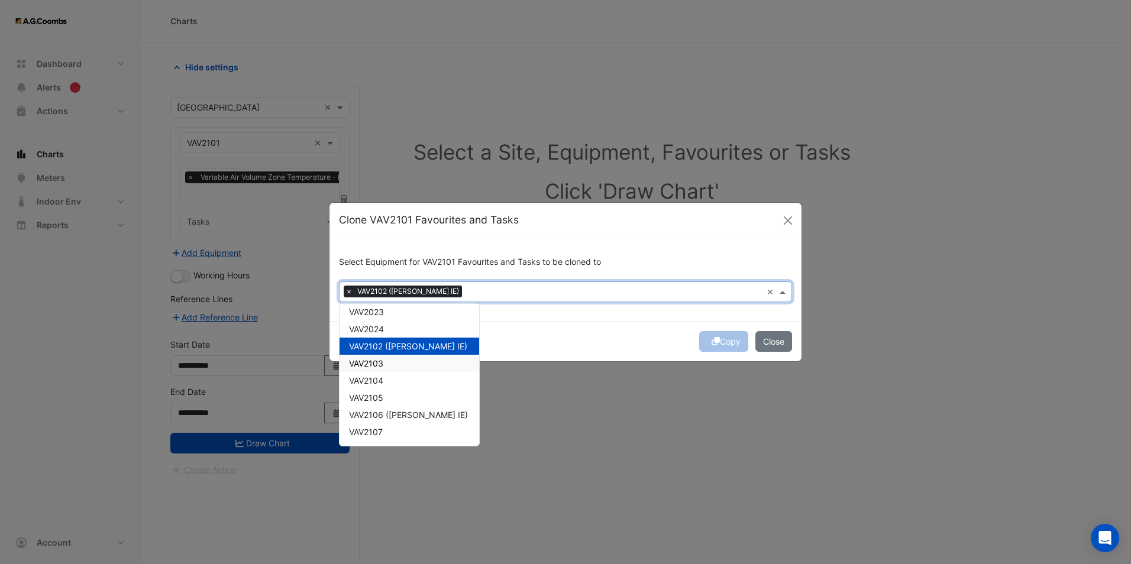
click at [389, 360] on div "VAV2103" at bounding box center [409, 363] width 140 height 17
drag, startPoint x: 387, startPoint y: 376, endPoint x: 387, endPoint y: 384, distance: 8.3
click at [387, 376] on div "VAV2104" at bounding box center [409, 380] width 140 height 17
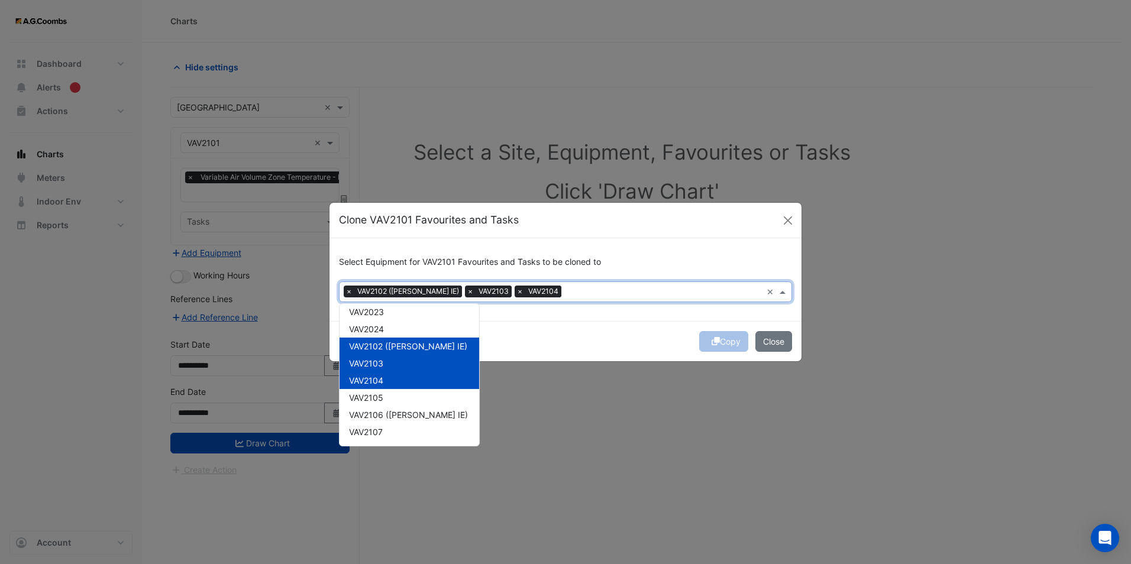
click at [387, 392] on div "VAV2105" at bounding box center [409, 397] width 140 height 17
drag, startPoint x: 386, startPoint y: 405, endPoint x: 385, endPoint y: 410, distance: 5.9
click at [383, 412] on span "VAV2106 ([PERSON_NAME] IE)" at bounding box center [408, 415] width 119 height 10
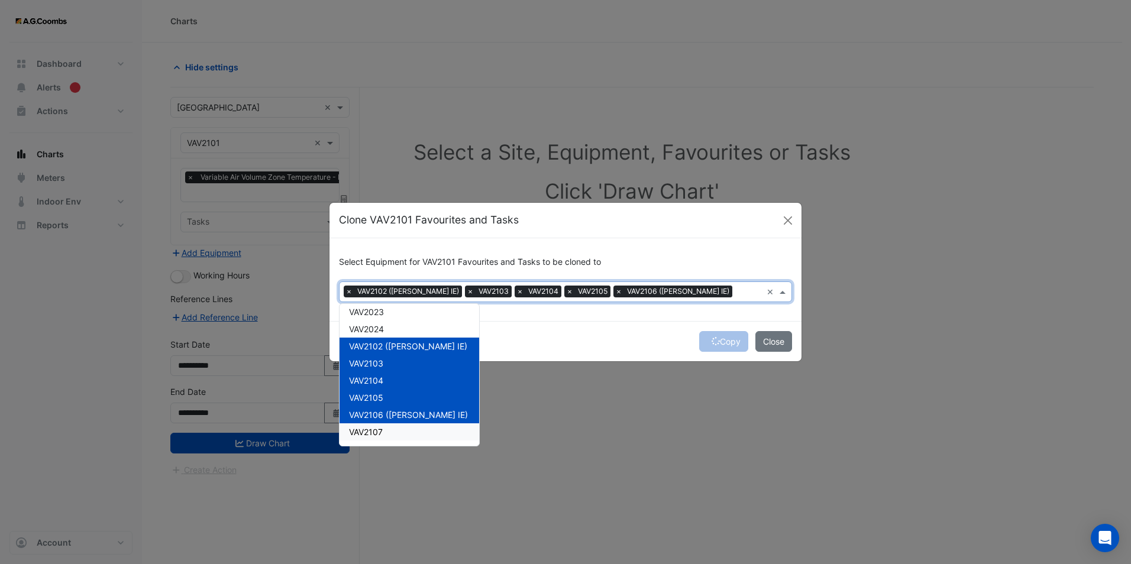
click at [381, 431] on span "VAV2107" at bounding box center [366, 432] width 34 height 10
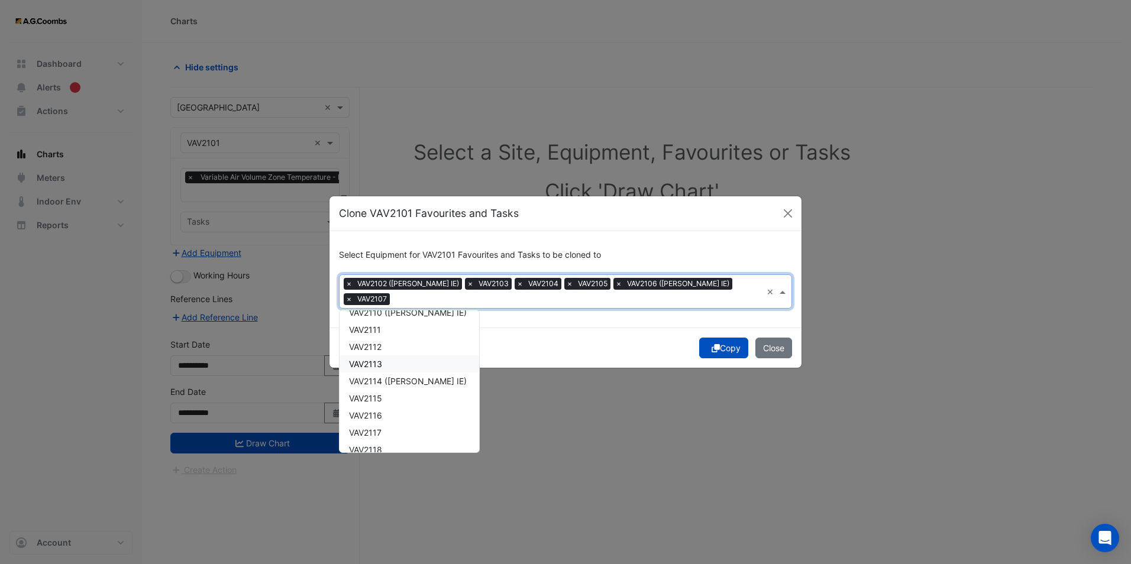
scroll to position [7516, 0]
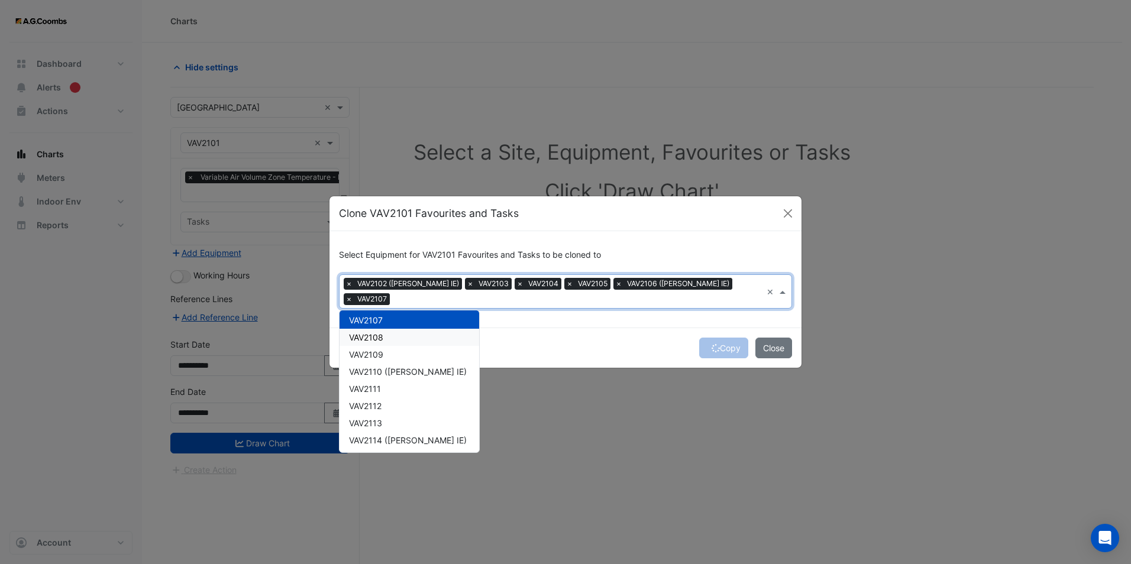
click at [382, 336] on div "VAV2108" at bounding box center [409, 337] width 140 height 17
click at [383, 354] on span "VAV2109" at bounding box center [366, 355] width 34 height 10
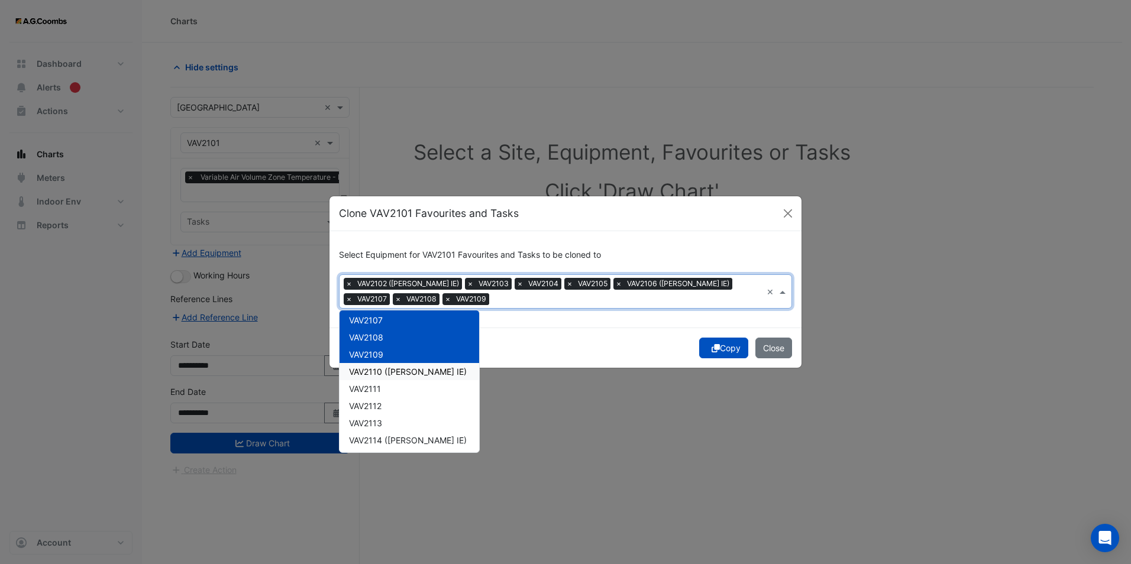
click at [383, 371] on span "VAV2110 ([PERSON_NAME] IE)" at bounding box center [408, 372] width 118 height 10
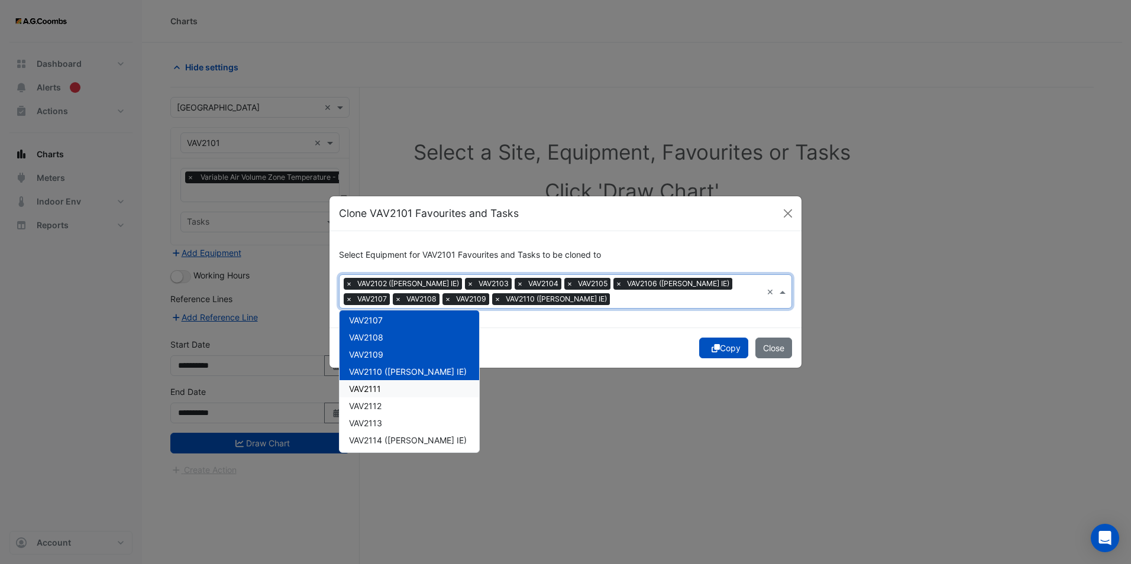
click at [380, 390] on span "VAV2111" at bounding box center [365, 389] width 32 height 10
drag, startPoint x: 377, startPoint y: 406, endPoint x: 375, endPoint y: 416, distance: 10.2
click at [377, 406] on span "VAV2112" at bounding box center [365, 406] width 33 height 10
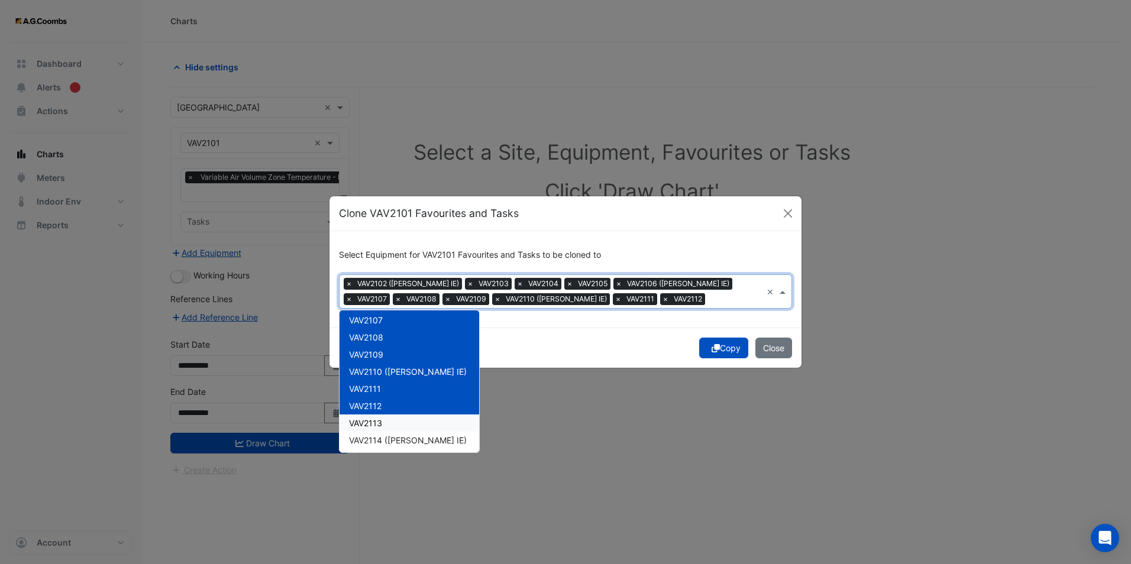
click at [374, 423] on span "VAV2113" at bounding box center [365, 423] width 33 height 10
click at [373, 442] on span "VAV2114 ([PERSON_NAME] IE)" at bounding box center [408, 440] width 118 height 10
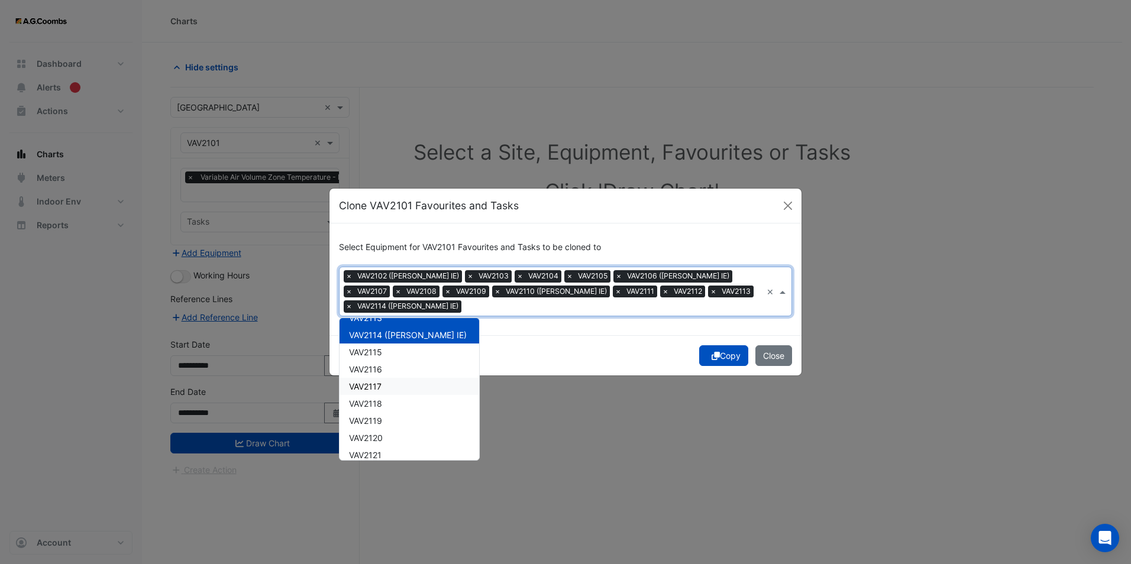
scroll to position [7634, 0]
click at [377, 348] on span "VAV2115" at bounding box center [365, 347] width 33 height 10
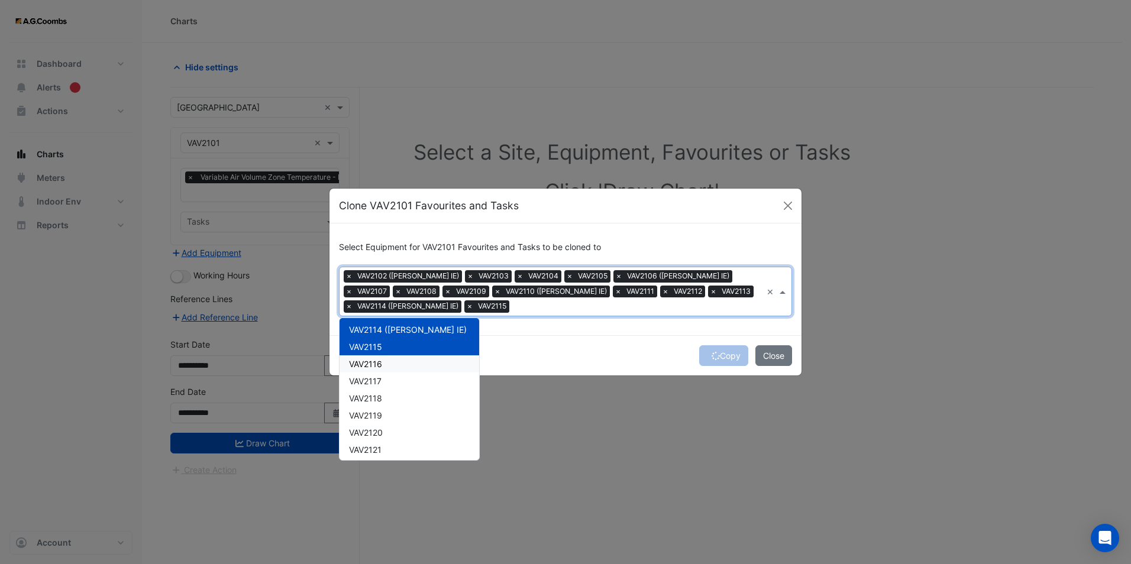
drag, startPoint x: 377, startPoint y: 368, endPoint x: 376, endPoint y: 381, distance: 13.6
click at [377, 368] on span "VAV2116" at bounding box center [365, 364] width 33 height 10
click at [376, 386] on div "VAV2117" at bounding box center [409, 381] width 140 height 17
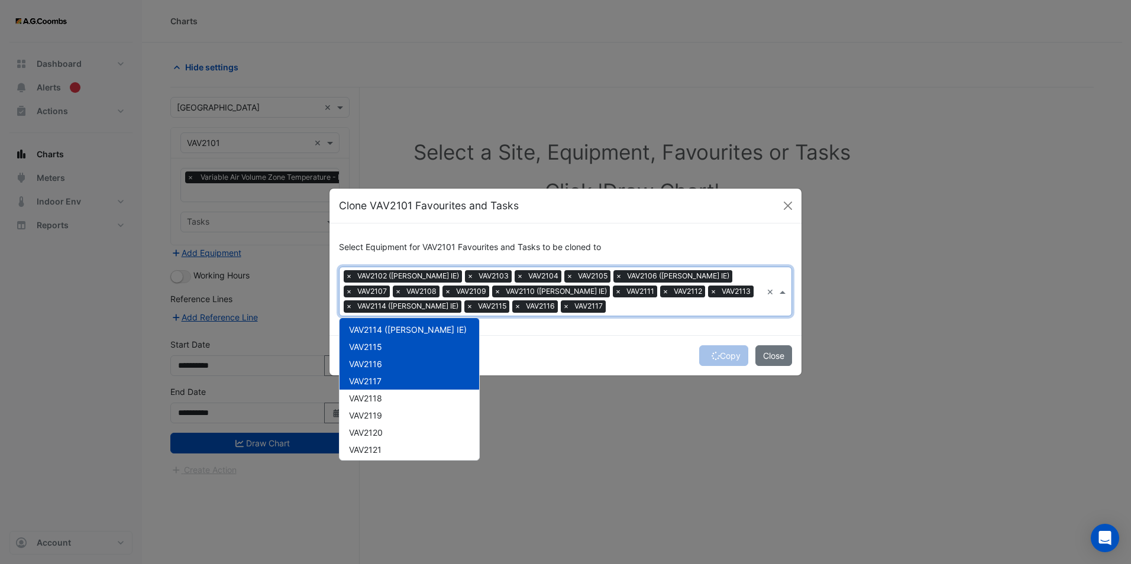
click at [374, 397] on span "VAV2118" at bounding box center [365, 398] width 33 height 10
drag, startPoint x: 372, startPoint y: 412, endPoint x: 367, endPoint y: 429, distance: 17.8
click at [371, 416] on span "VAV2119" at bounding box center [365, 415] width 33 height 10
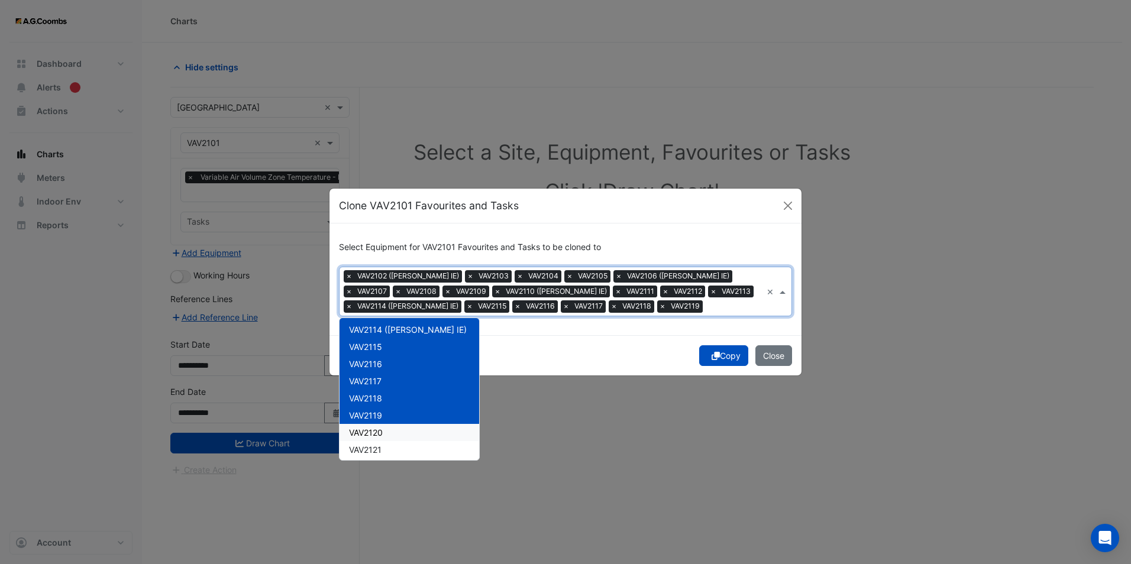
drag, startPoint x: 366, startPoint y: 436, endPoint x: 365, endPoint y: 442, distance: 5.9
click at [365, 439] on div "VAV2120" at bounding box center [409, 432] width 140 height 17
click at [366, 447] on span "VAV2121" at bounding box center [365, 450] width 33 height 10
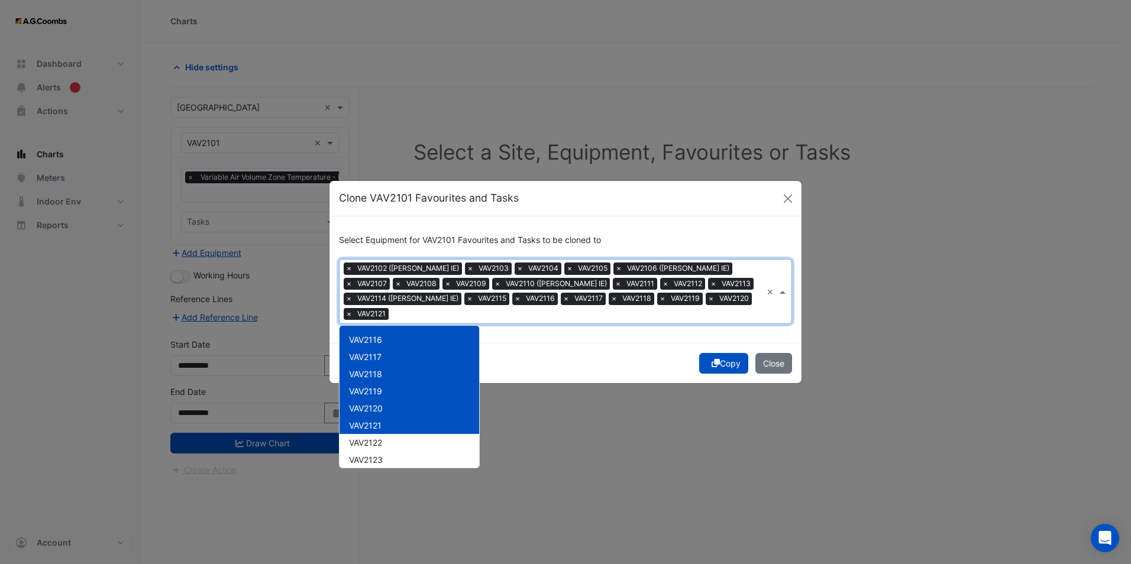
scroll to position [7753, 0]
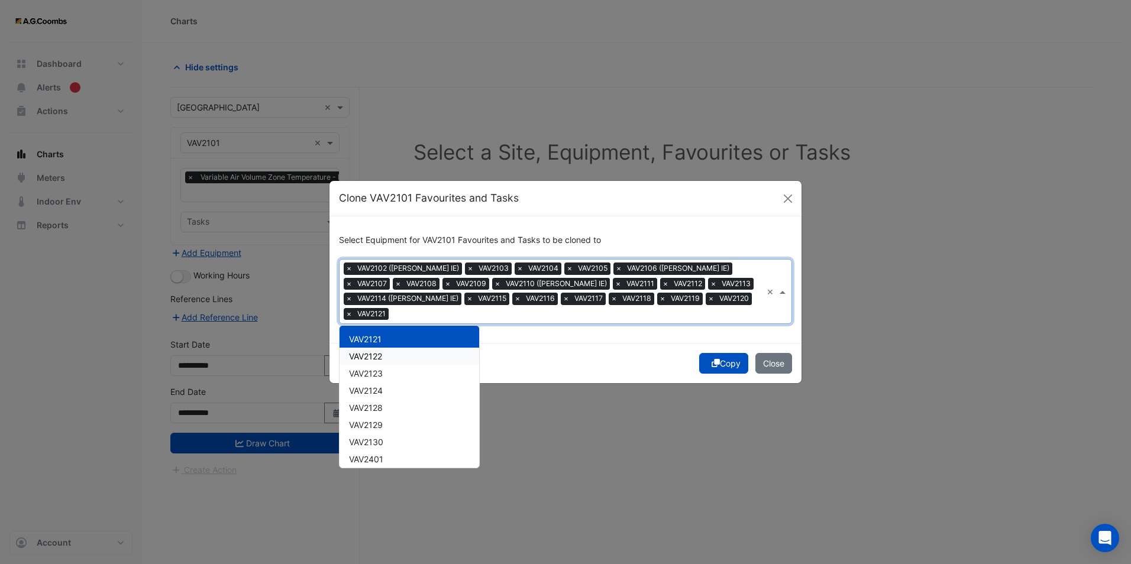
click at [376, 360] on span "VAV2122" at bounding box center [365, 356] width 33 height 10
drag, startPoint x: 377, startPoint y: 376, endPoint x: 377, endPoint y: 383, distance: 7.1
click at [377, 377] on span "VAV2123" at bounding box center [366, 373] width 34 height 10
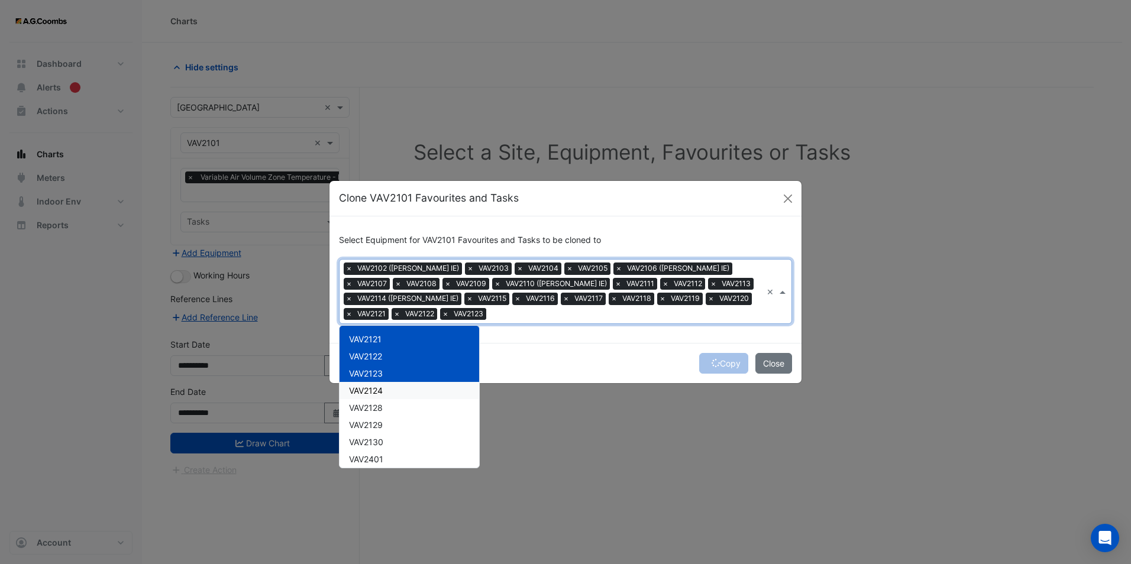
click at [377, 392] on span "VAV2124" at bounding box center [366, 391] width 34 height 10
drag, startPoint x: 375, startPoint y: 403, endPoint x: 377, endPoint y: 414, distance: 11.4
click at [375, 403] on div "VAV2128" at bounding box center [409, 407] width 140 height 17
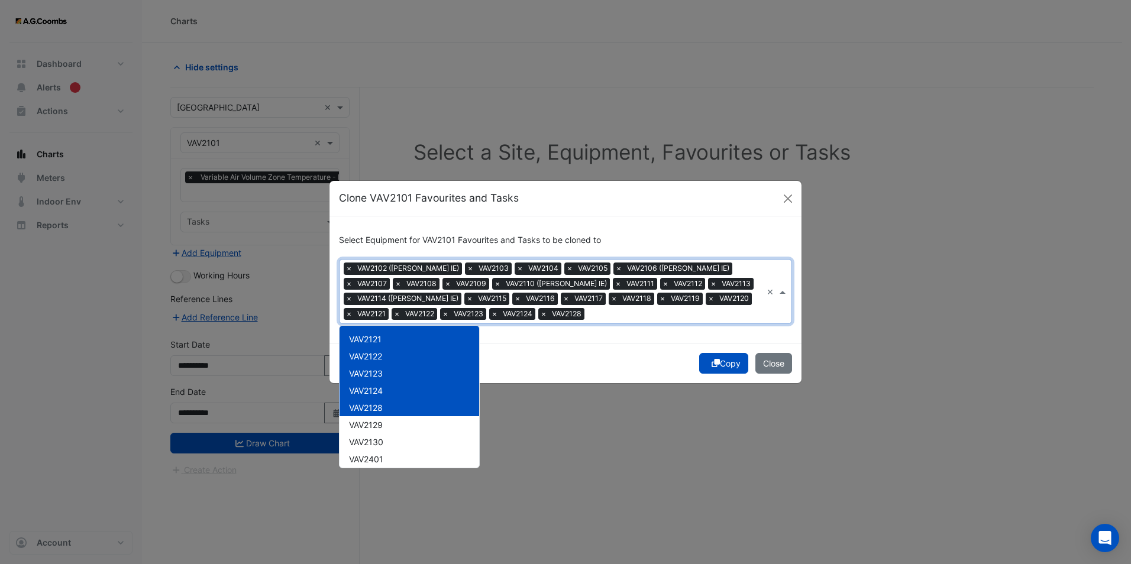
click at [376, 420] on span "VAV2129" at bounding box center [366, 425] width 34 height 10
click at [375, 440] on span "VAV2130" at bounding box center [366, 442] width 34 height 10
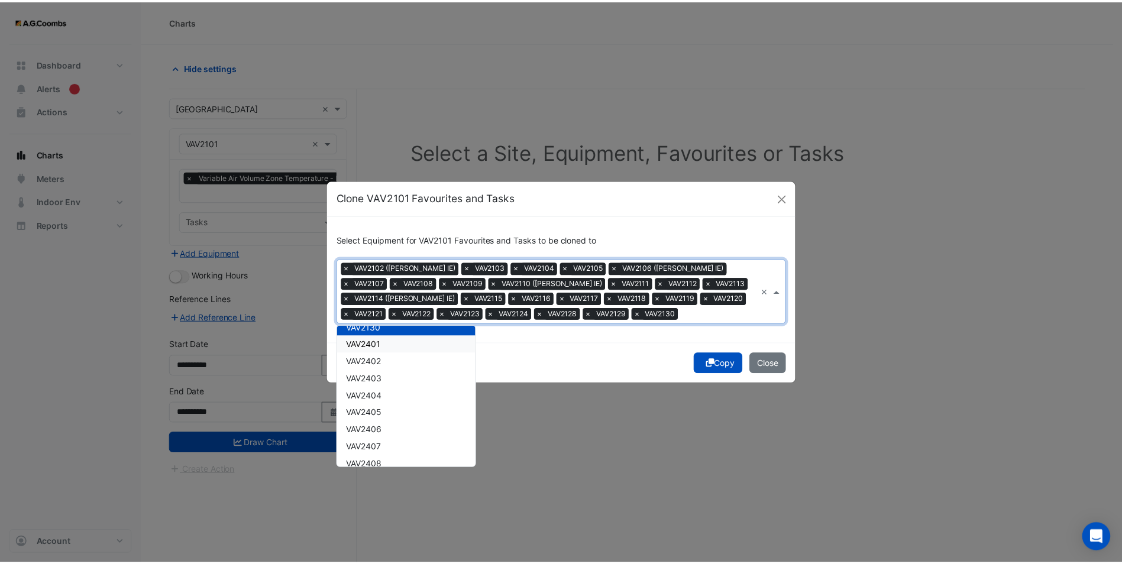
scroll to position [7871, 0]
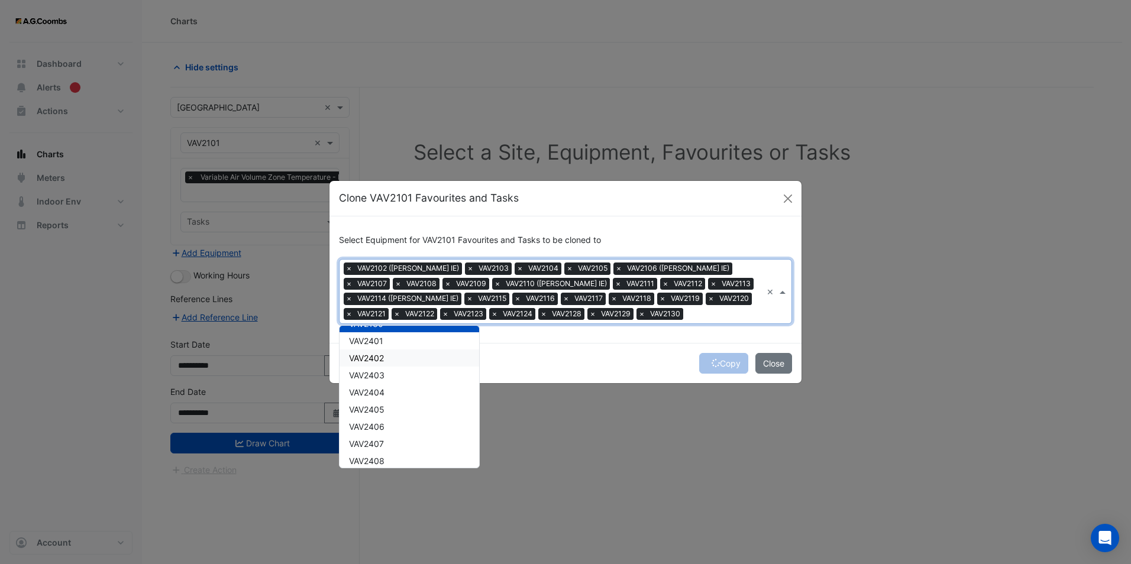
click at [717, 358] on div "Copy Close" at bounding box center [565, 363] width 472 height 40
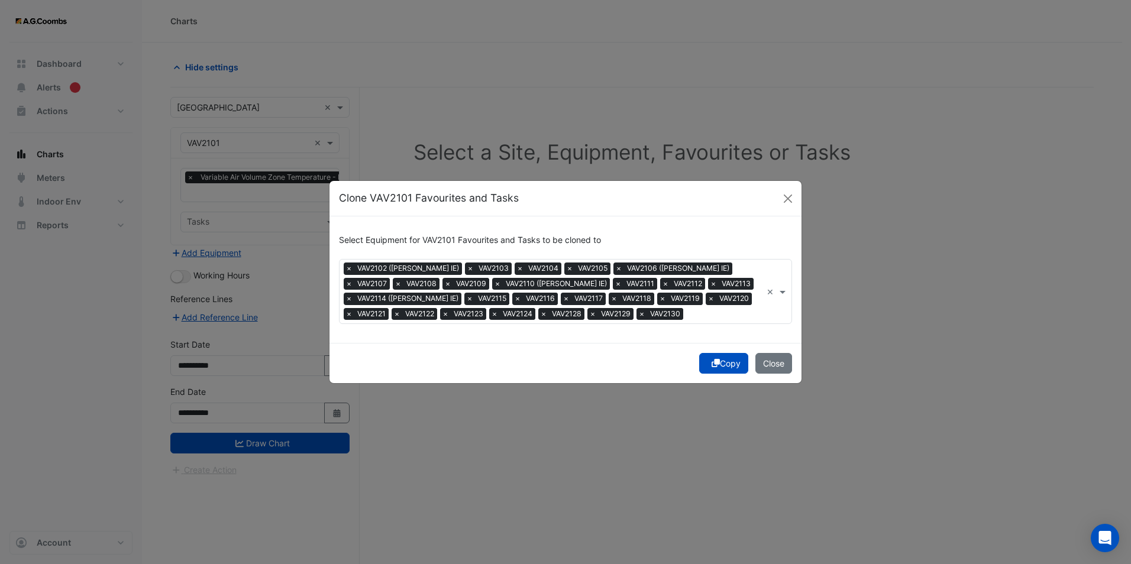
click at [717, 358] on button "Copy" at bounding box center [723, 363] width 49 height 21
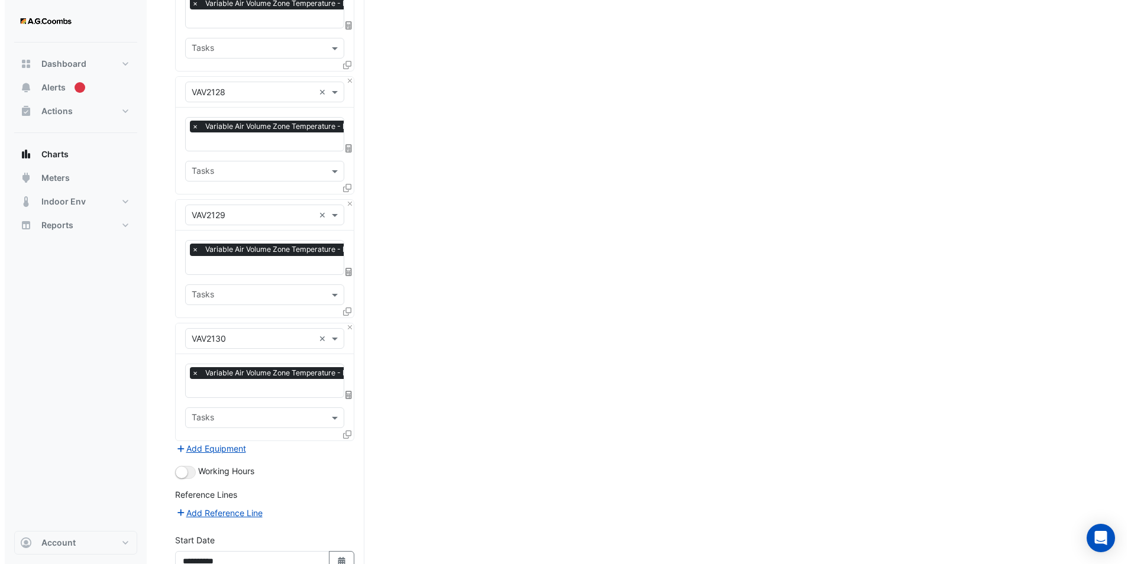
scroll to position [3094, 0]
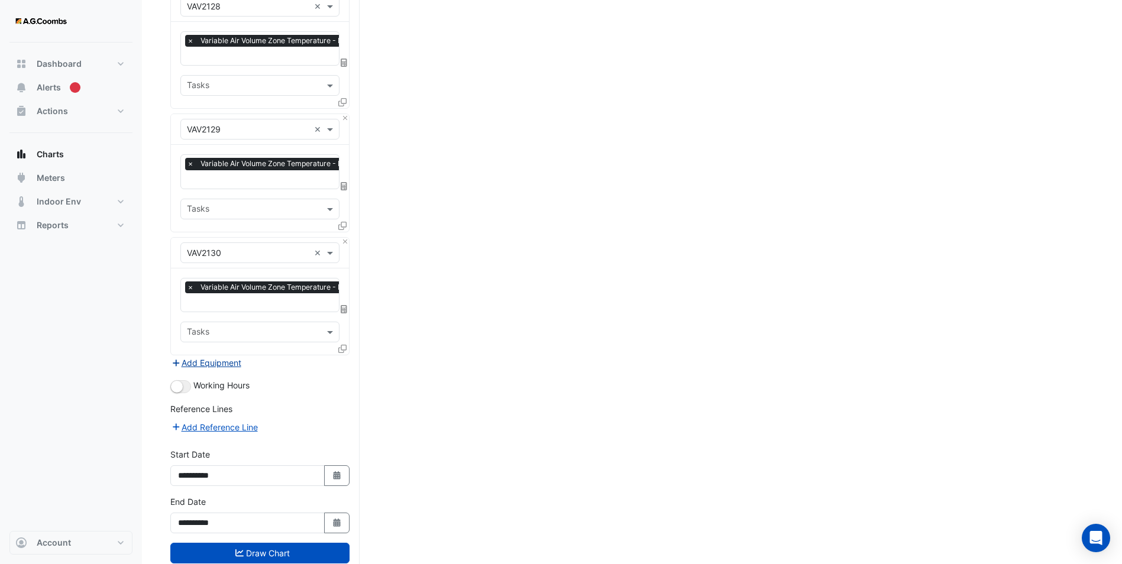
click at [217, 356] on button "Add Equipment" at bounding box center [206, 363] width 72 height 14
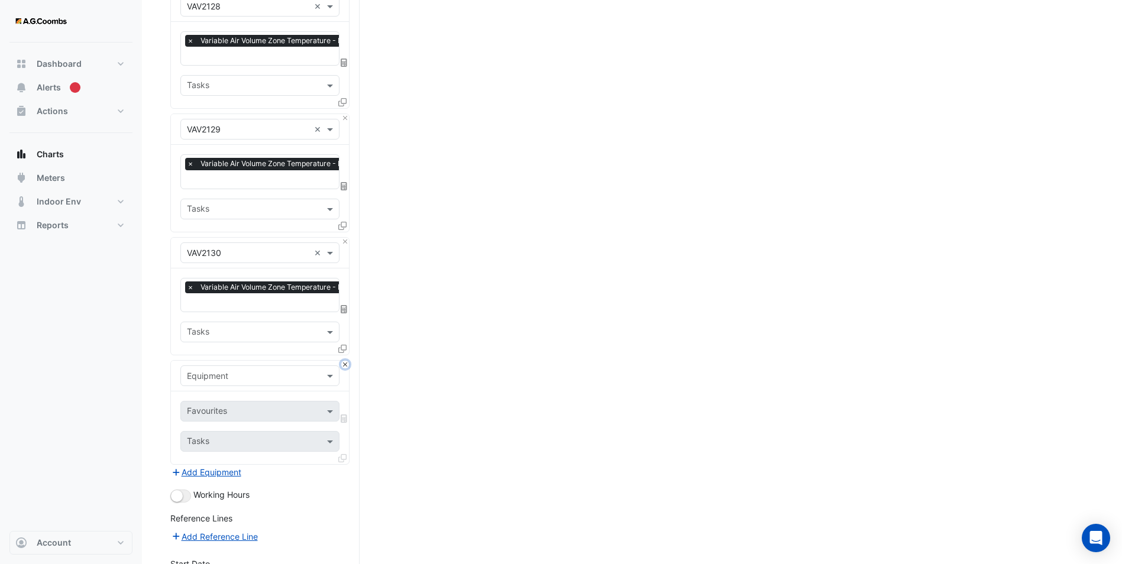
click at [345, 361] on button "Close" at bounding box center [345, 365] width 8 height 8
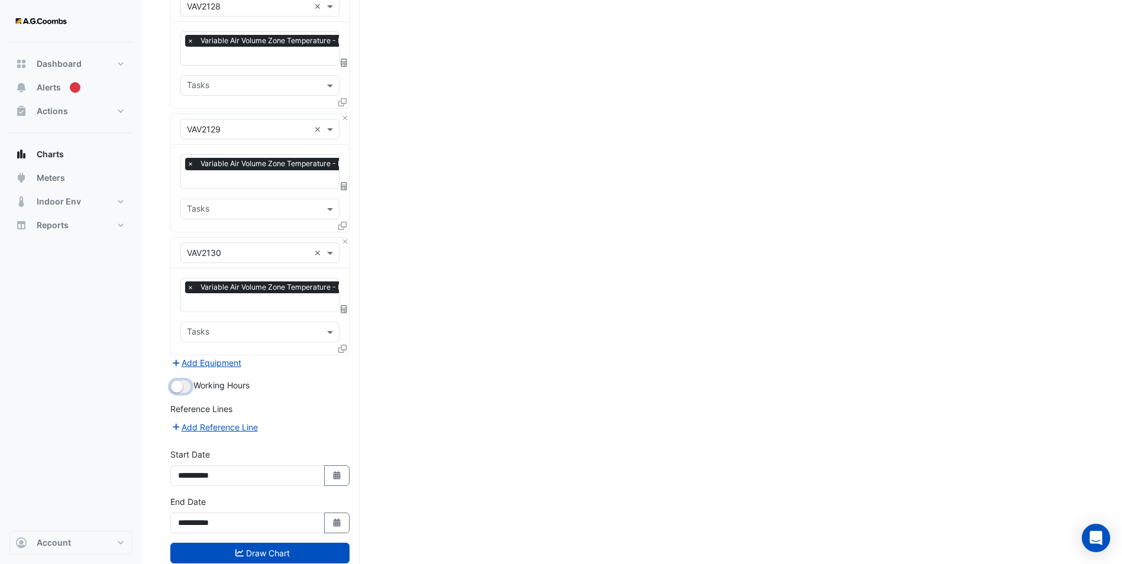
drag, startPoint x: 176, startPoint y: 354, endPoint x: 194, endPoint y: 370, distance: 23.9
click at [177, 381] on small "button" at bounding box center [177, 387] width 12 height 12
click at [218, 421] on button "Add Reference Line" at bounding box center [214, 428] width 88 height 14
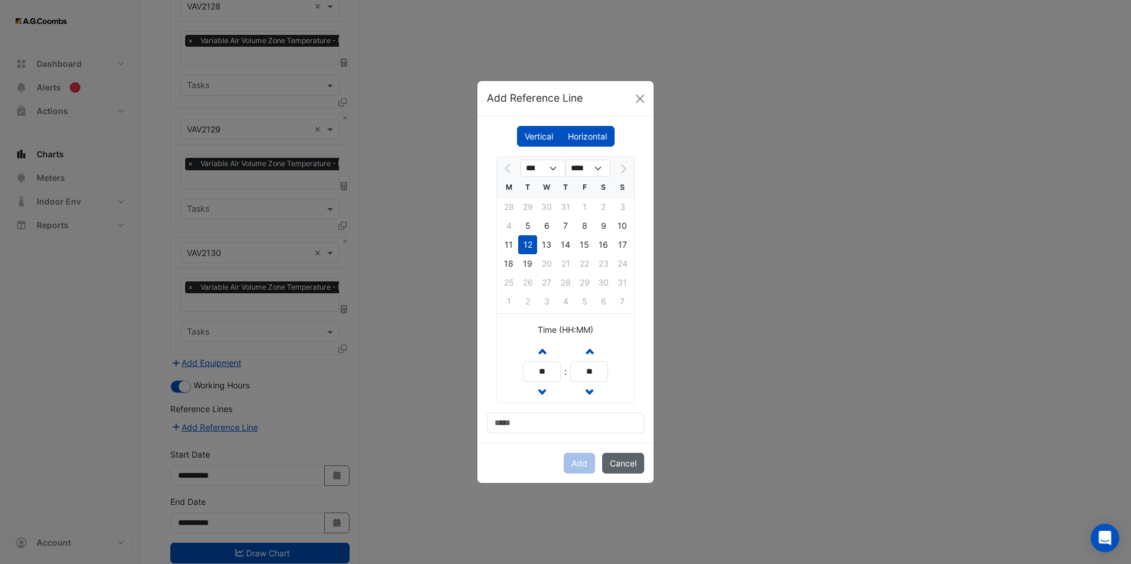
click at [622, 457] on button "Cancel" at bounding box center [623, 463] width 42 height 21
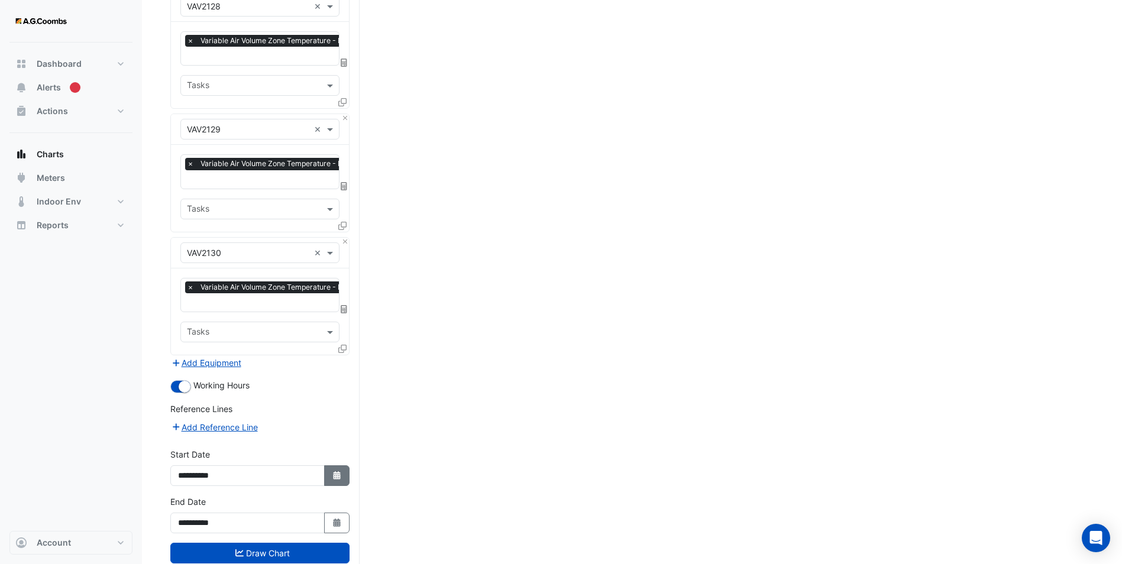
click at [335, 471] on icon "Select Date" at bounding box center [337, 475] width 11 height 8
select select "*"
select select "****"
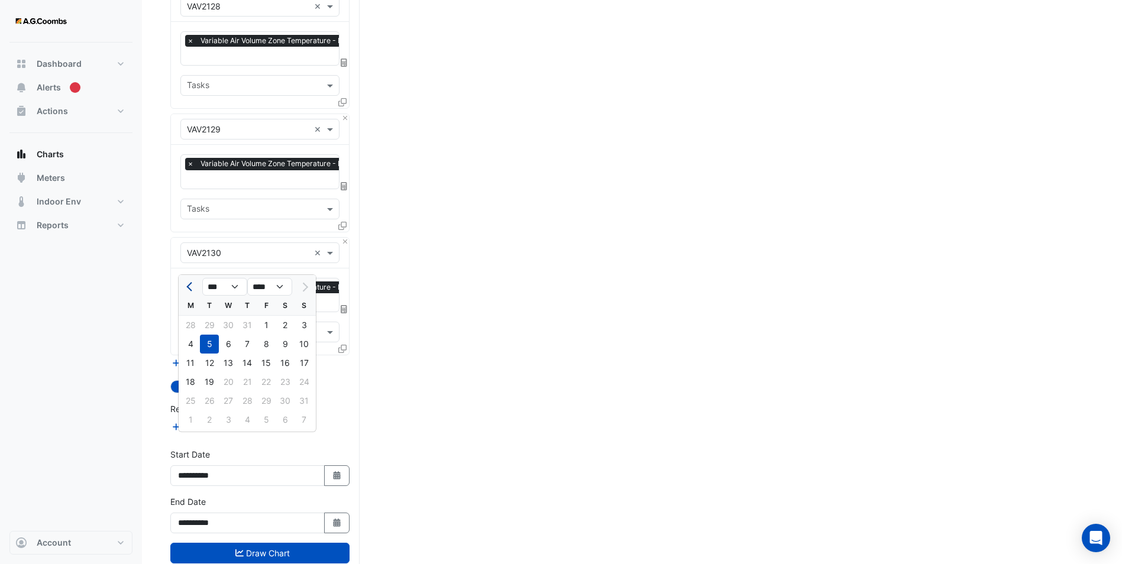
click at [189, 284] on span "Previous month" at bounding box center [190, 287] width 9 height 9
select select "*"
click at [190, 373] on div "21" at bounding box center [190, 382] width 19 height 19
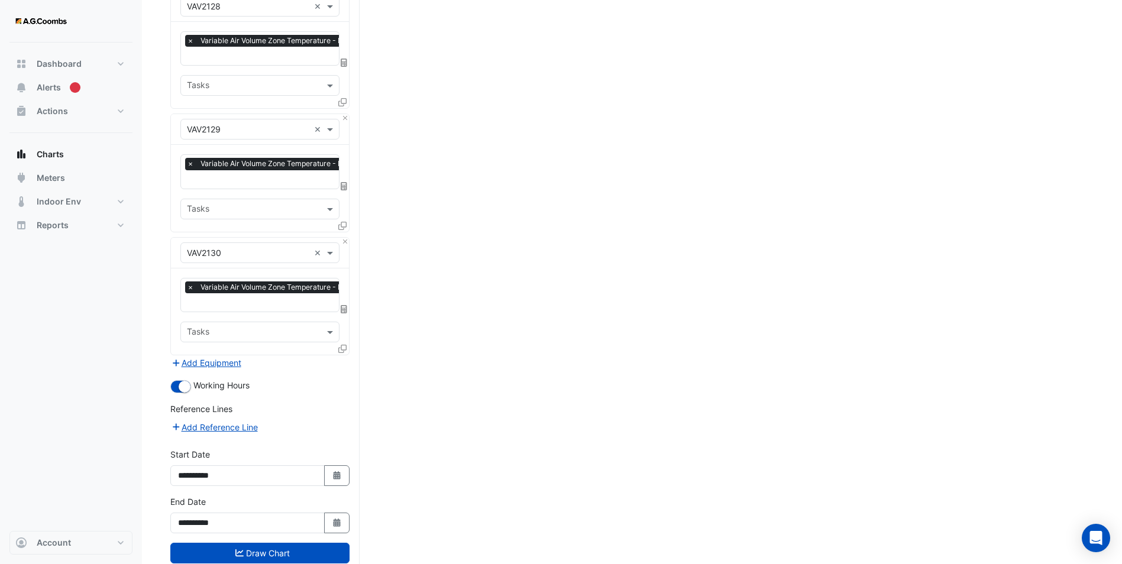
type input "**********"
click at [334, 519] on icon "button" at bounding box center [336, 523] width 7 height 8
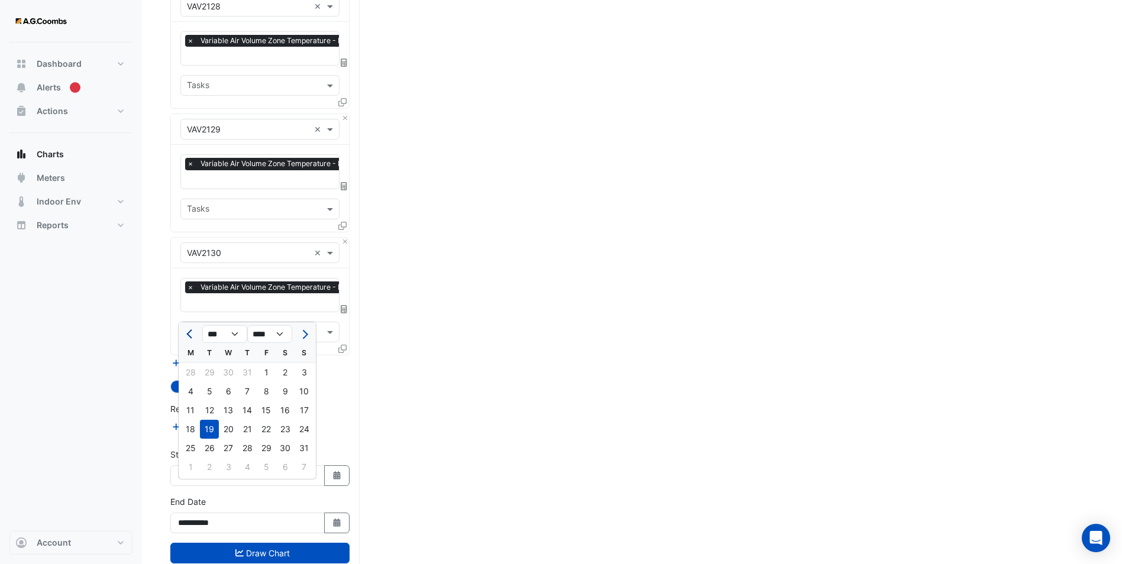
click at [187, 333] on span "Previous month" at bounding box center [190, 334] width 9 height 9
select select "*"
click at [195, 429] on div "21" at bounding box center [190, 429] width 19 height 19
type input "**********"
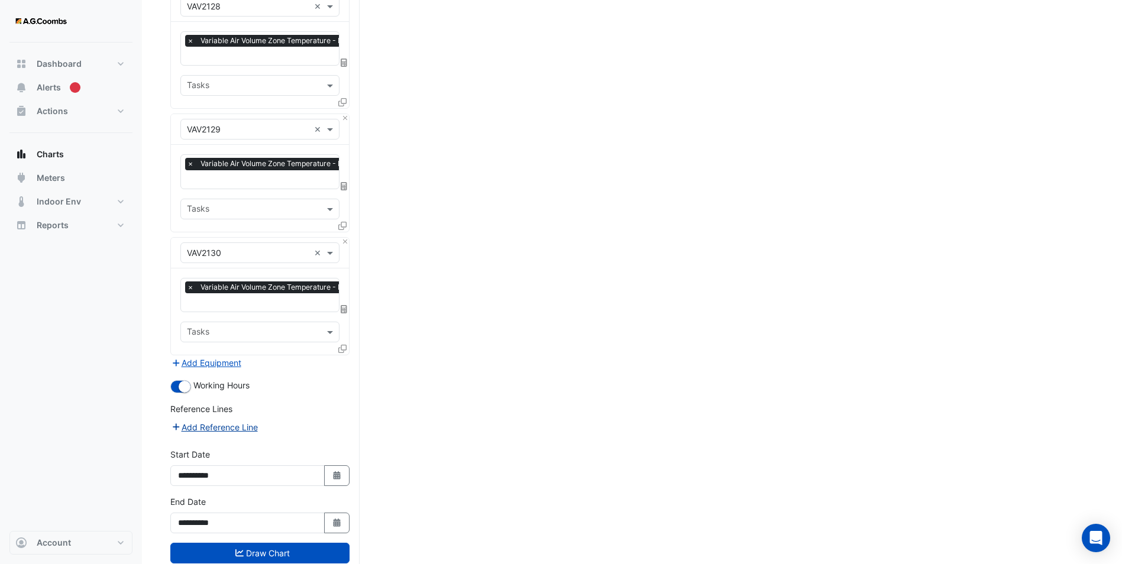
click at [232, 421] on button "Add Reference Line" at bounding box center [214, 428] width 88 height 14
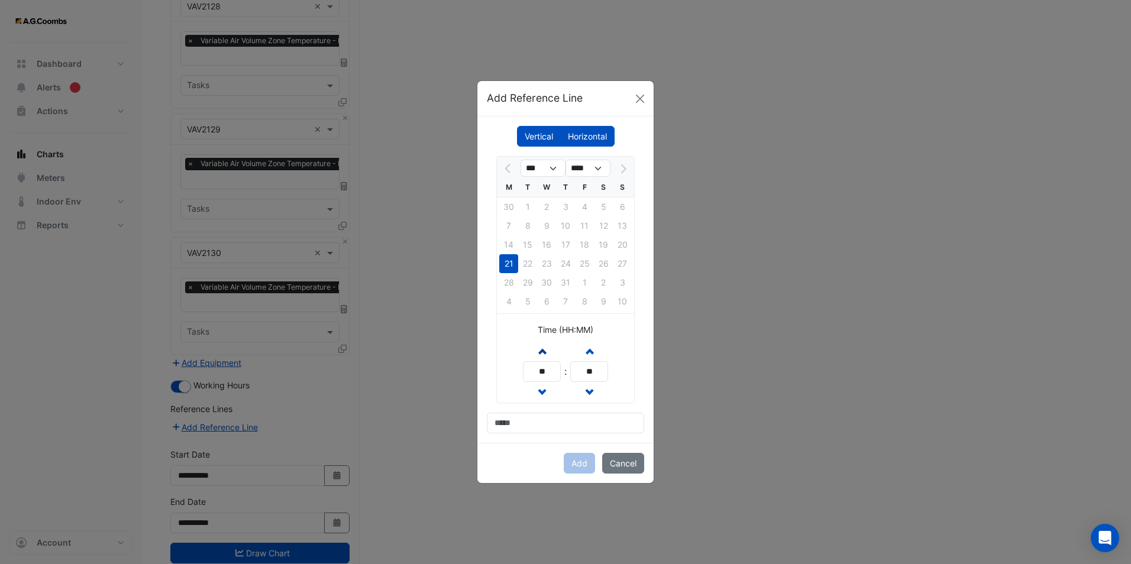
click at [539, 342] on button "Increment hours" at bounding box center [541, 351] width 21 height 21
click at [538, 342] on button "Increment hours" at bounding box center [541, 351] width 21 height 21
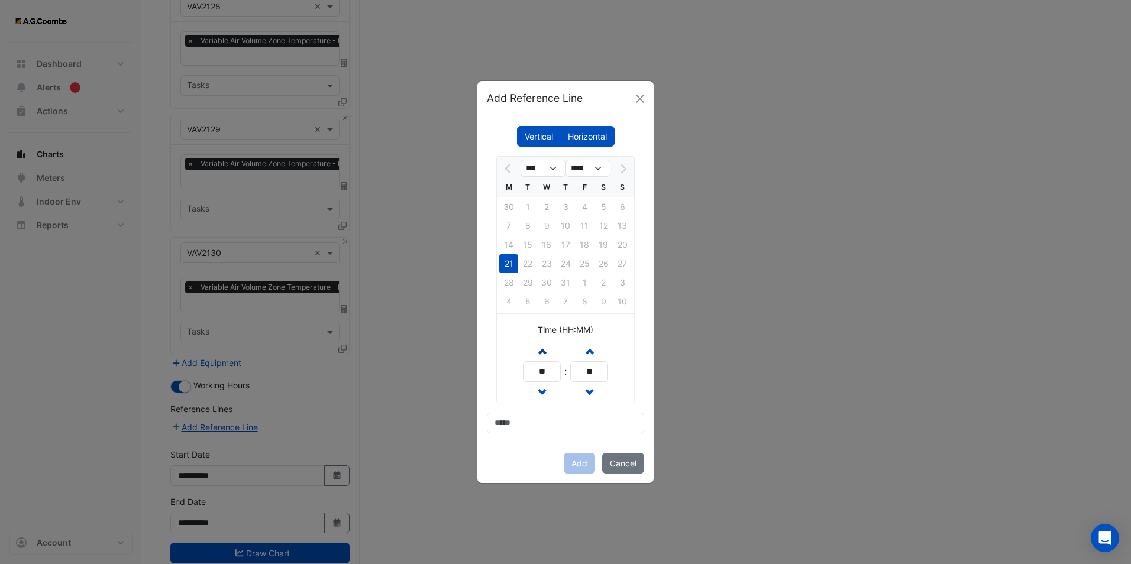
click at [538, 342] on button "Increment hours" at bounding box center [541, 351] width 21 height 21
type input "**"
click at [525, 413] on input at bounding box center [565, 423] width 157 height 21
type input "**********"
click at [578, 463] on button "Add" at bounding box center [579, 463] width 31 height 21
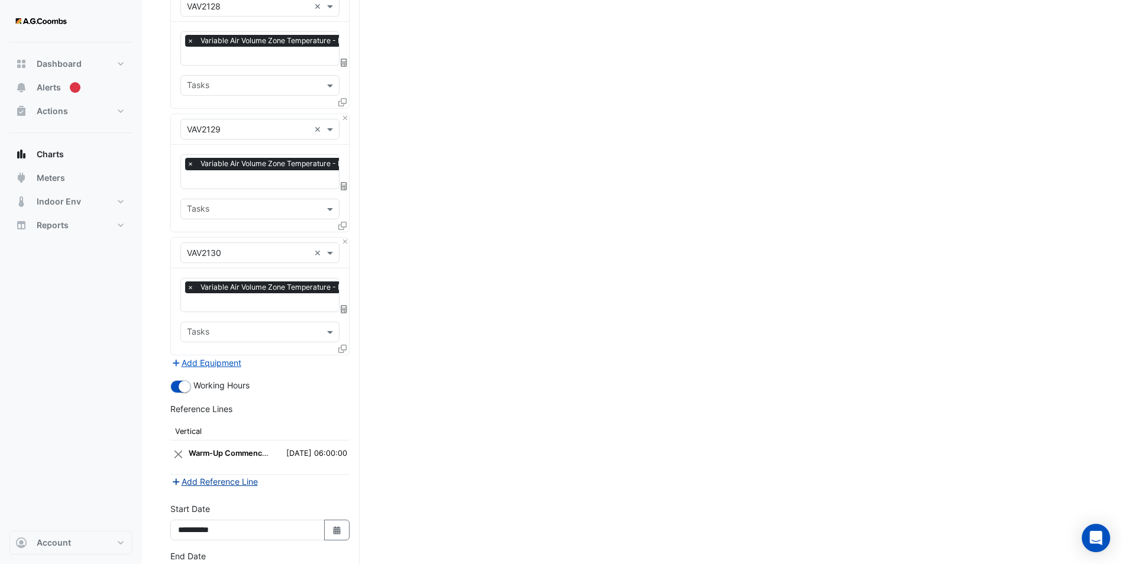
click at [212, 475] on button "Add Reference Line" at bounding box center [214, 482] width 88 height 14
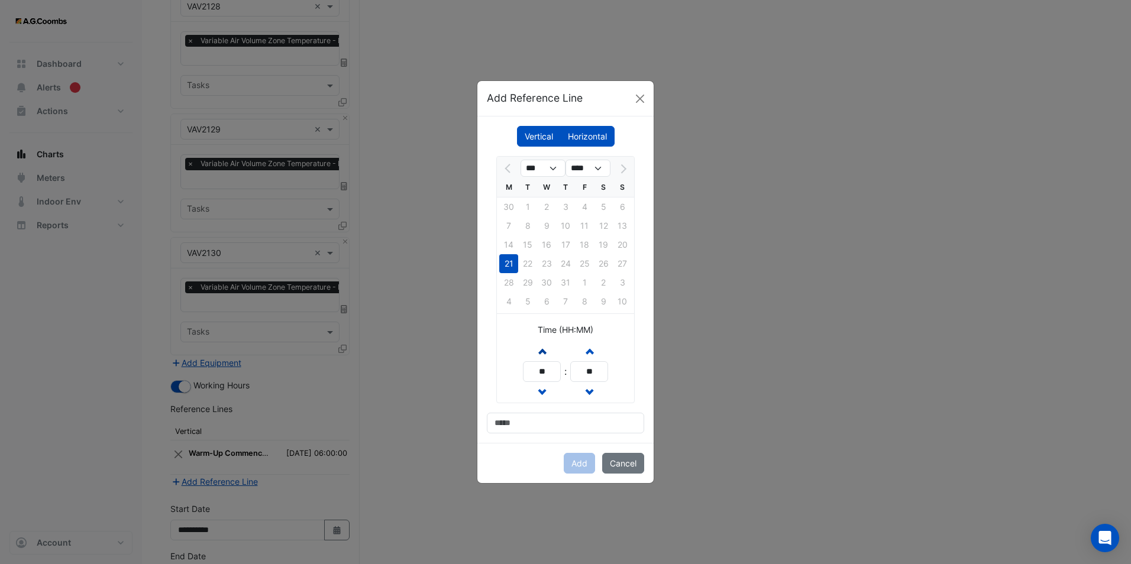
click at [543, 354] on span "button" at bounding box center [542, 351] width 6 height 10
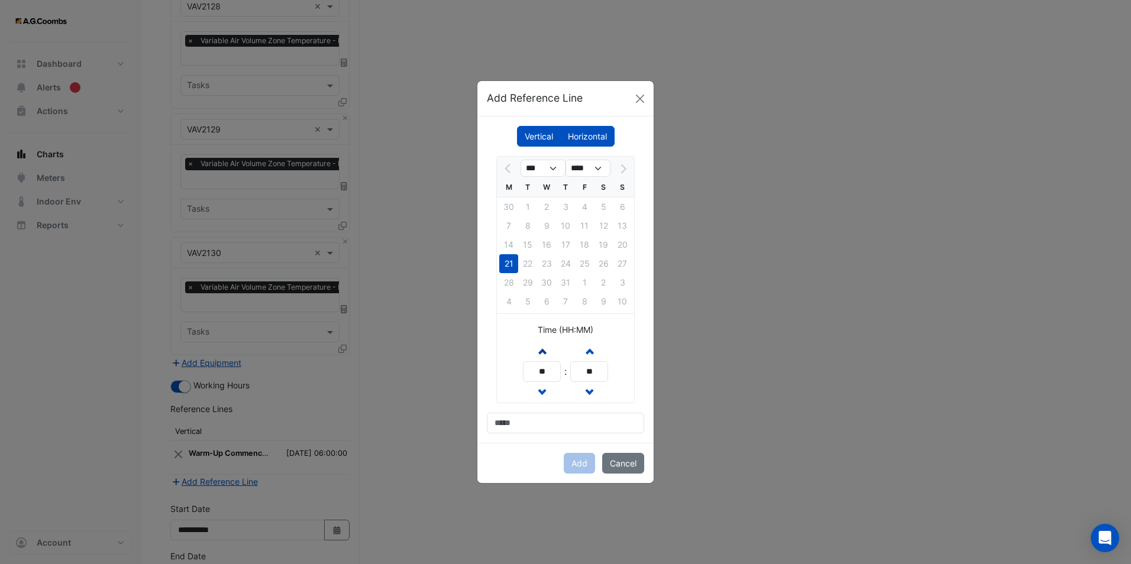
click at [543, 354] on span "button" at bounding box center [542, 351] width 6 height 10
type input "**"
click at [536, 422] on input at bounding box center [565, 423] width 157 height 21
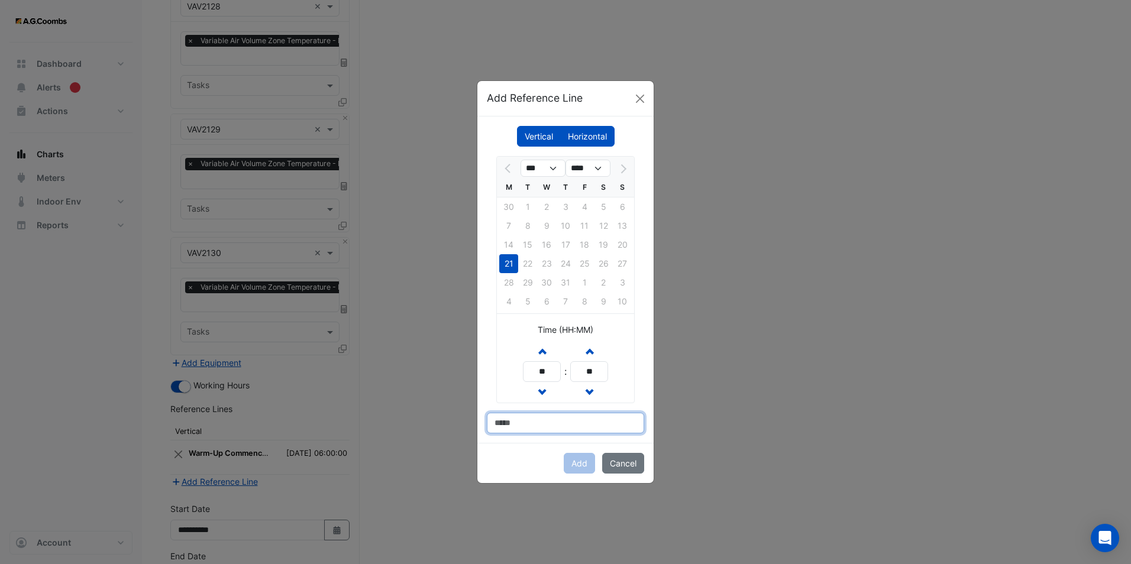
type input "**********"
click at [570, 460] on button "Add" at bounding box center [579, 463] width 31 height 21
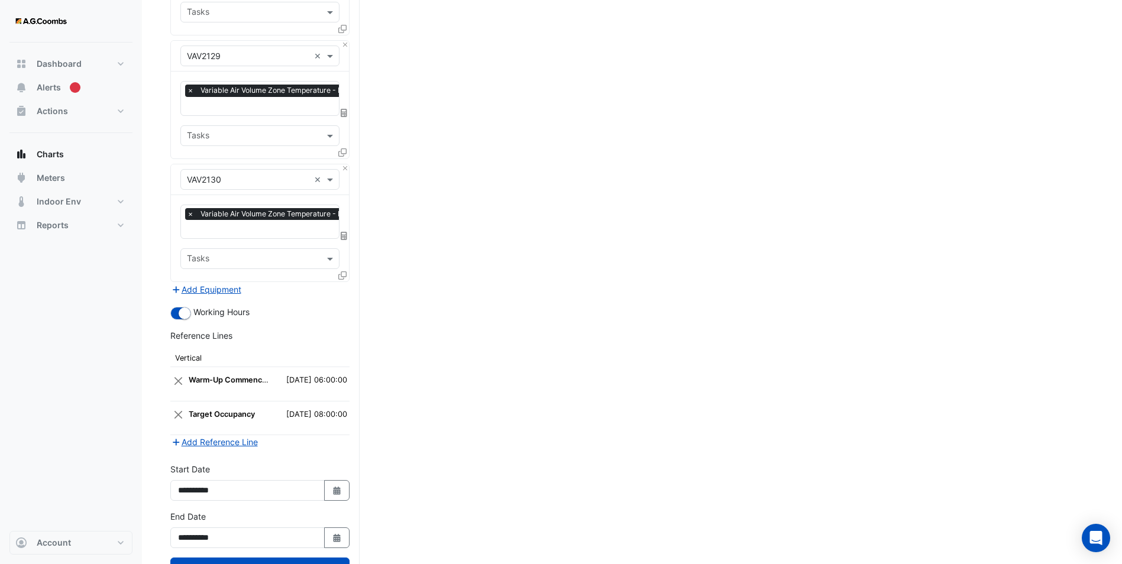
scroll to position [3183, 0]
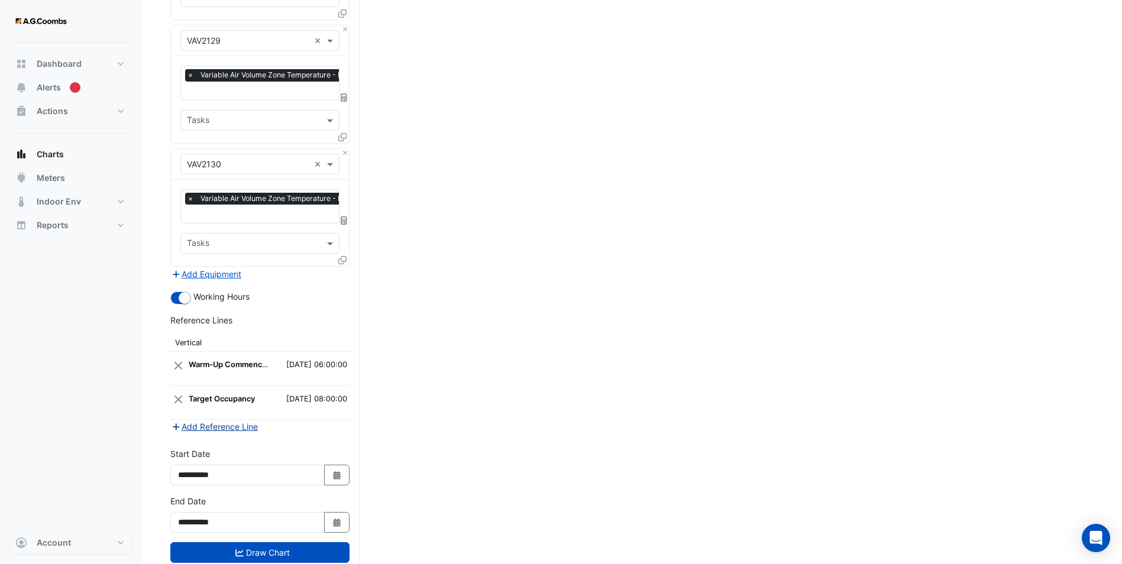
click at [225, 420] on button "Add Reference Line" at bounding box center [214, 427] width 88 height 14
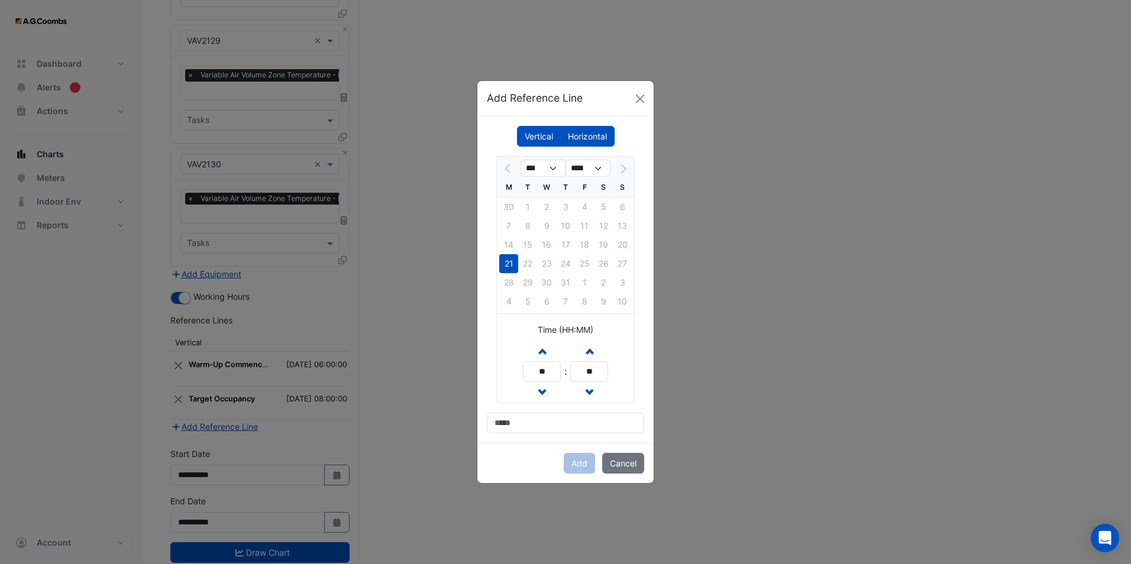
click at [582, 138] on label "Horizontal" at bounding box center [587, 136] width 54 height 21
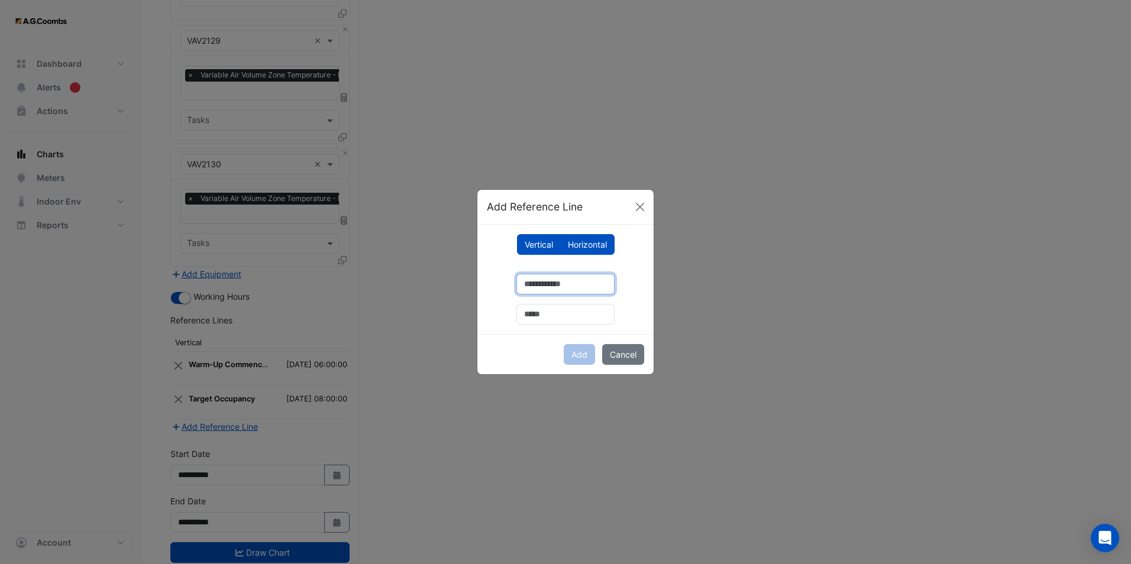
click at [549, 284] on input "number" at bounding box center [565, 284] width 98 height 21
type input "**"
click at [542, 314] on input "text" at bounding box center [565, 314] width 98 height 21
type input "**********"
click at [577, 356] on button "Add" at bounding box center [579, 354] width 31 height 21
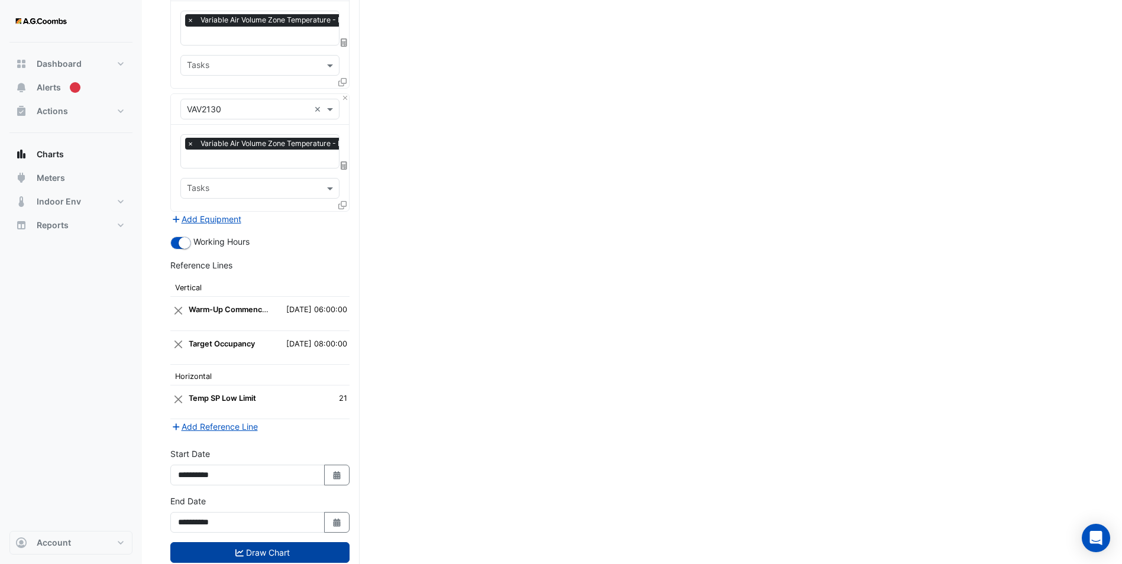
click at [260, 542] on button "Draw Chart" at bounding box center [259, 552] width 179 height 21
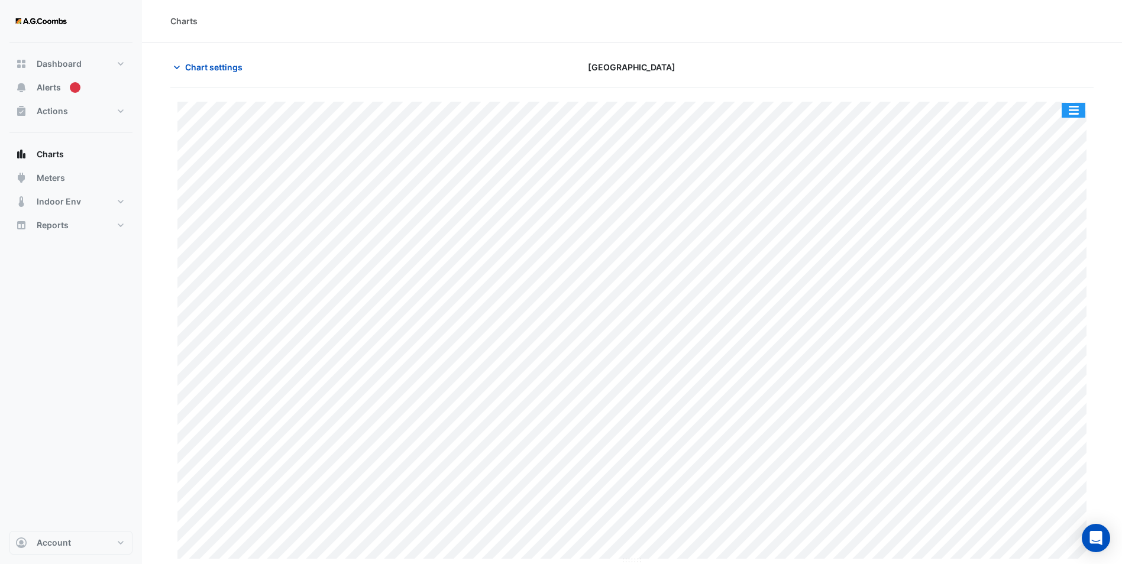
click at [1072, 108] on button "button" at bounding box center [1074, 110] width 24 height 15
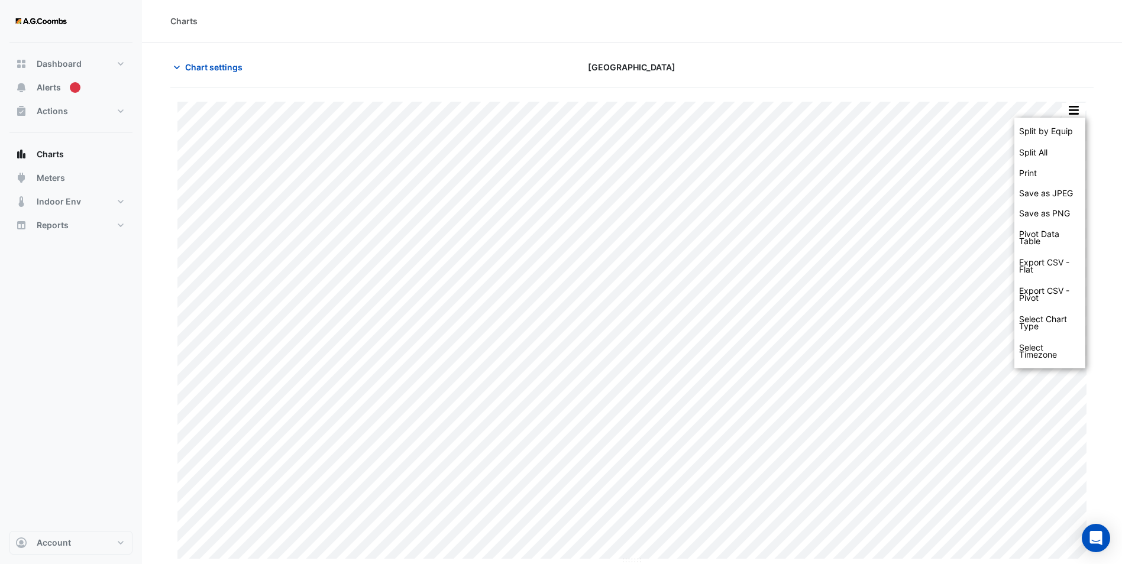
click at [604, 79] on div "Chart settings [GEOGRAPHIC_DATA]" at bounding box center [631, 72] width 923 height 31
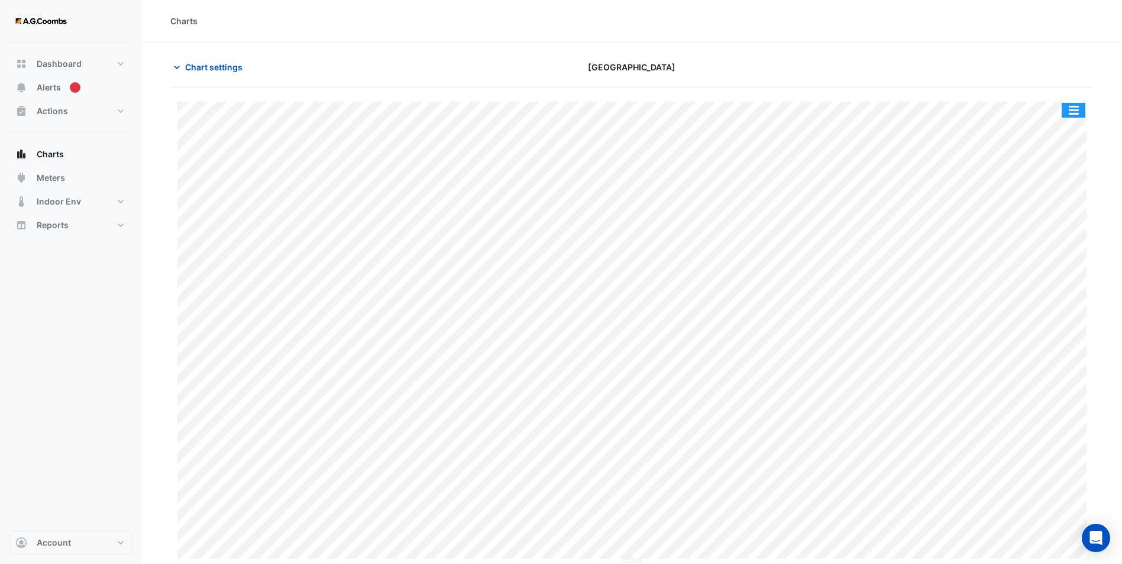
click at [1076, 109] on button "button" at bounding box center [1074, 110] width 24 height 15
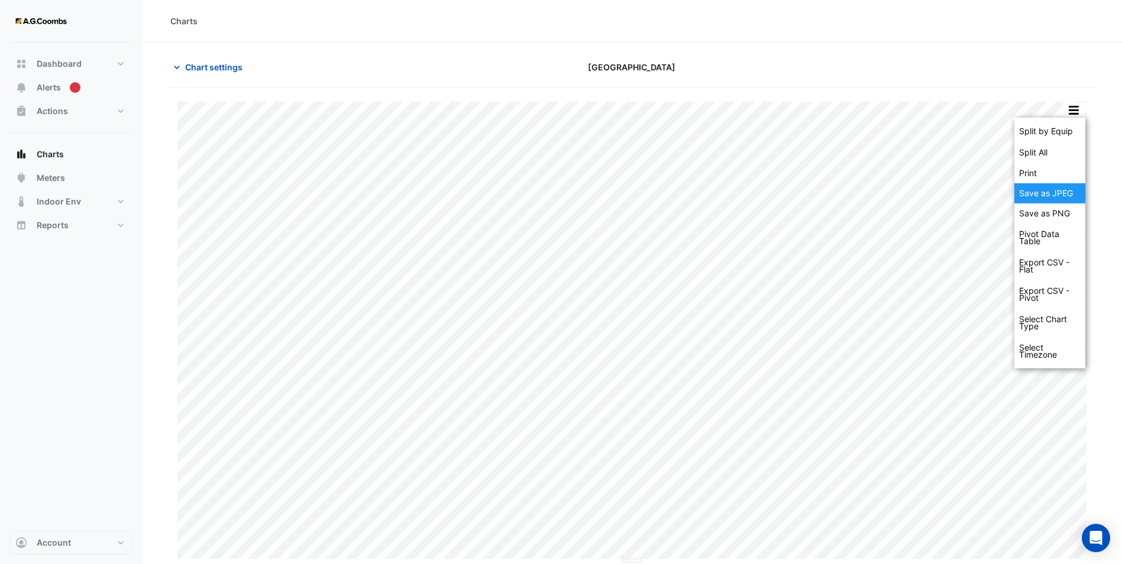
click at [1055, 191] on div "Save as JPEG" at bounding box center [1049, 193] width 71 height 20
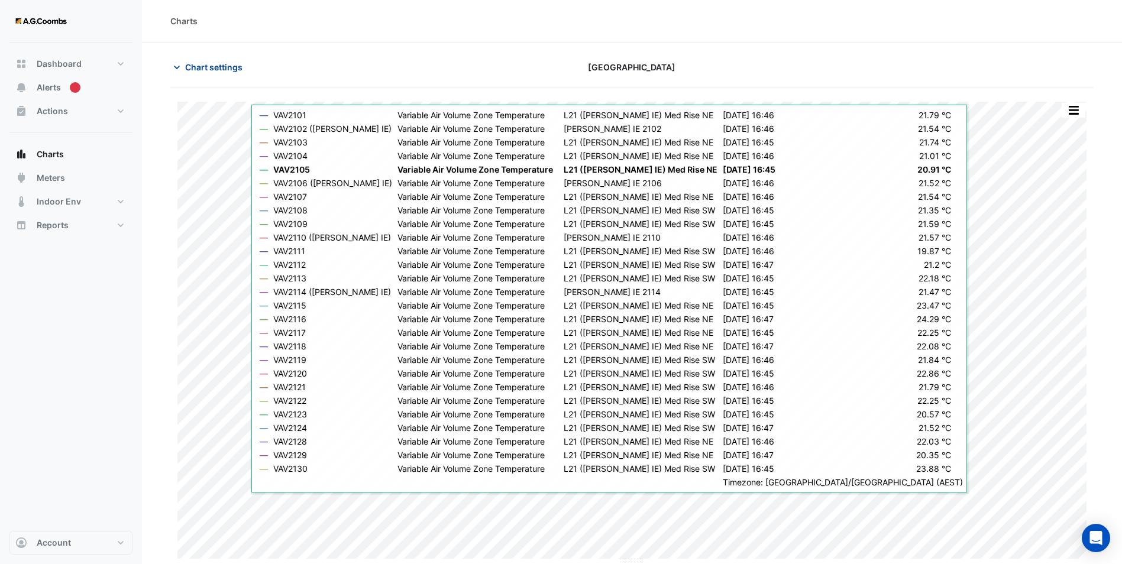
click at [209, 70] on span "Chart settings" at bounding box center [213, 67] width 57 height 12
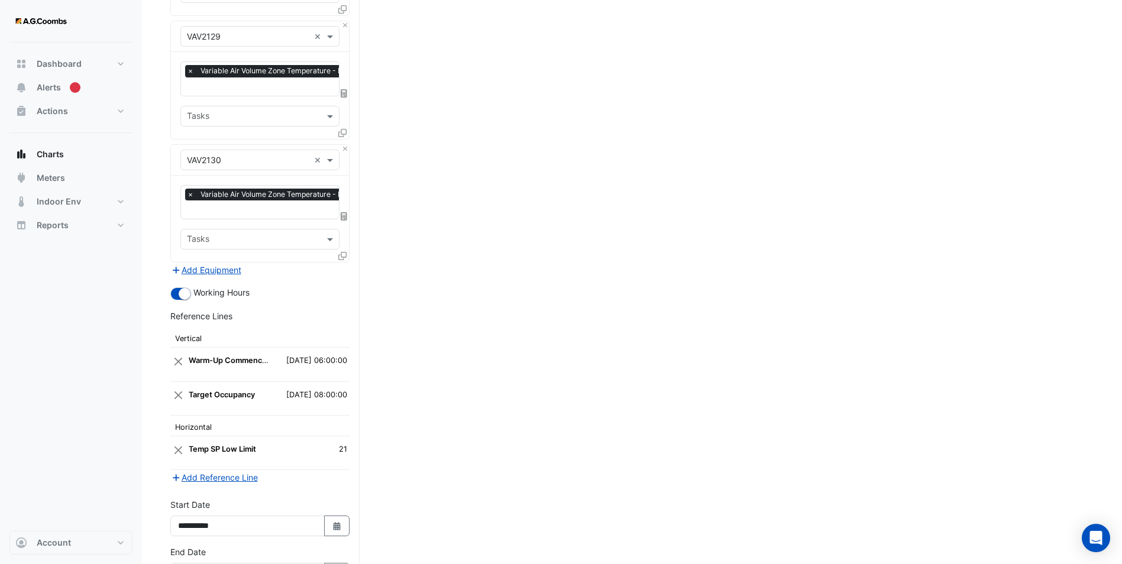
scroll to position [3238, 0]
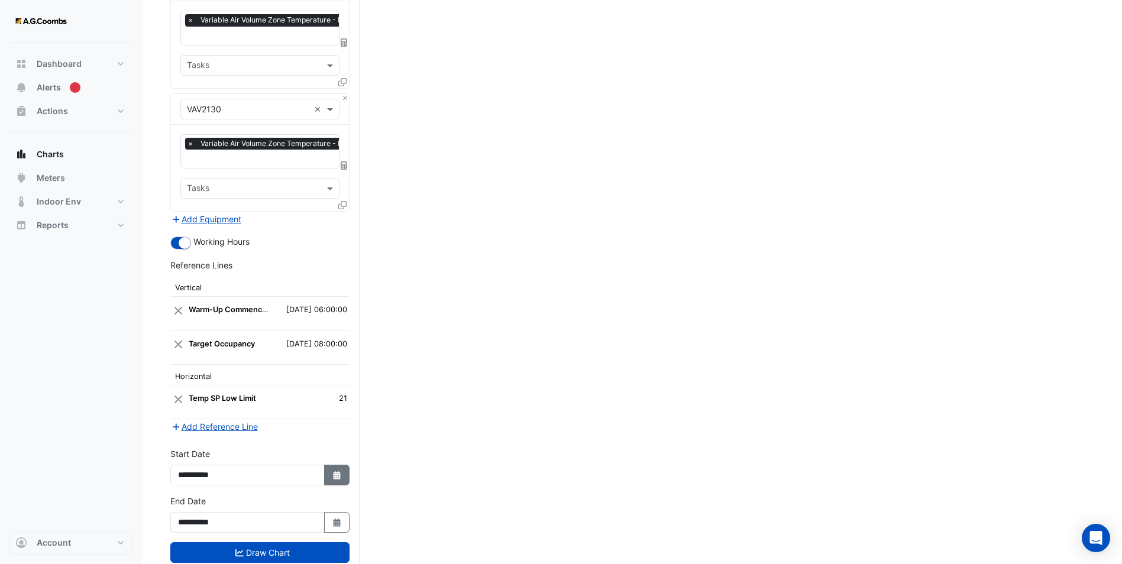
click at [337, 470] on fa-icon "Select Date" at bounding box center [337, 475] width 11 height 10
select select "*"
select select "****"
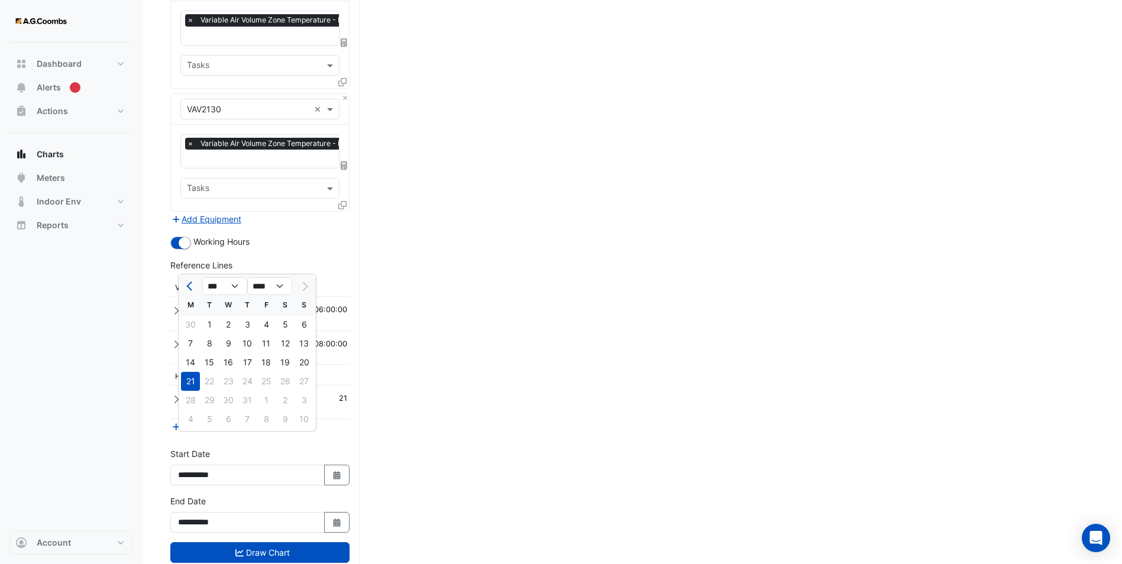
drag, startPoint x: 339, startPoint y: 494, endPoint x: 322, endPoint y: 480, distance: 22.4
click at [339, 519] on icon "Select Date" at bounding box center [337, 523] width 11 height 8
click at [190, 463] on div "4" at bounding box center [190, 466] width 19 height 19
type input "**********"
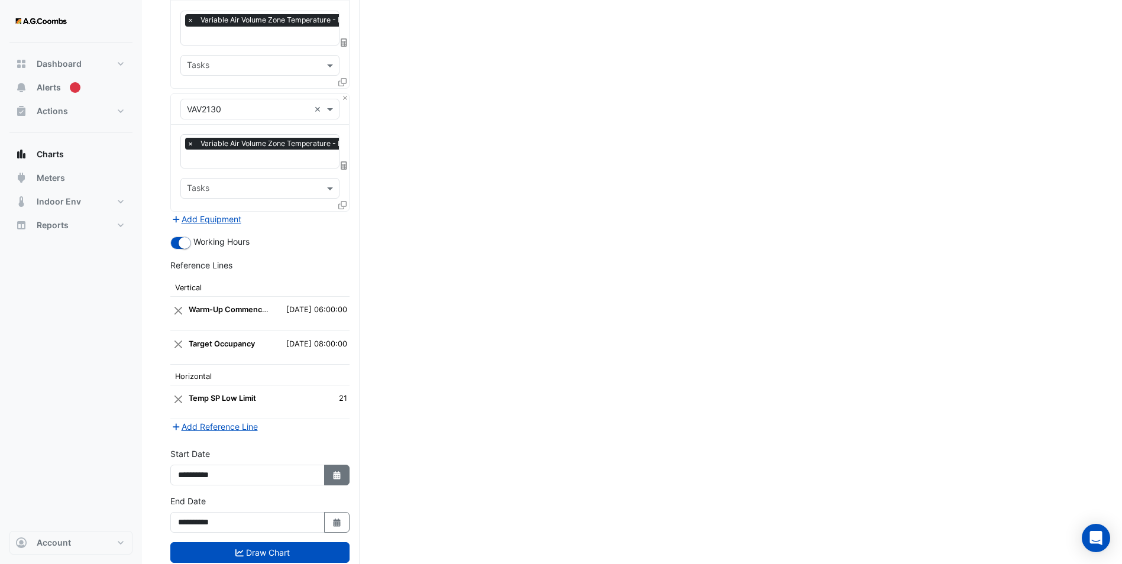
click at [326, 465] on button "Select Date" at bounding box center [337, 475] width 26 height 21
select select "*"
select select "****"
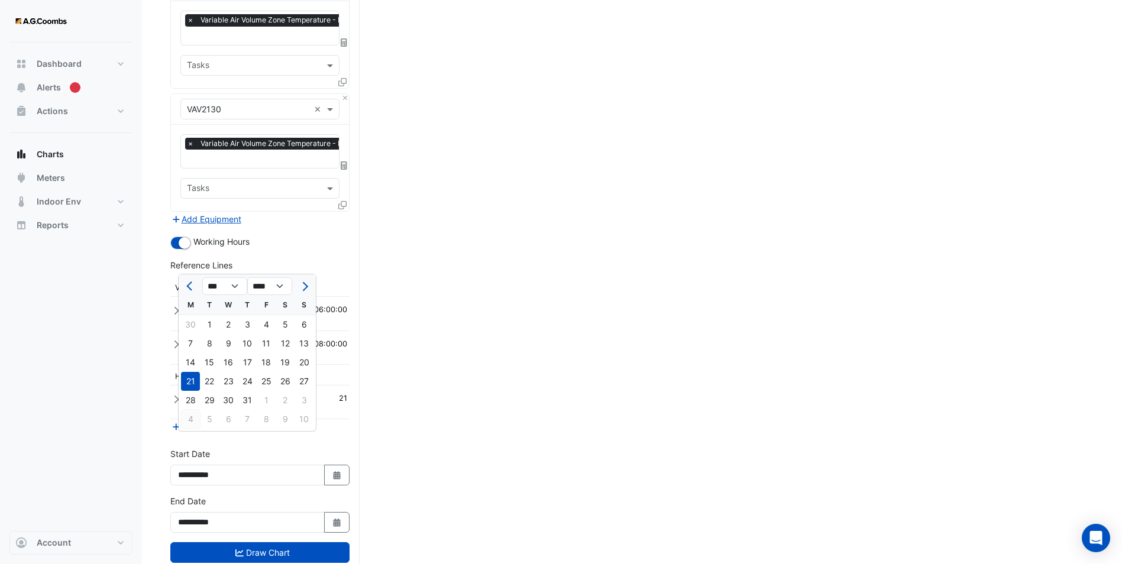
click at [186, 418] on div "4" at bounding box center [190, 419] width 19 height 19
type input "**********"
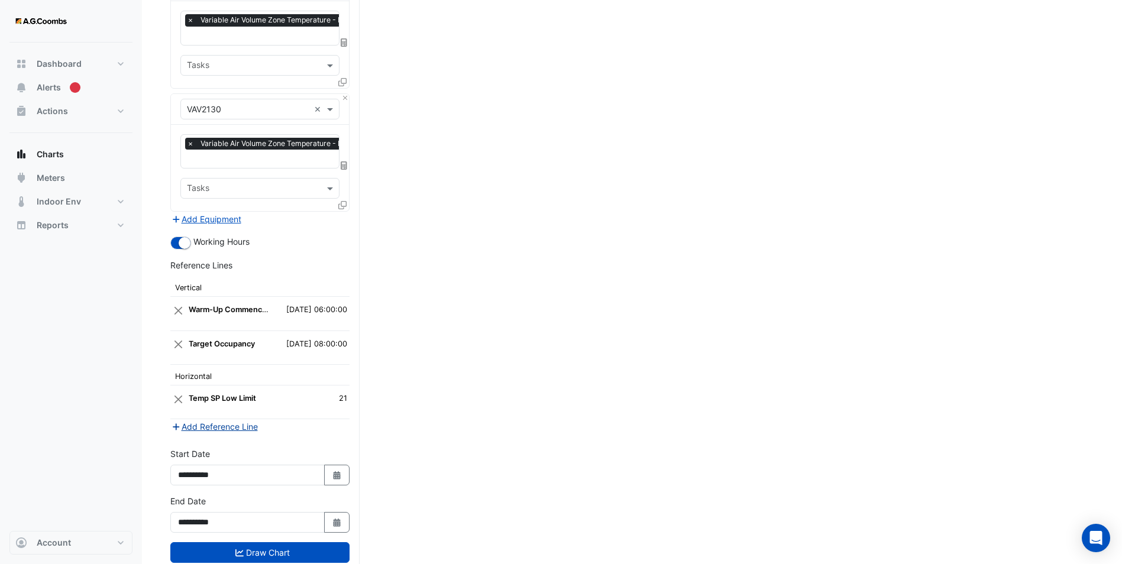
click at [226, 420] on button "Add Reference Line" at bounding box center [214, 427] width 88 height 14
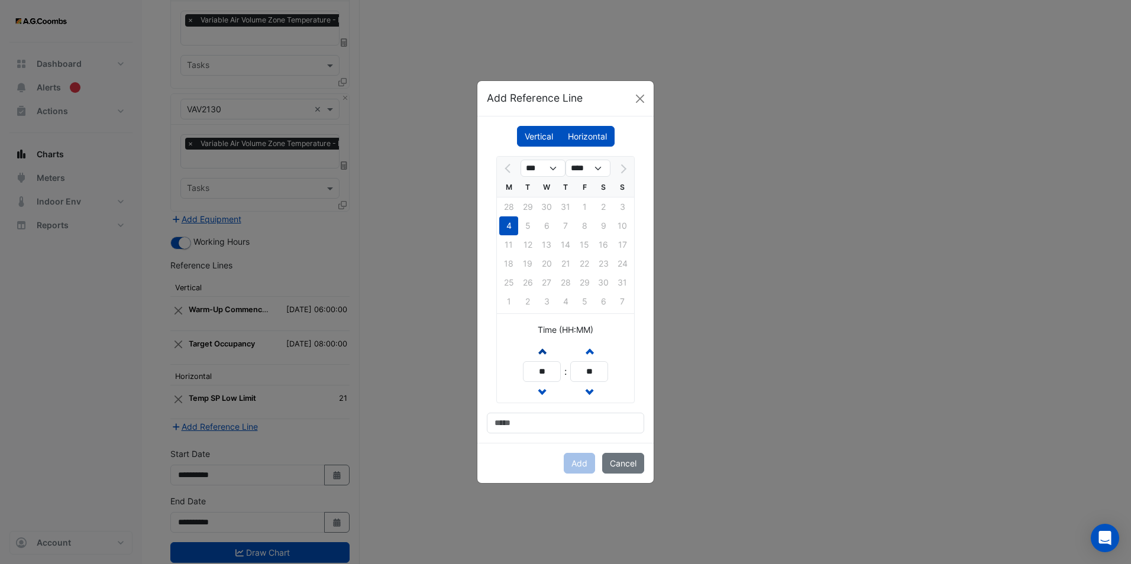
click at [545, 352] on span "button" at bounding box center [542, 351] width 6 height 10
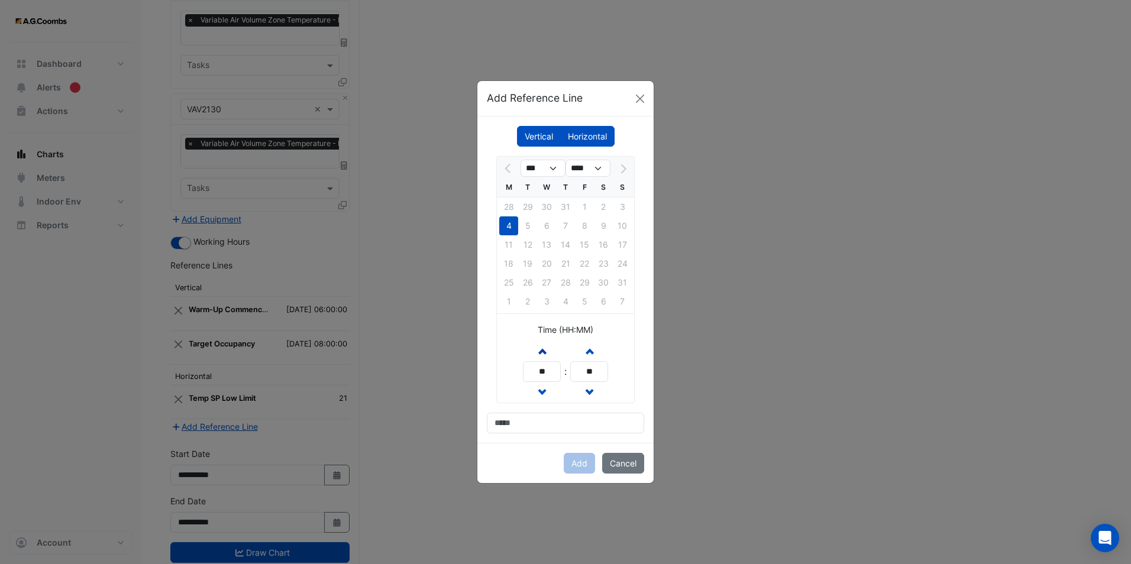
type input "**"
click at [529, 422] on input at bounding box center [565, 423] width 157 height 21
type input "**********"
click at [585, 465] on button "Add" at bounding box center [579, 463] width 31 height 21
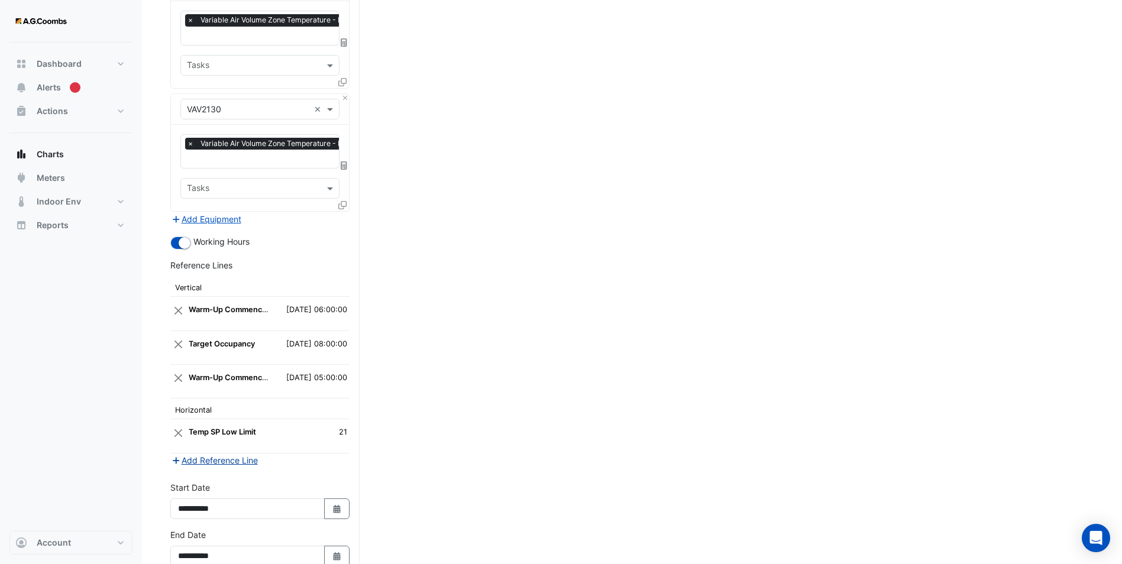
click at [231, 454] on button "Add Reference Line" at bounding box center [214, 461] width 88 height 14
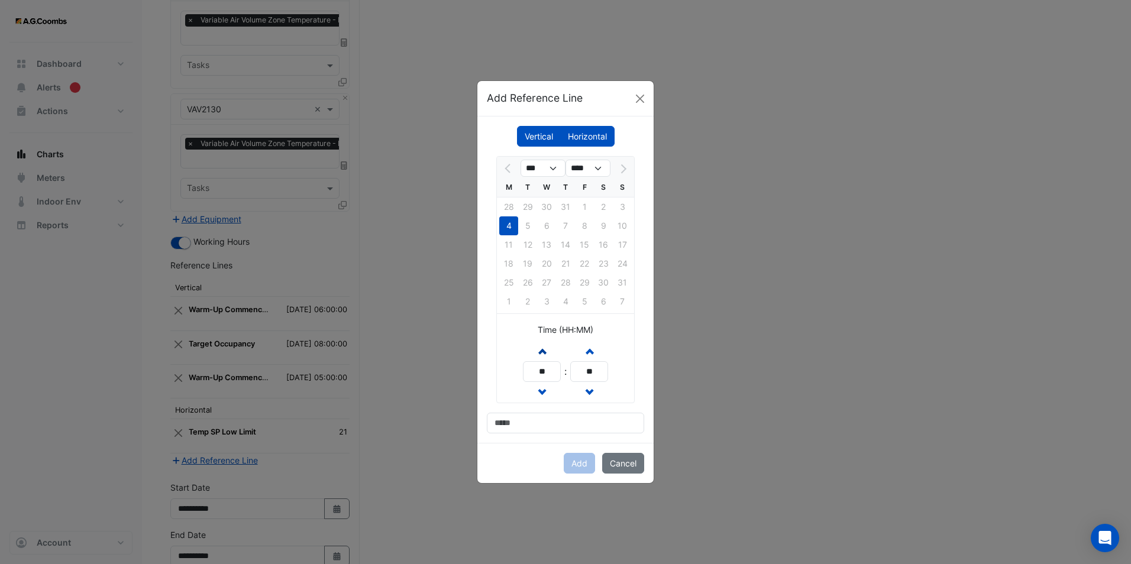
click at [534, 352] on button "Increment hours" at bounding box center [541, 351] width 21 height 21
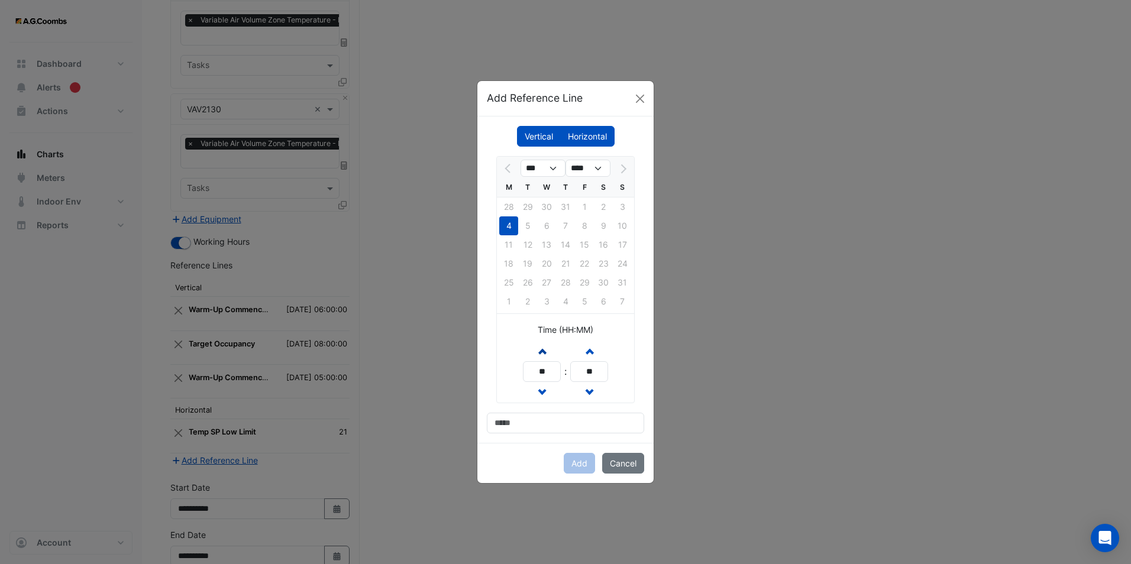
click at [534, 352] on button "Increment hours" at bounding box center [541, 351] width 21 height 21
click at [535, 352] on button "Increment hours" at bounding box center [541, 351] width 21 height 21
type input "**"
click at [536, 431] on input at bounding box center [565, 423] width 157 height 21
type input "**********"
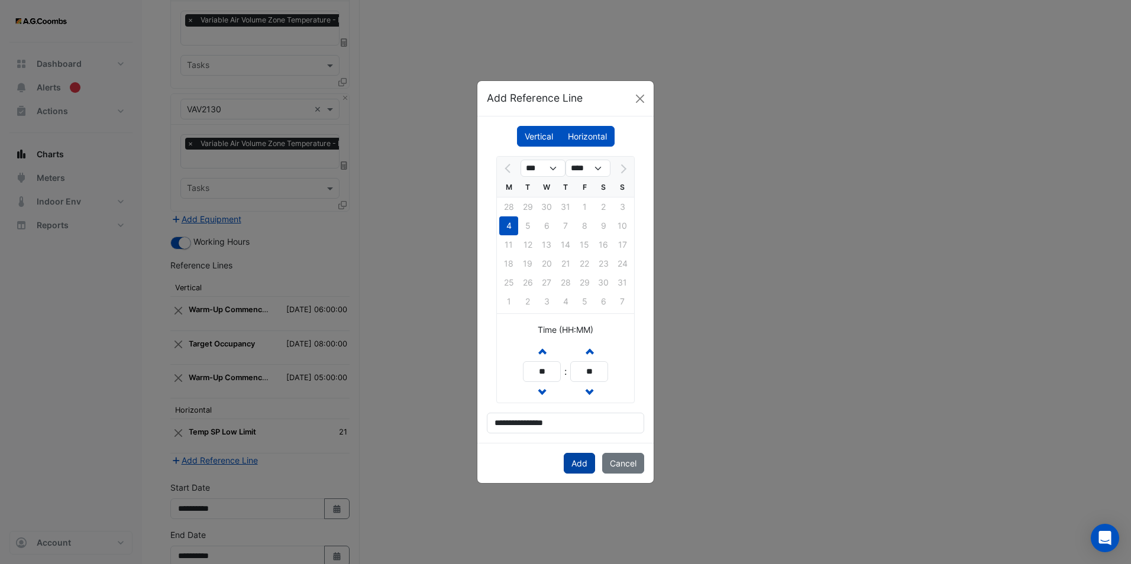
click at [583, 467] on button "Add" at bounding box center [579, 463] width 31 height 21
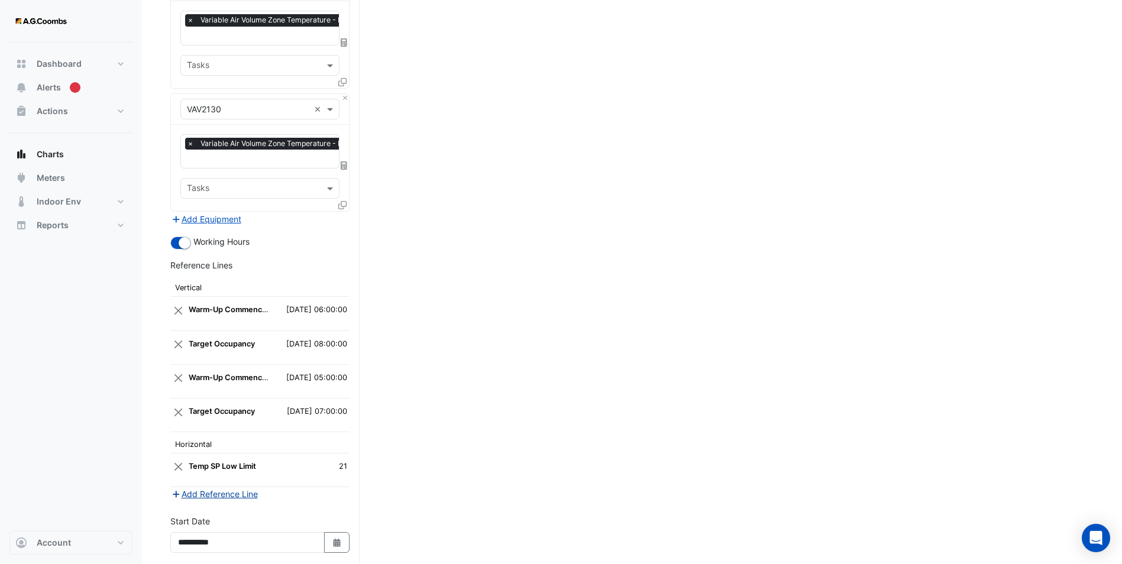
click at [219, 487] on button "Add Reference Line" at bounding box center [214, 494] width 88 height 14
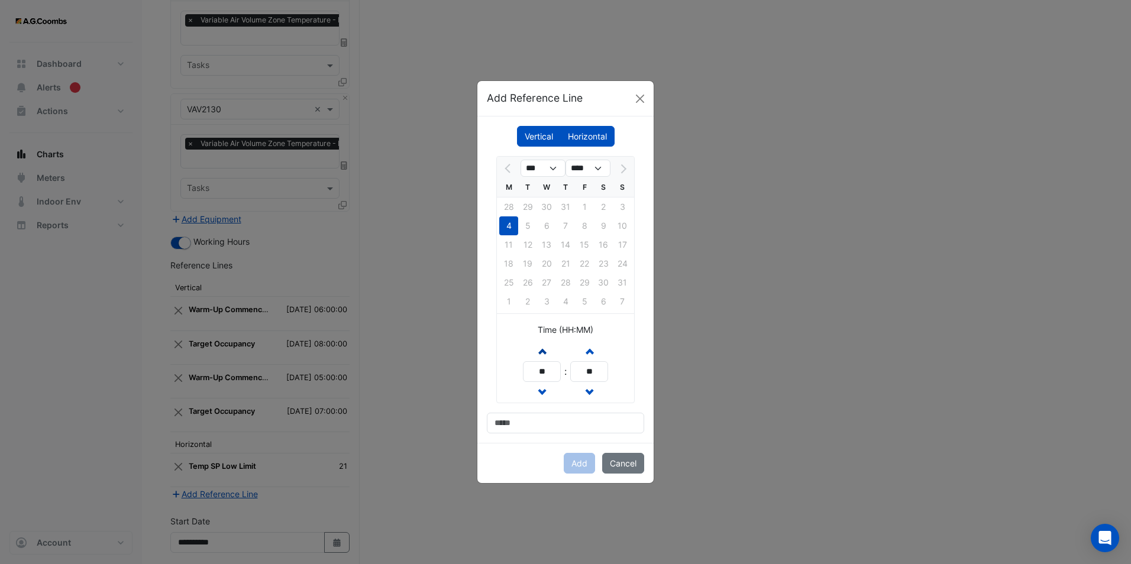
click at [543, 349] on span "button" at bounding box center [542, 351] width 6 height 10
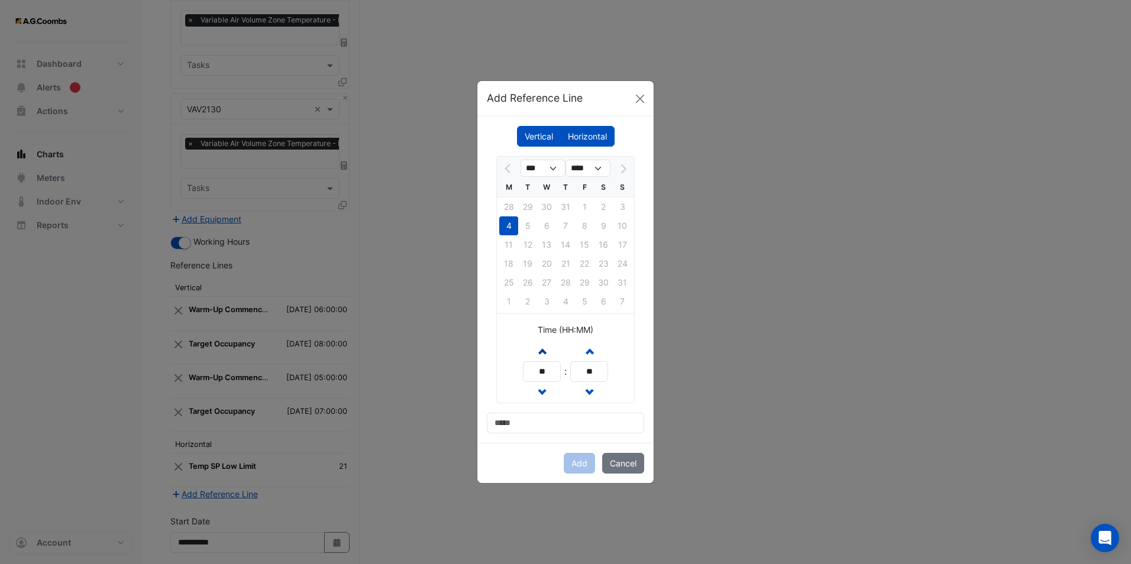
click at [543, 349] on span "button" at bounding box center [542, 351] width 6 height 10
type input "**"
click at [518, 422] on input at bounding box center [565, 423] width 157 height 21
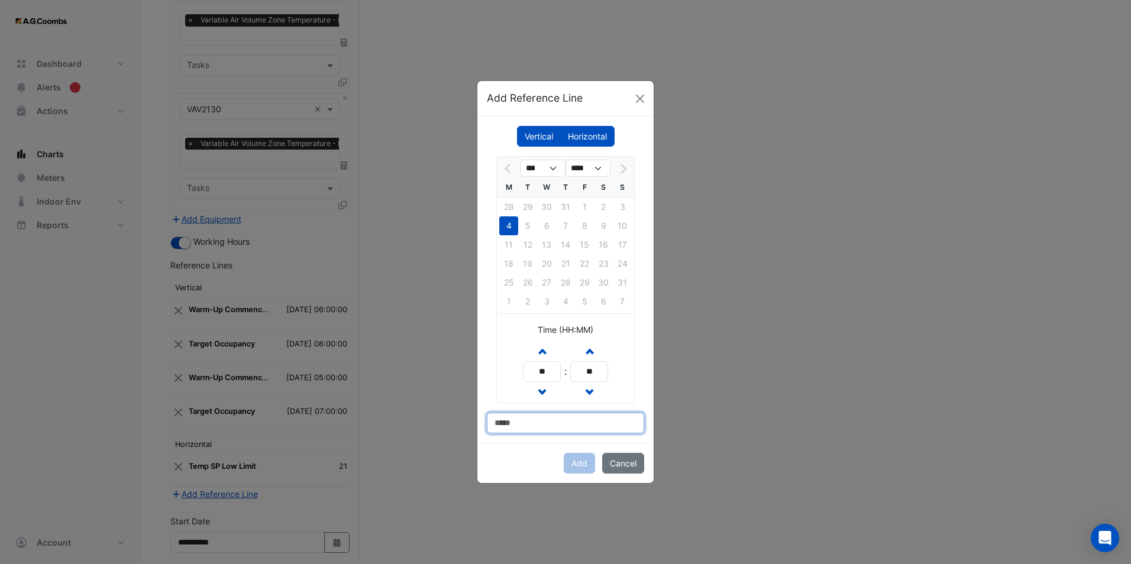
type input "**********"
click at [583, 462] on button "Add" at bounding box center [579, 463] width 31 height 21
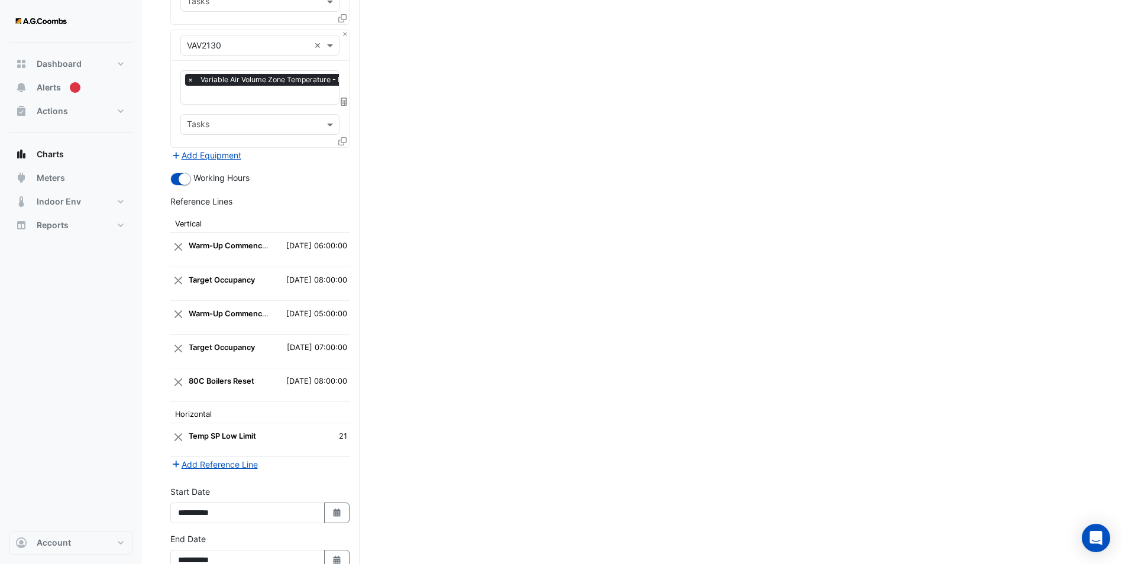
scroll to position [3339, 0]
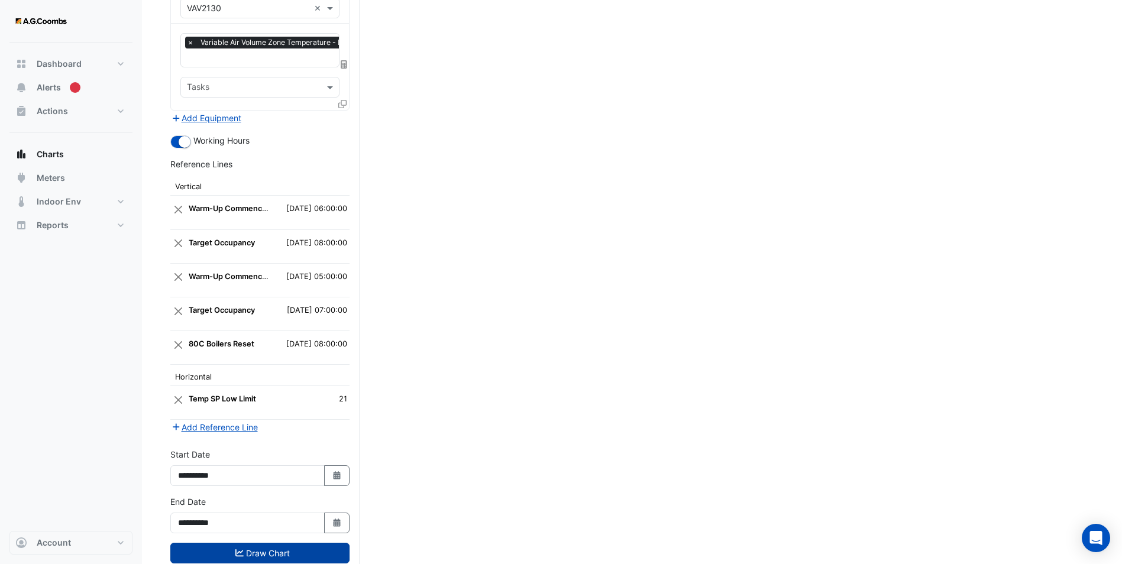
click at [267, 543] on button "Draw Chart" at bounding box center [259, 553] width 179 height 21
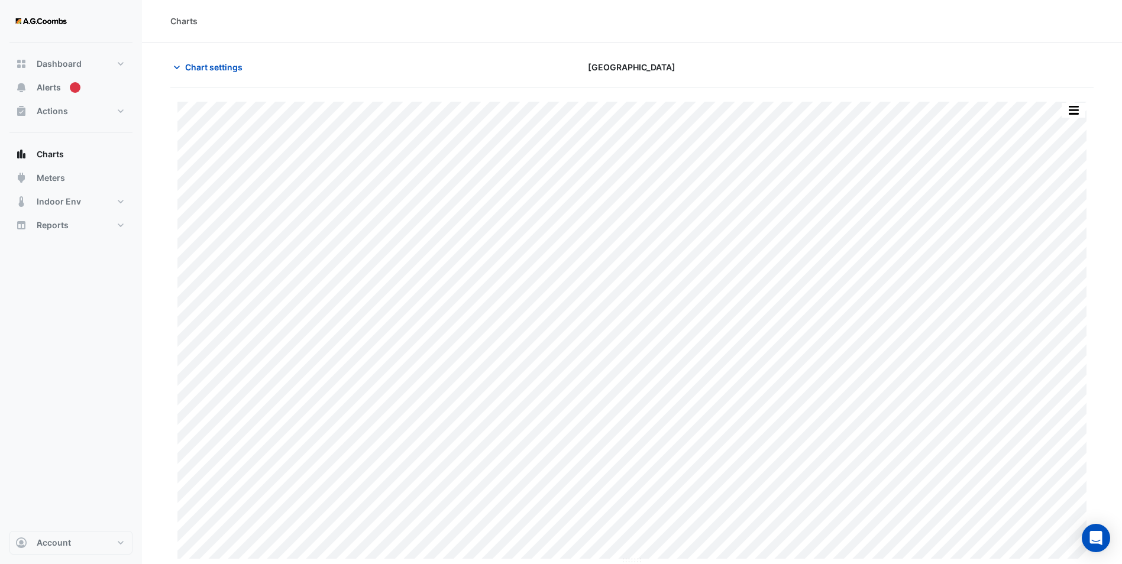
click at [1075, 118] on div "Split by Equip Split All Print Save as JPEG Save as PNG Pivot Data Table Export…" at bounding box center [1073, 110] width 25 height 16
click at [1075, 112] on button "button" at bounding box center [1074, 110] width 24 height 15
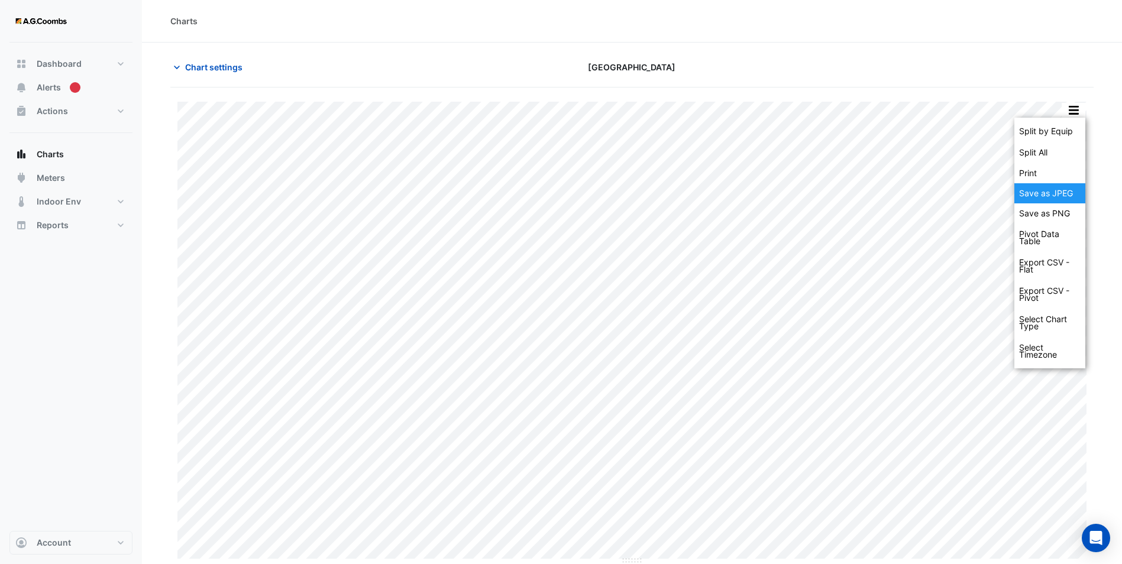
click at [1060, 196] on div "Save as JPEG" at bounding box center [1049, 193] width 71 height 20
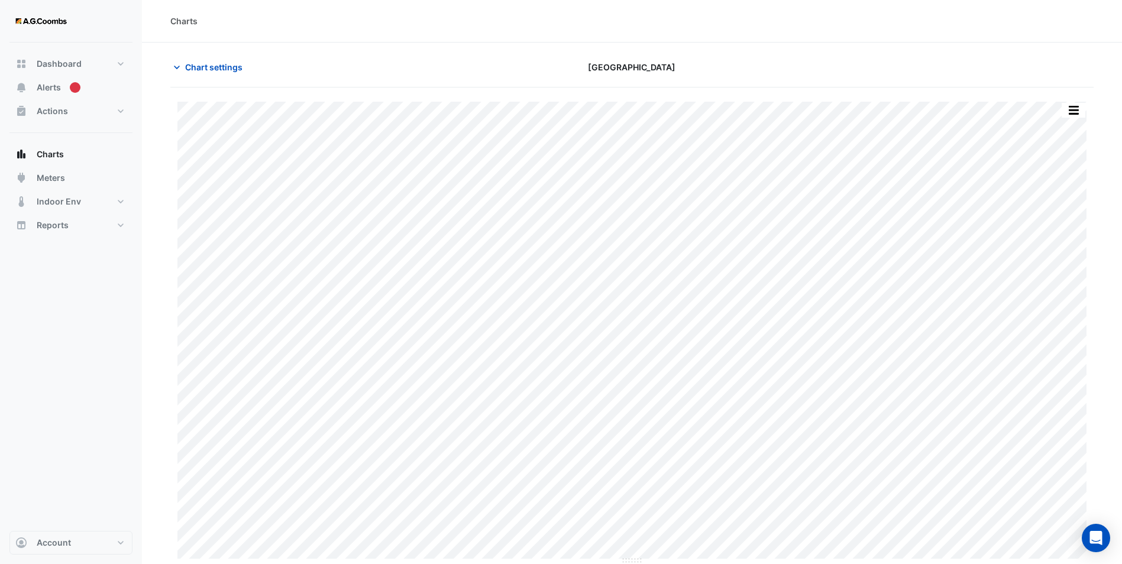
click at [736, 48] on section "Chart settings [GEOGRAPHIC_DATA] Split by Equip Split All Print Save as JPEG Sa…" at bounding box center [632, 304] width 980 height 522
click at [189, 67] on span "Chart settings" at bounding box center [213, 67] width 57 height 12
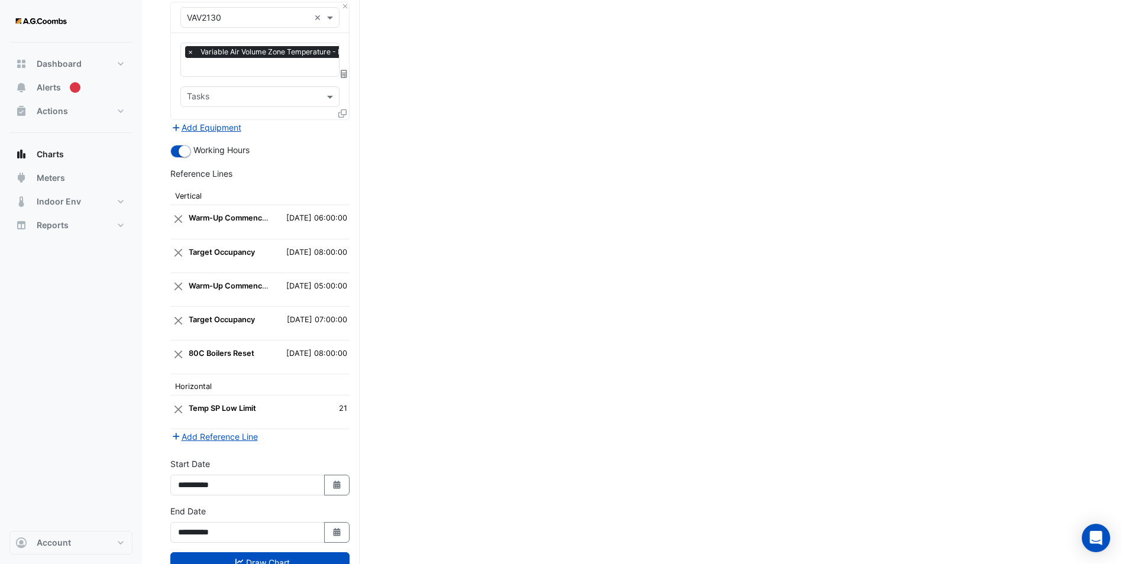
scroll to position [3339, 0]
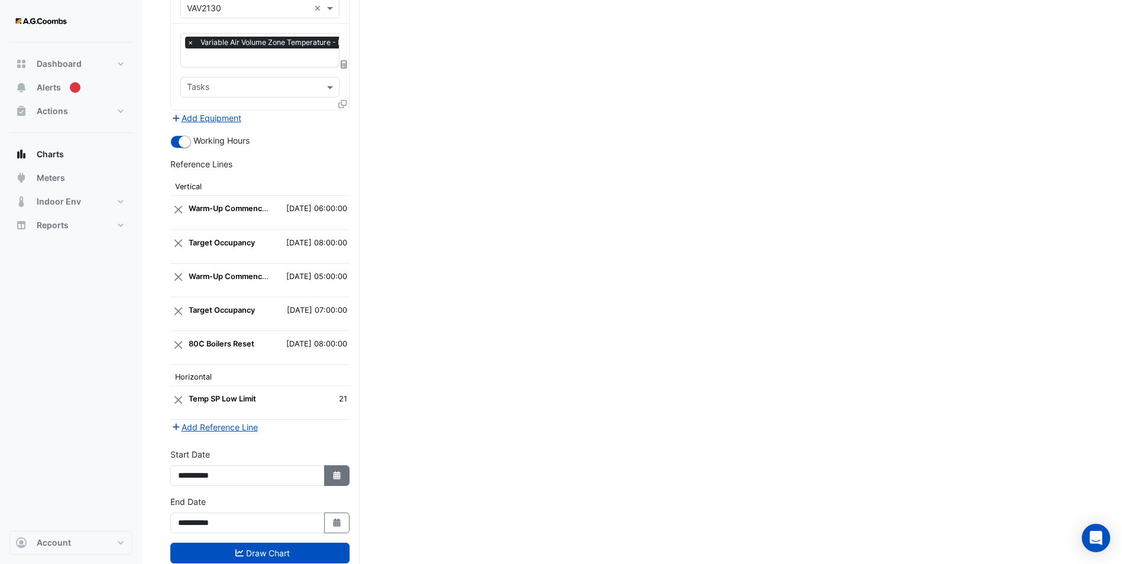
click at [348, 465] on button "Select Date" at bounding box center [337, 475] width 26 height 21
select select "*"
select select "****"
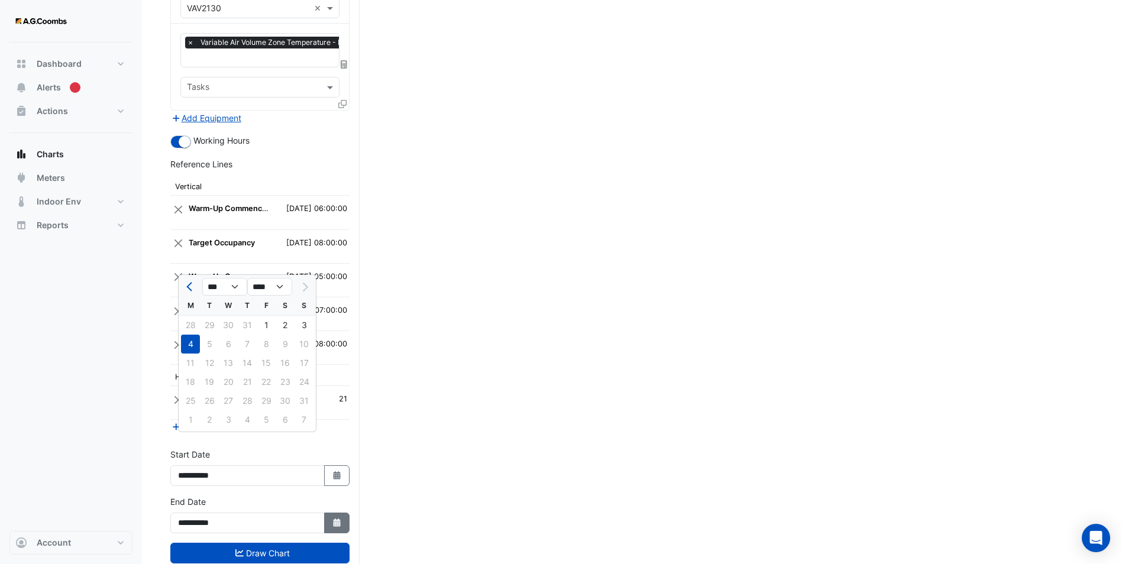
click at [337, 519] on icon "Select Date" at bounding box center [337, 523] width 11 height 8
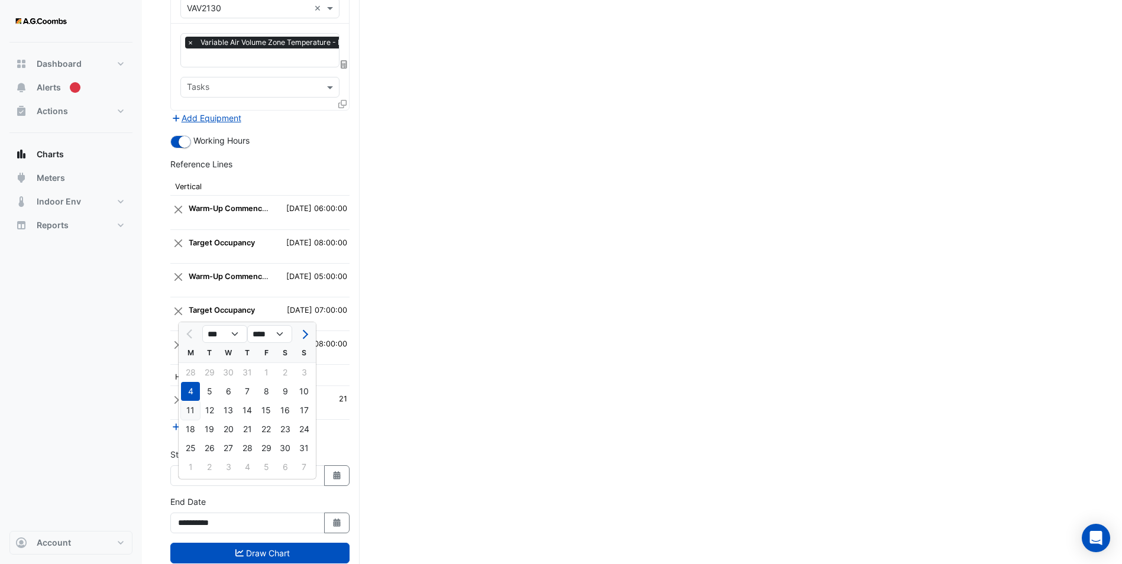
click at [193, 409] on div "11" at bounding box center [190, 410] width 19 height 19
type input "**********"
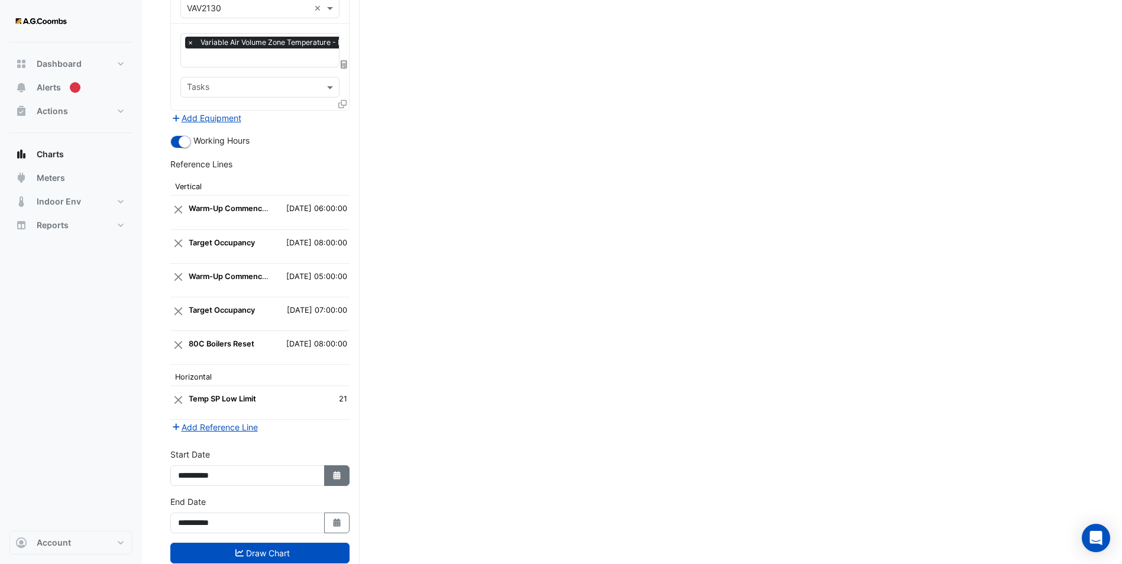
click at [344, 465] on button "Select Date" at bounding box center [337, 475] width 26 height 21
select select "*"
select select "****"
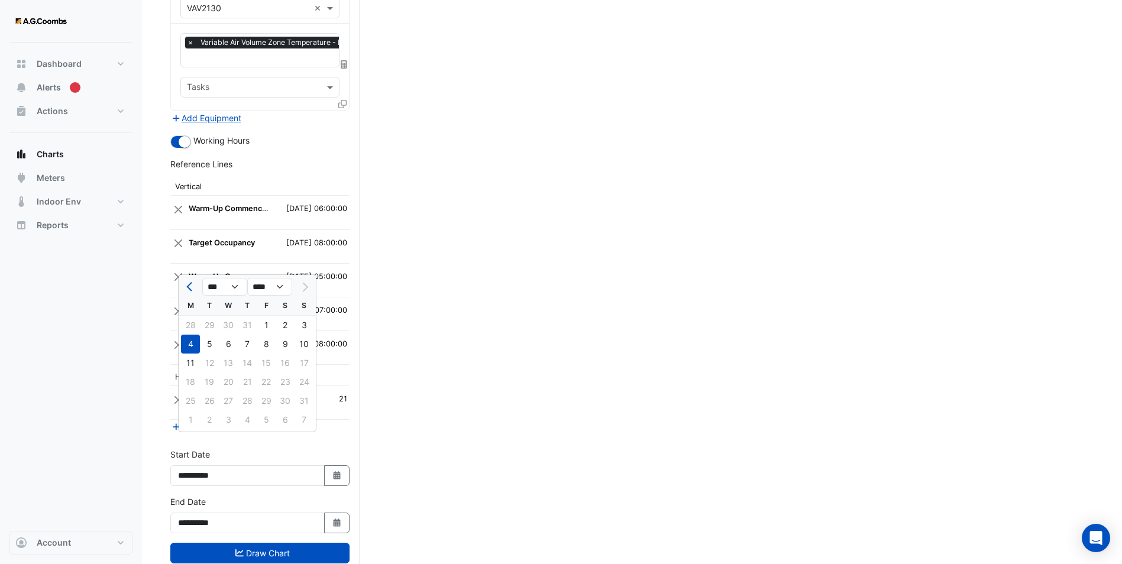
drag, startPoint x: 190, startPoint y: 368, endPoint x: 190, endPoint y: 376, distance: 7.7
click at [190, 367] on div "11" at bounding box center [190, 363] width 19 height 19
type input "**********"
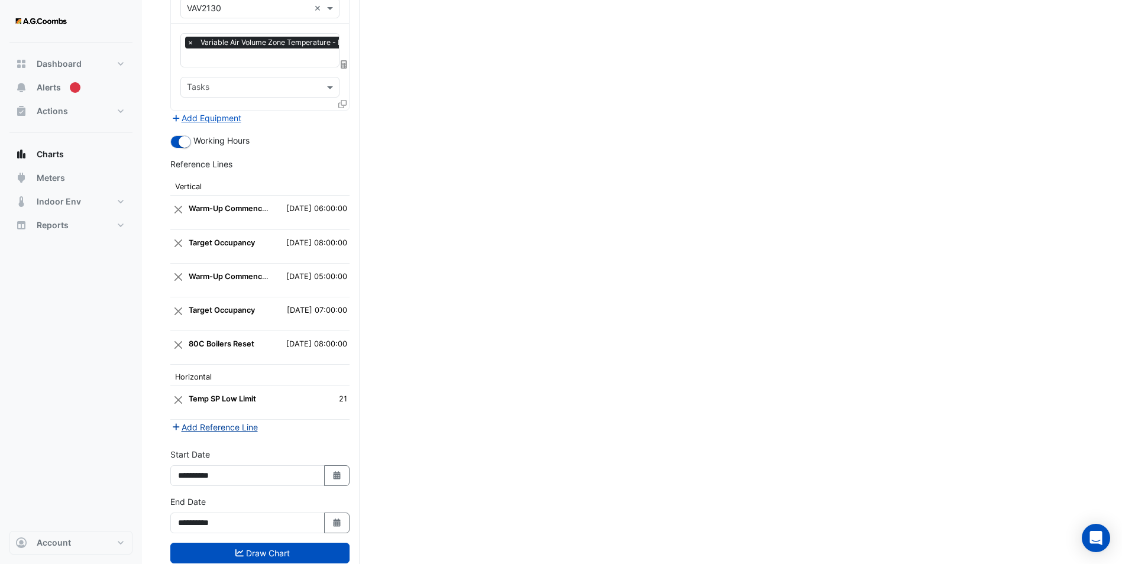
click at [214, 421] on button "Add Reference Line" at bounding box center [214, 428] width 88 height 14
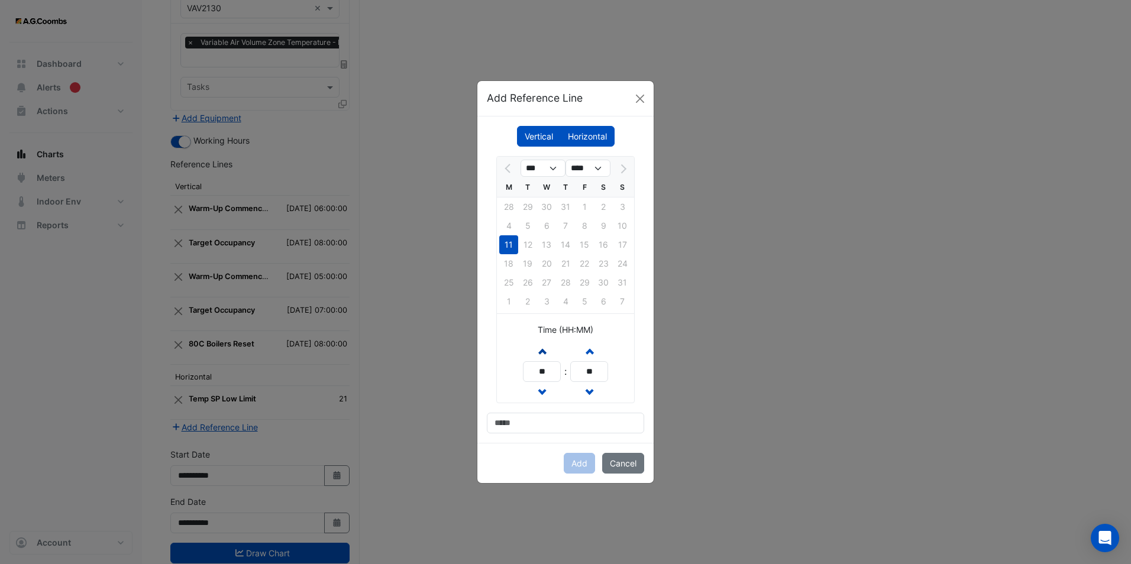
click at [545, 350] on button "Increment hours" at bounding box center [541, 351] width 21 height 21
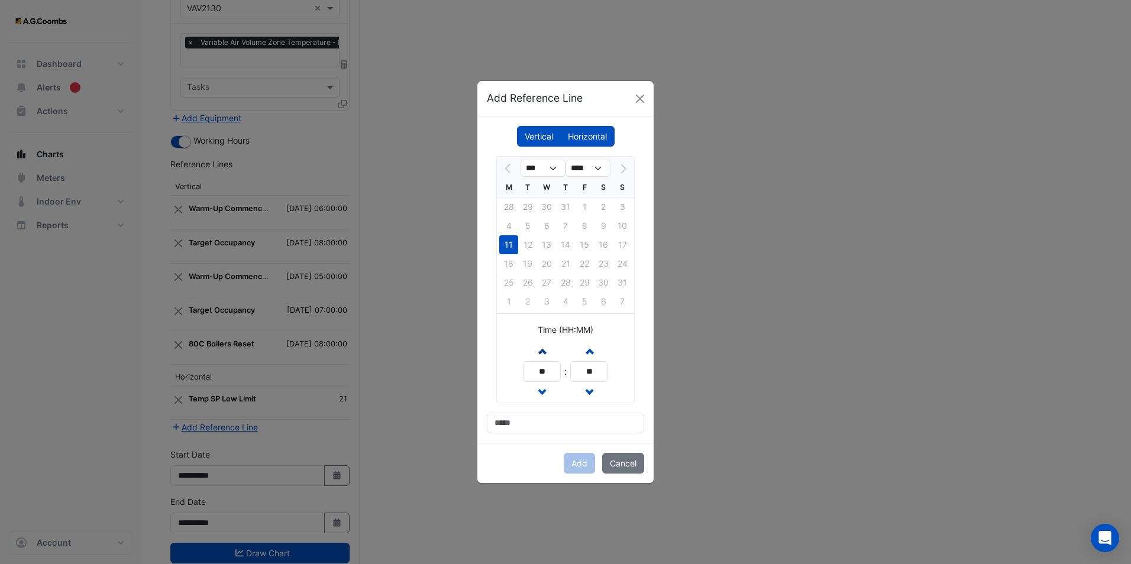
click at [545, 350] on button "Increment hours" at bounding box center [541, 351] width 21 height 21
type input "**"
click at [518, 421] on input at bounding box center [565, 423] width 157 height 21
type input "**********"
click at [583, 467] on button "Add" at bounding box center [579, 463] width 31 height 21
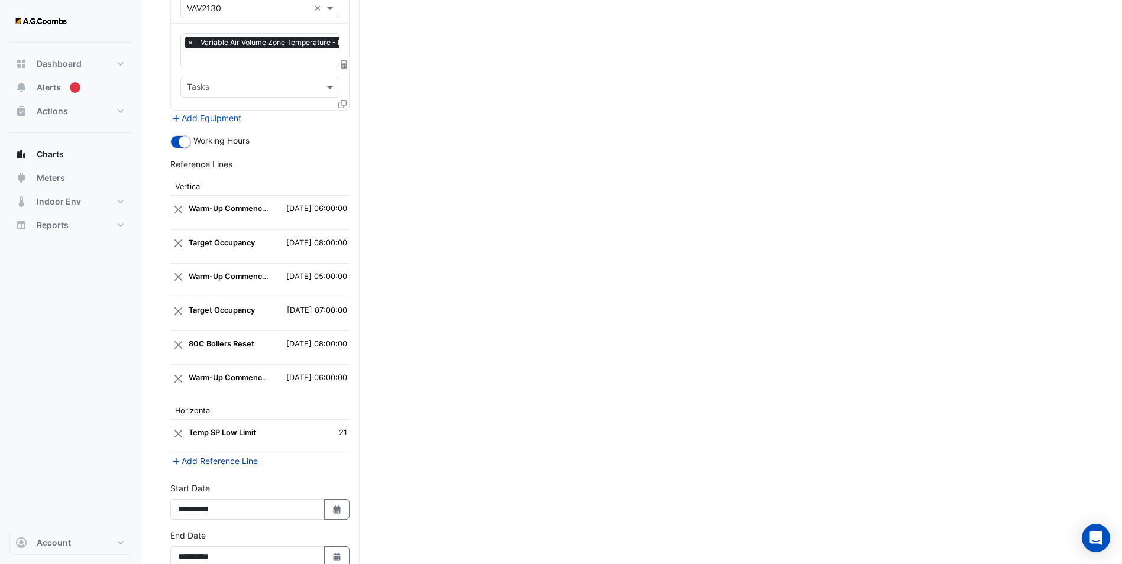
click at [221, 454] on button "Add Reference Line" at bounding box center [214, 461] width 88 height 14
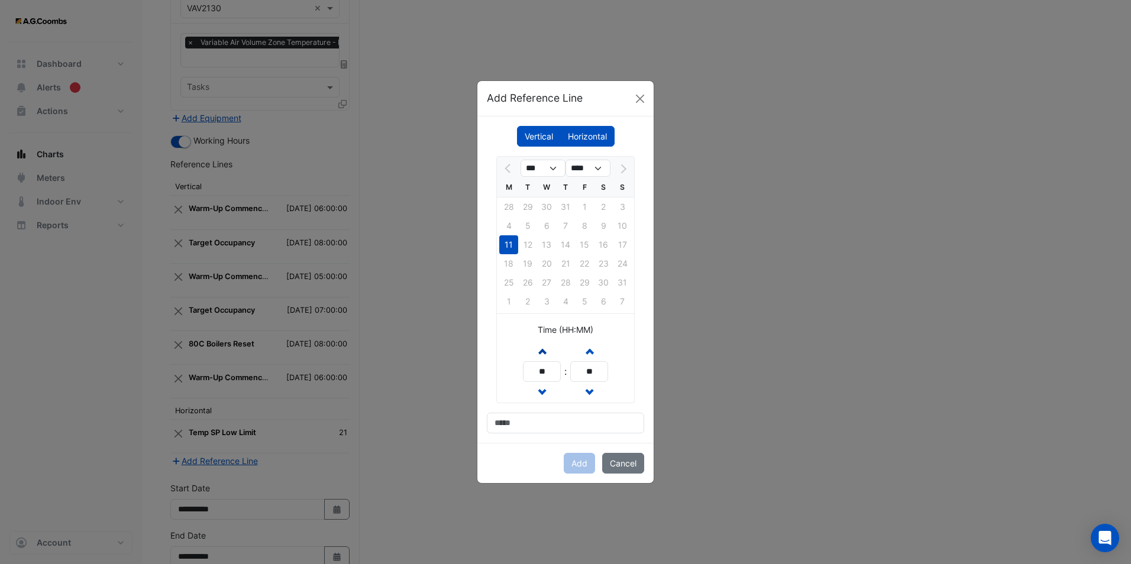
click at [539, 347] on span "button" at bounding box center [542, 351] width 6 height 10
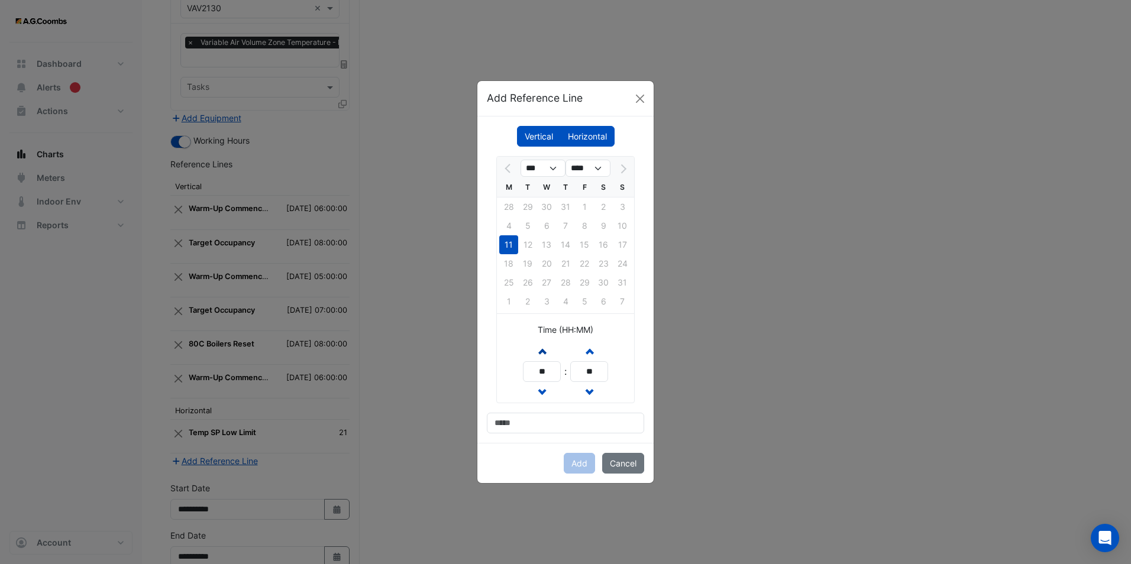
click at [539, 347] on span "button" at bounding box center [542, 351] width 6 height 10
click at [539, 348] on span "button" at bounding box center [542, 351] width 6 height 10
type input "**"
click at [531, 425] on input at bounding box center [565, 423] width 157 height 21
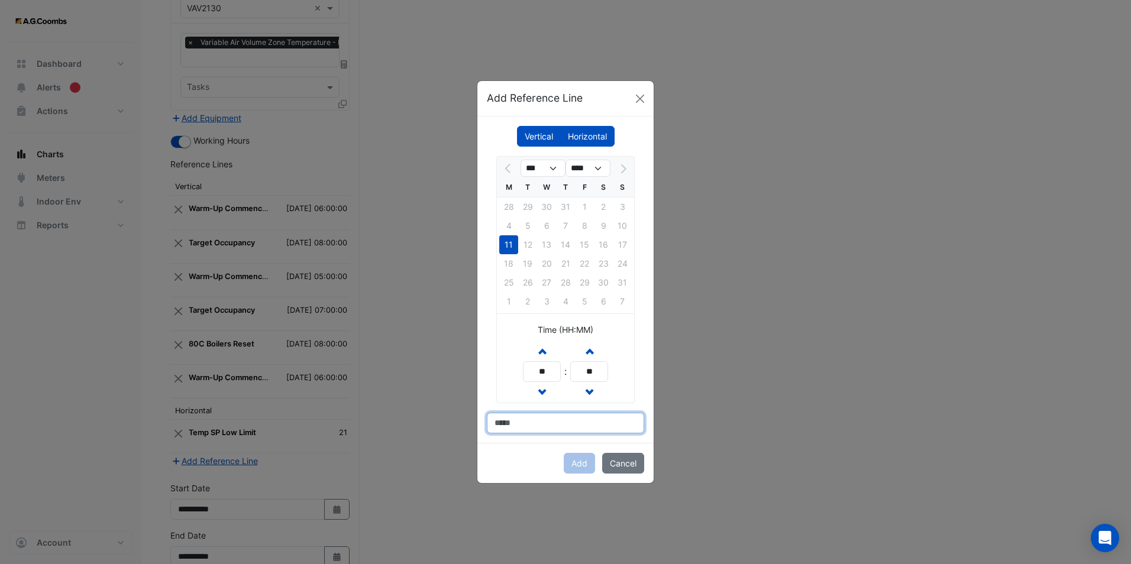
type input "**********"
click at [584, 472] on button "Add" at bounding box center [579, 463] width 31 height 21
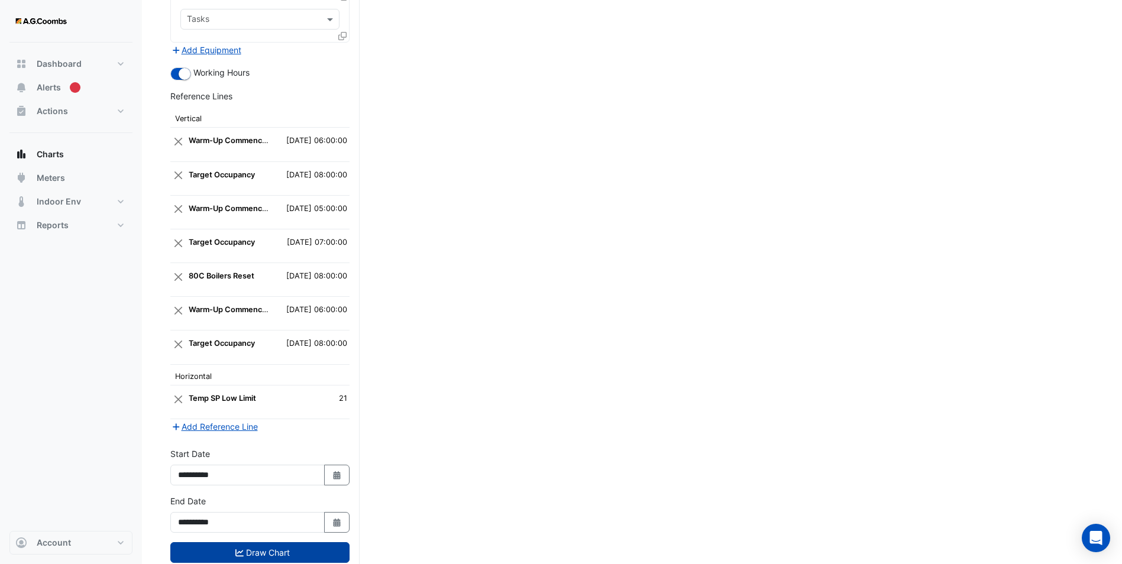
click at [274, 542] on button "Draw Chart" at bounding box center [259, 552] width 179 height 21
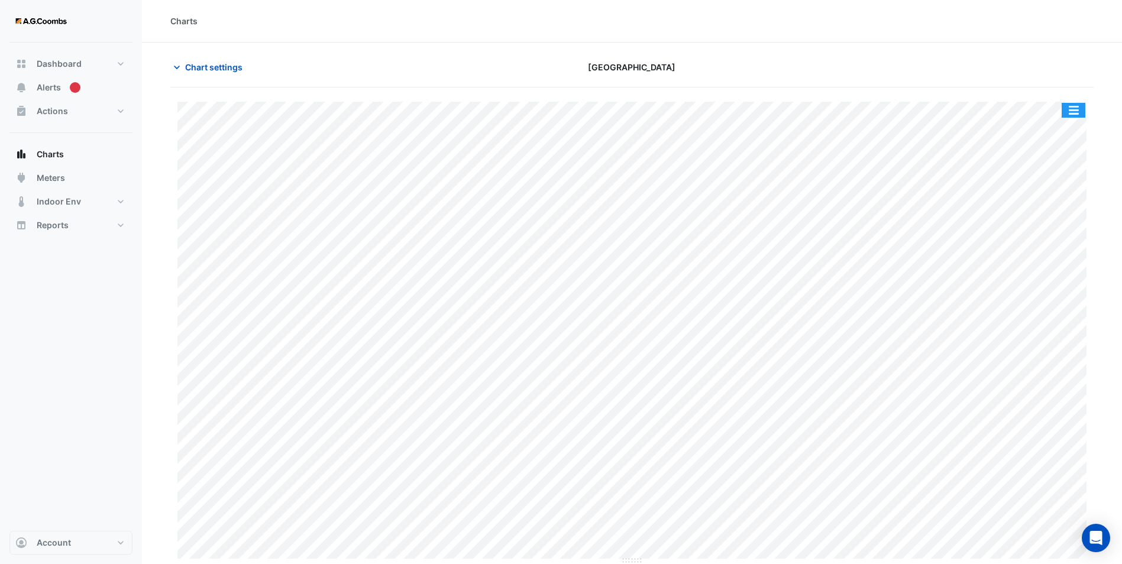
click at [1075, 110] on button "button" at bounding box center [1074, 110] width 24 height 15
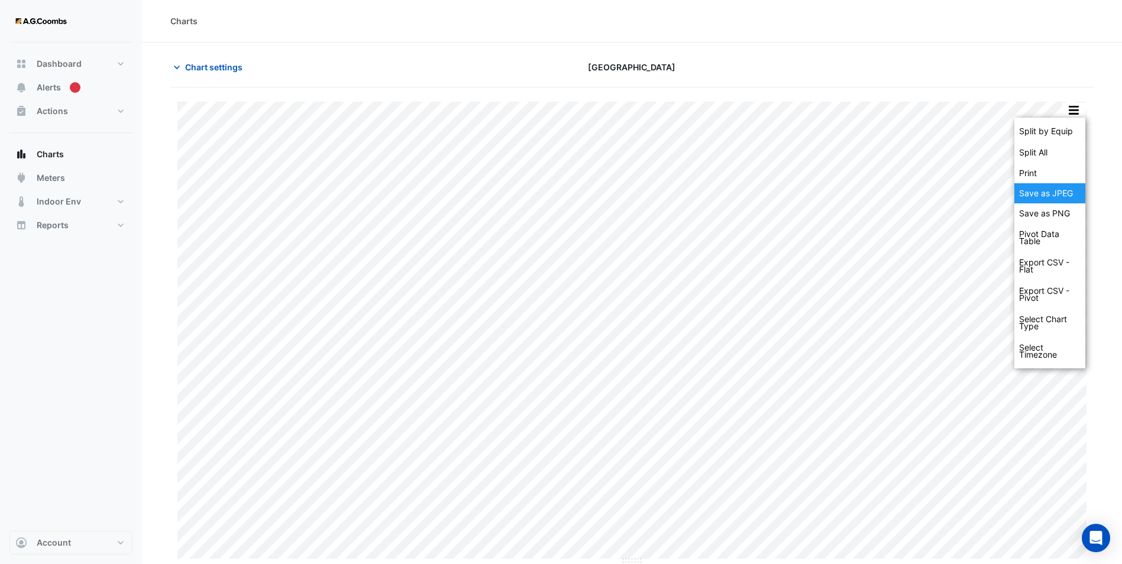
click at [1052, 188] on div "Save as JPEG" at bounding box center [1049, 193] width 71 height 20
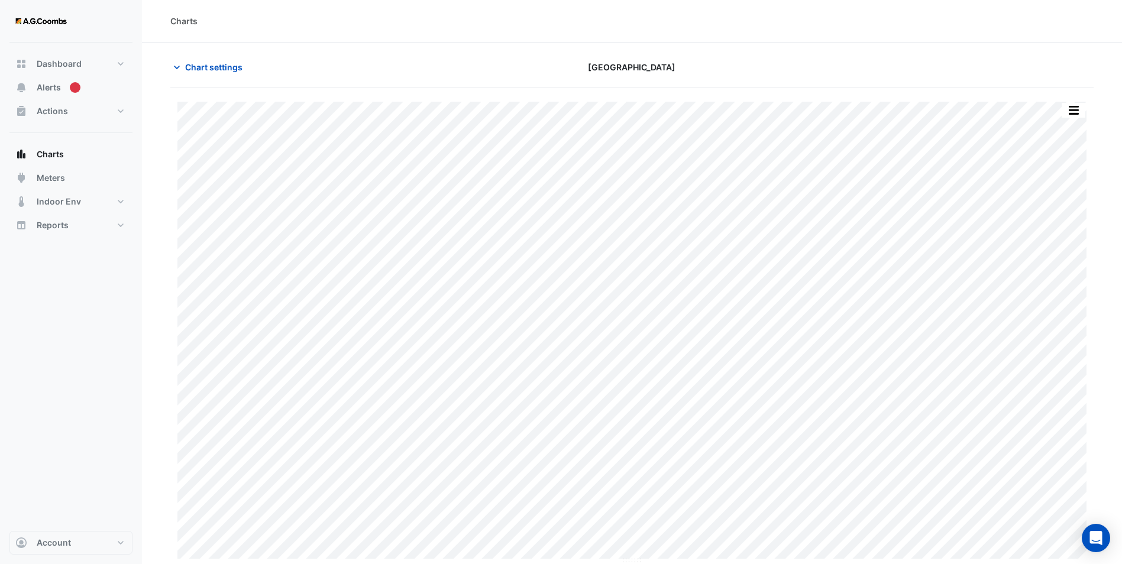
drag, startPoint x: 813, startPoint y: 47, endPoint x: 558, endPoint y: 12, distance: 257.8
click at [813, 47] on section "Chart settings [GEOGRAPHIC_DATA] Split by Equip Split All Print Save as JPEG Sa…" at bounding box center [632, 304] width 980 height 522
click at [339, 16] on div "Charts" at bounding box center [631, 21] width 923 height 12
